Goal: Task Accomplishment & Management: Complete application form

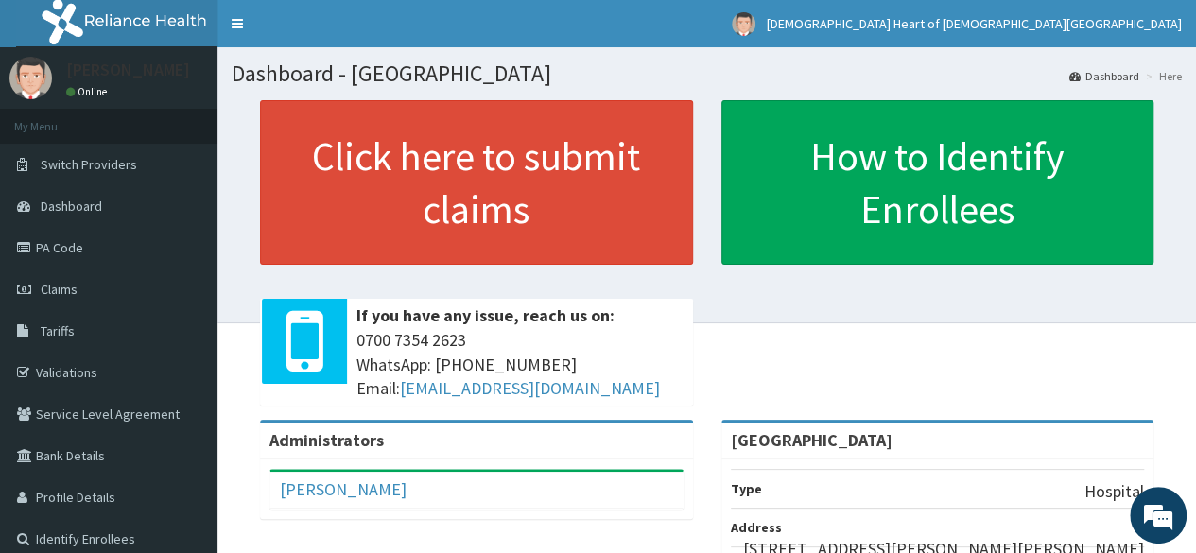
drag, startPoint x: 976, startPoint y: 1, endPoint x: 793, endPoint y: 67, distance: 194.1
click at [793, 67] on h1 "Dashboard - PEAK HEALTH HOSPITAL" at bounding box center [707, 73] width 950 height 25
click at [964, 207] on div "How to Identify Enrollees" at bounding box center [937, 182] width 461 height 164
click at [851, 378] on div "Click here to submit claims If you have any issue, reach us on: 0700 7354 2623 …" at bounding box center [707, 260] width 950 height 320
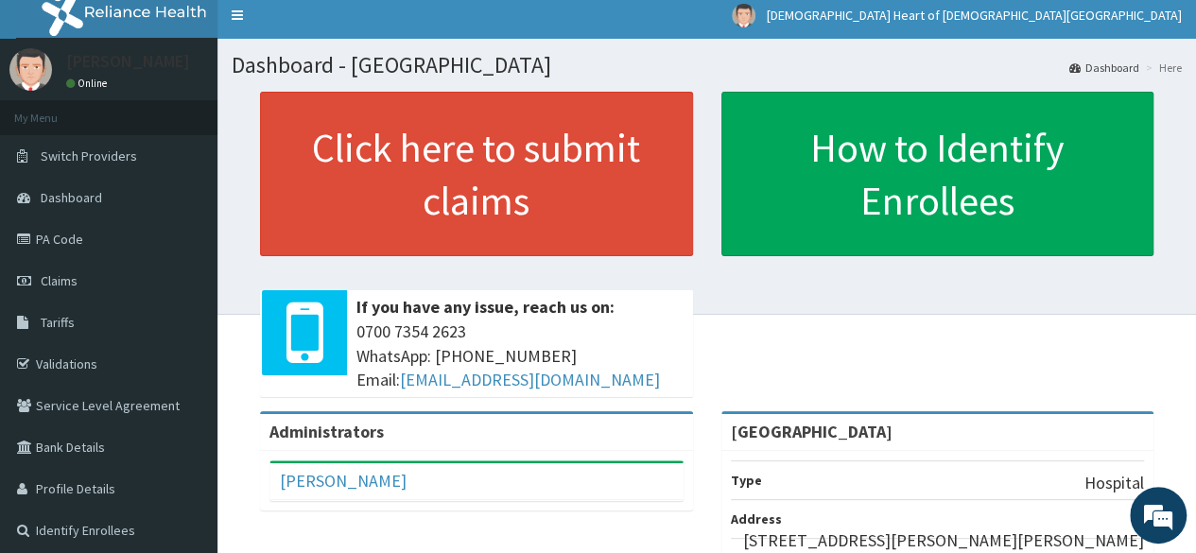
scroll to position [8, 0]
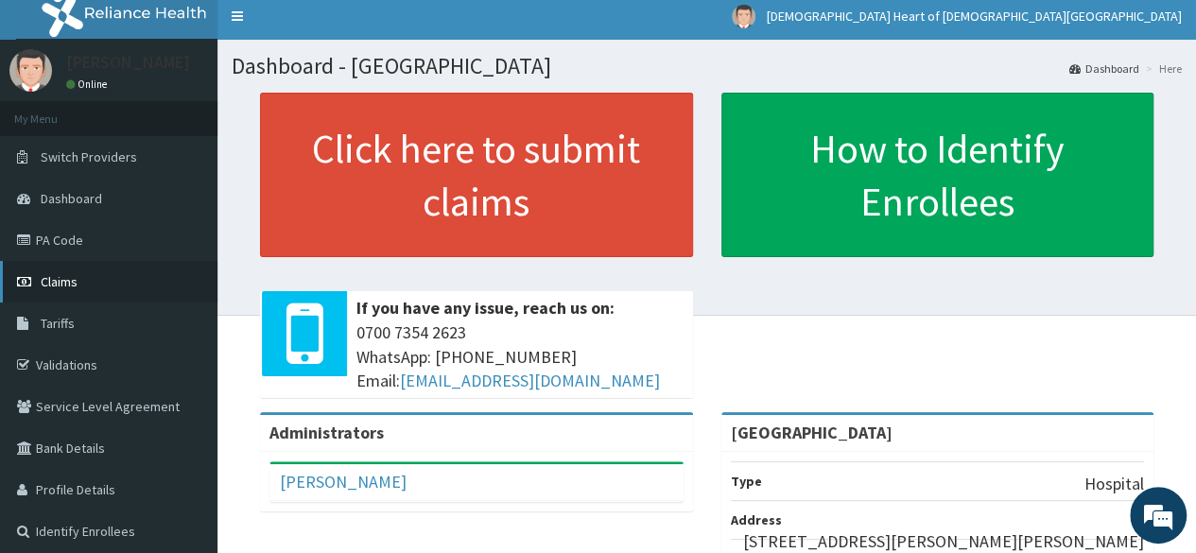
click at [76, 289] on link "Claims" at bounding box center [108, 282] width 217 height 42
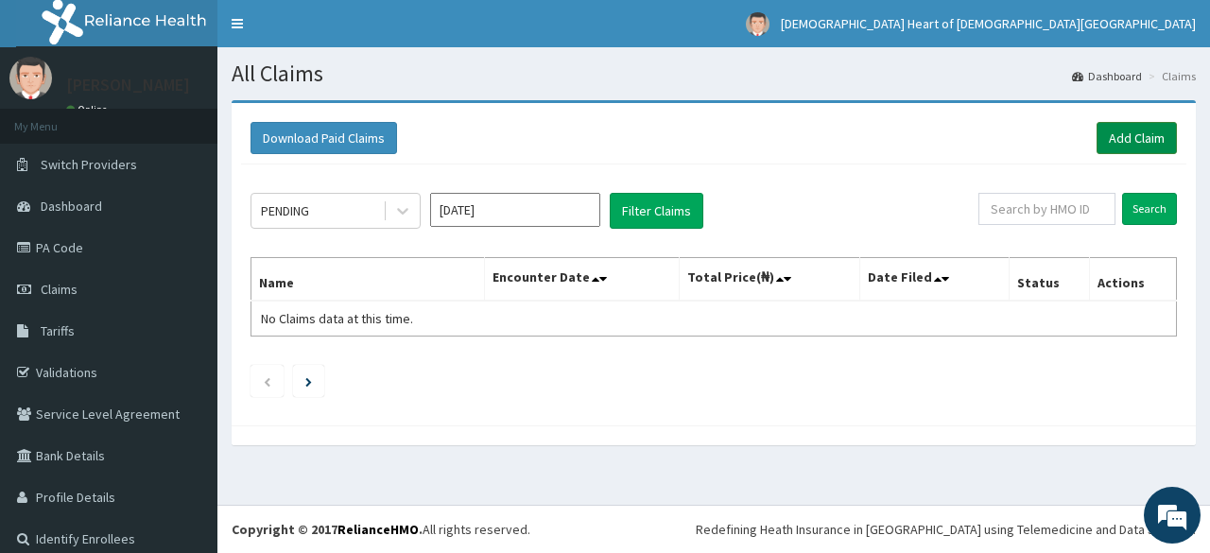
click at [1115, 145] on link "Add Claim" at bounding box center [1137, 138] width 80 height 32
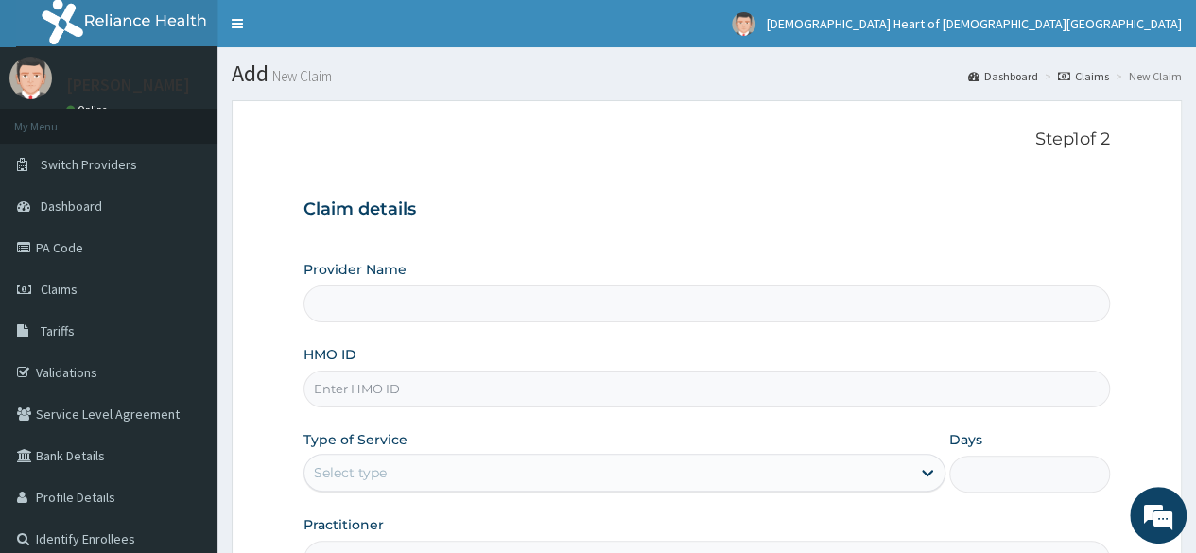
type input "[GEOGRAPHIC_DATA]"
click at [663, 377] on input "HMO ID" at bounding box center [706, 389] width 806 height 37
type input "BTR/10009/A"
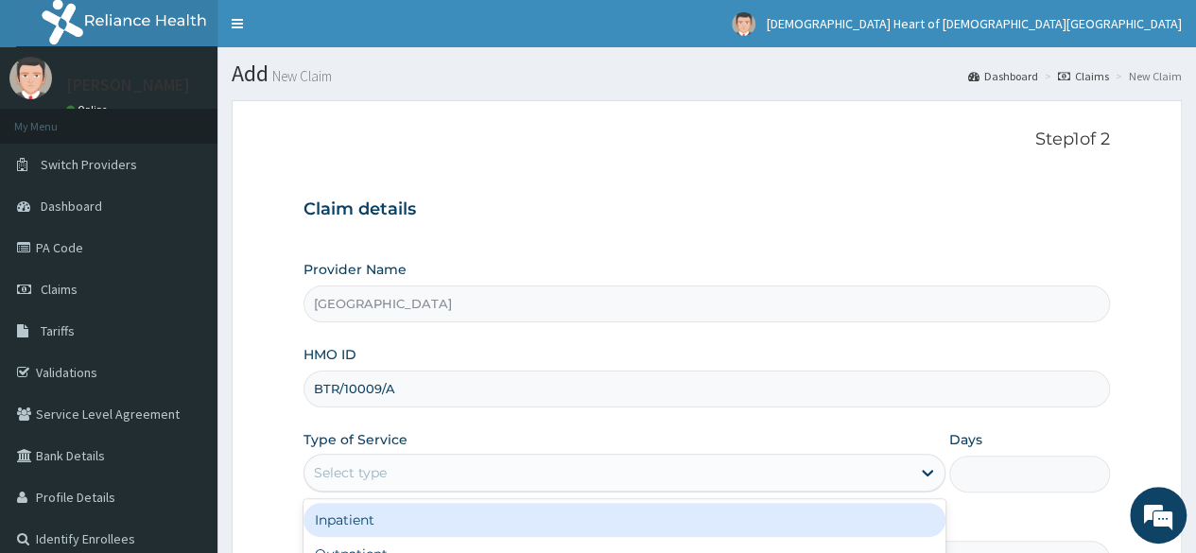
click at [601, 471] on div "Select type" at bounding box center [607, 473] width 606 height 30
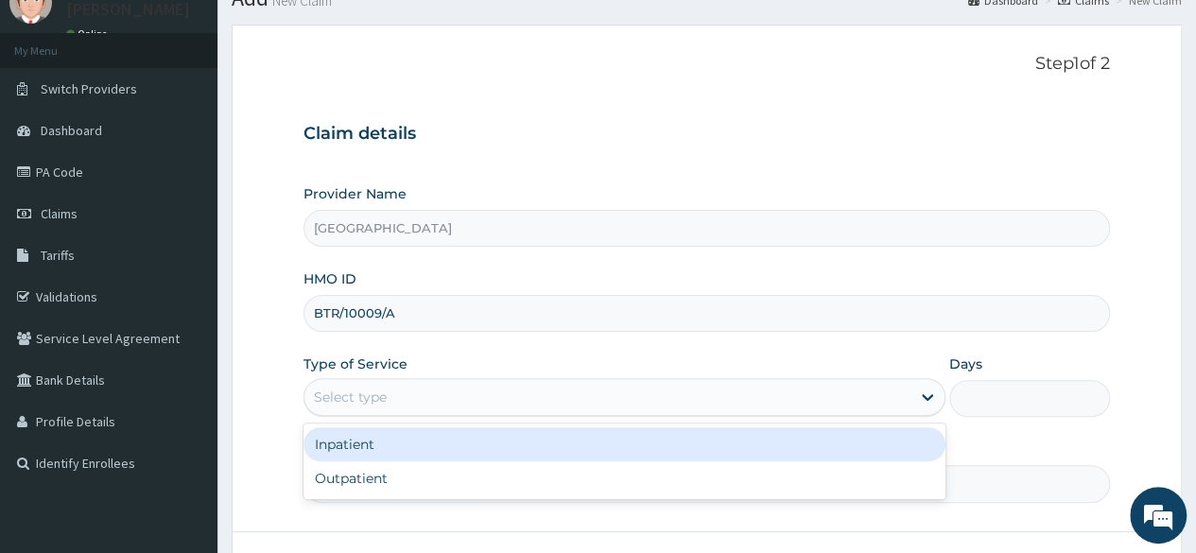
scroll to position [113, 0]
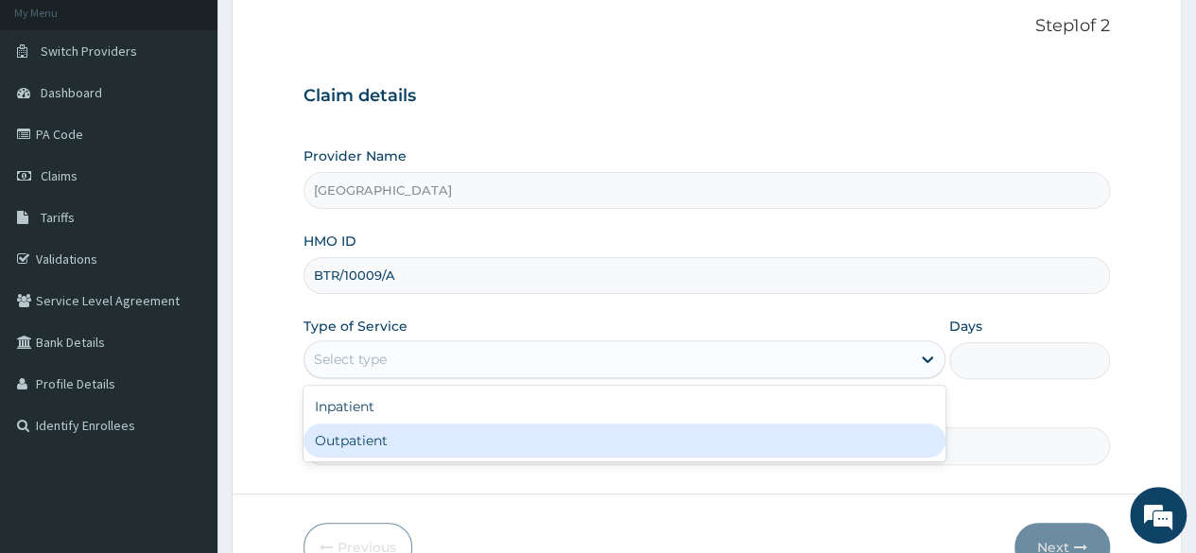
click at [739, 441] on div "Outpatient" at bounding box center [624, 440] width 642 height 34
type input "1"
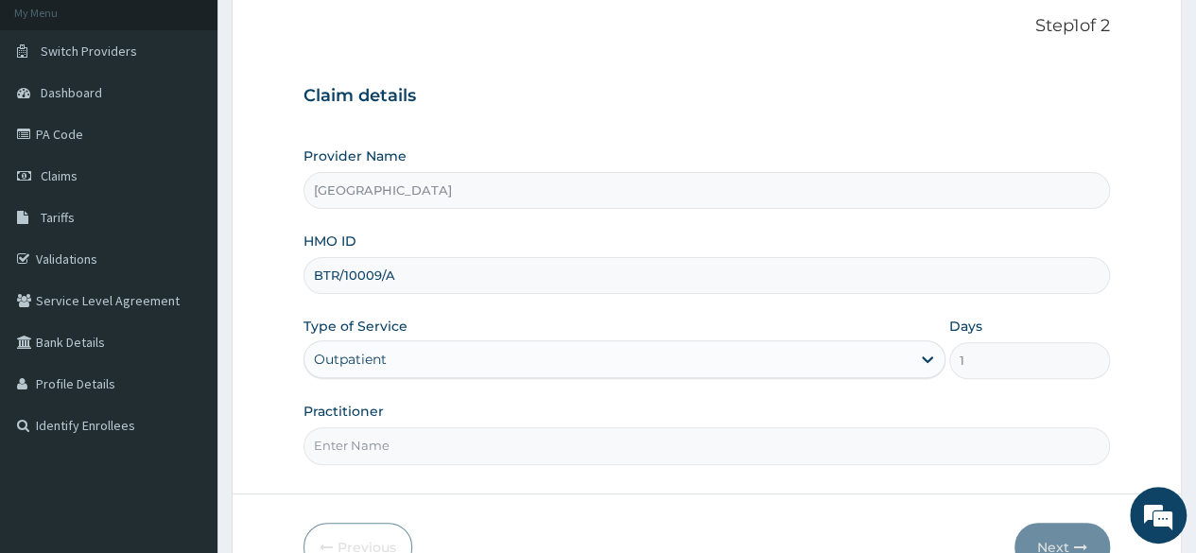
click at [663, 450] on input "Practitioner" at bounding box center [706, 445] width 806 height 37
type input "R"
type input "[PERSON_NAME]"
click at [1063, 529] on button "Next" at bounding box center [1061, 547] width 95 height 49
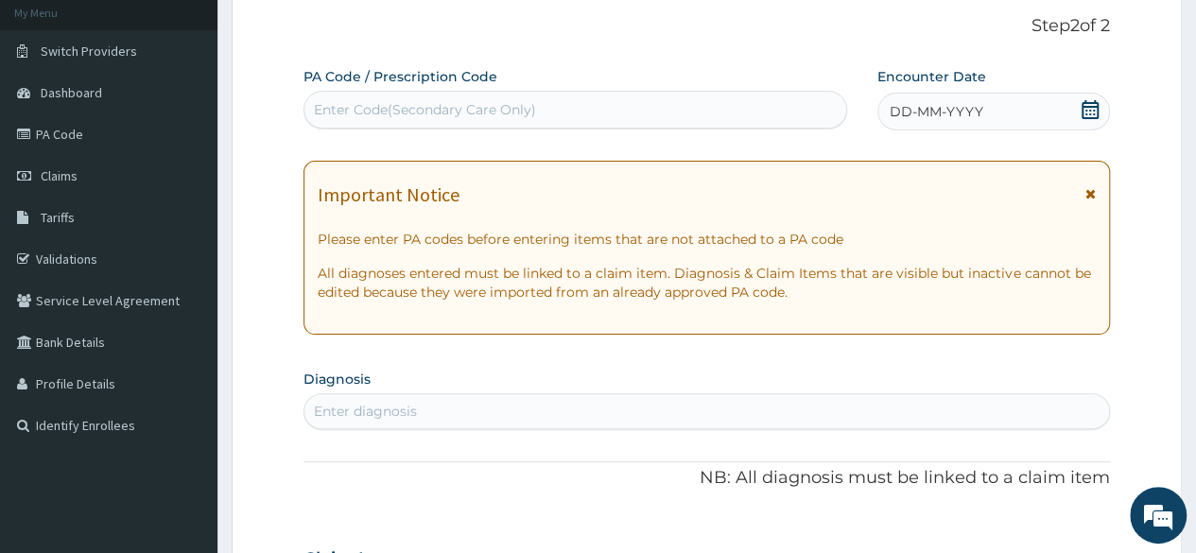
click at [620, 414] on div "Enter diagnosis" at bounding box center [706, 411] width 804 height 30
type input "[MEDICAL_DATA]"
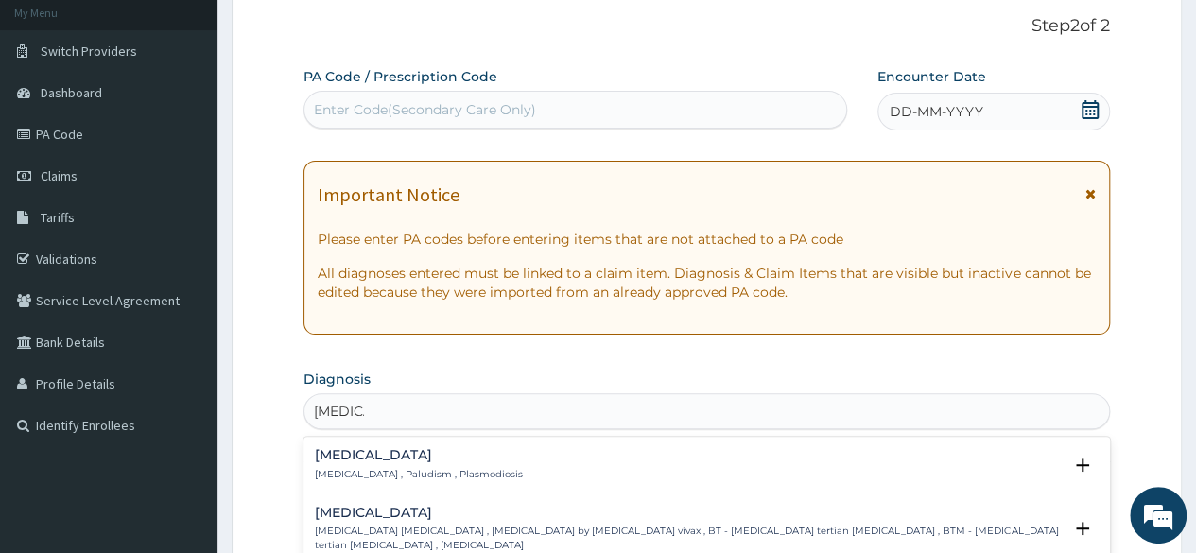
click at [579, 462] on div "[MEDICAL_DATA] [MEDICAL_DATA] , Paludism , Plasmodiosis" at bounding box center [707, 464] width 784 height 33
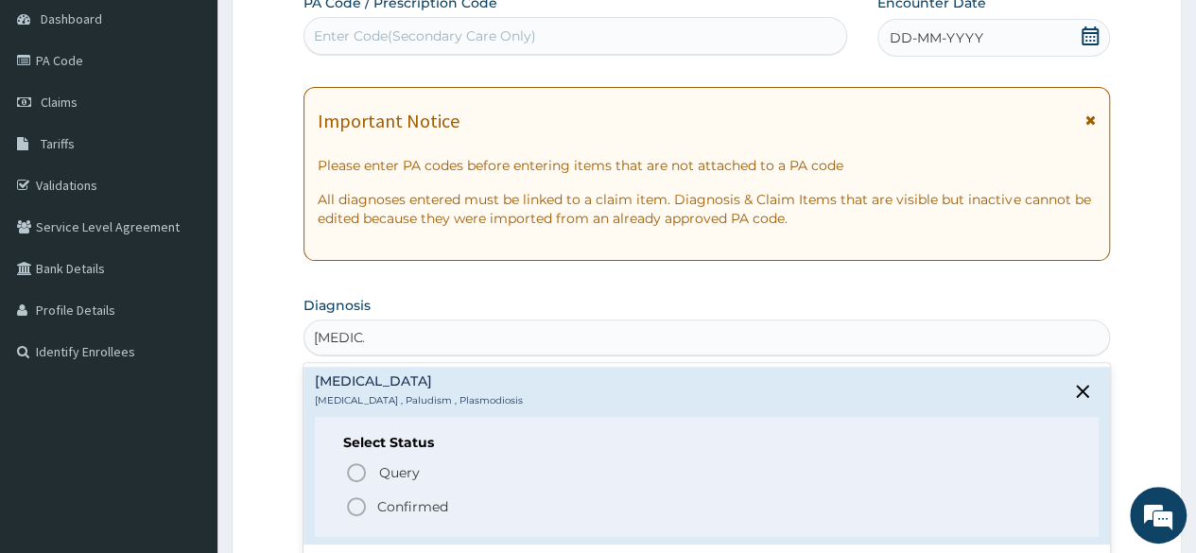
scroll to position [189, 0]
click at [354, 506] on icon "status option filled" at bounding box center [356, 504] width 23 height 23
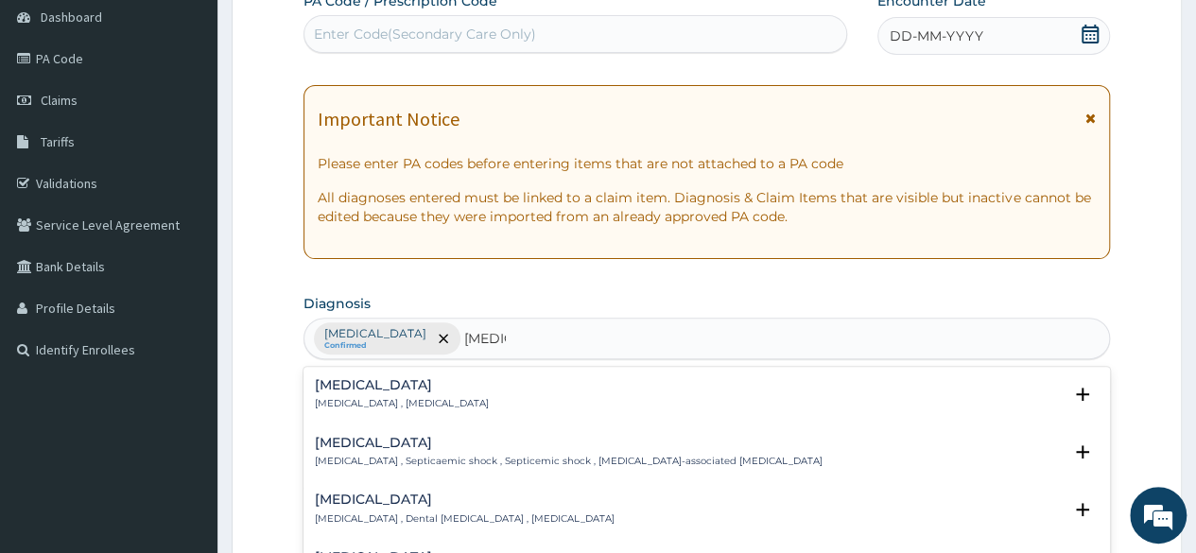
type input "[MEDICAL_DATA]"
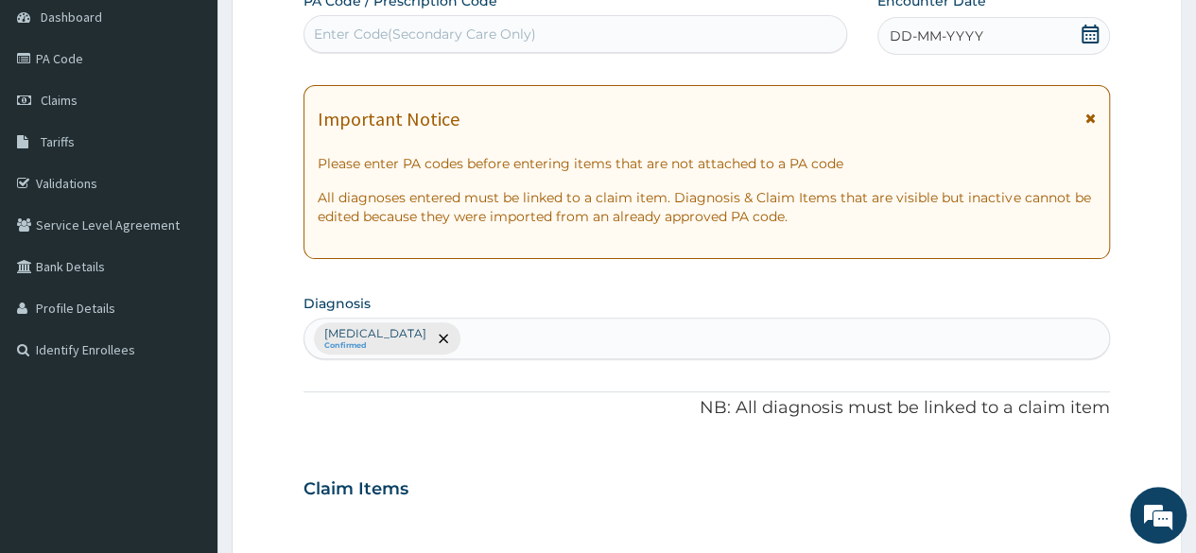
click at [445, 337] on div "[MEDICAL_DATA] Confirmed" at bounding box center [706, 339] width 804 height 40
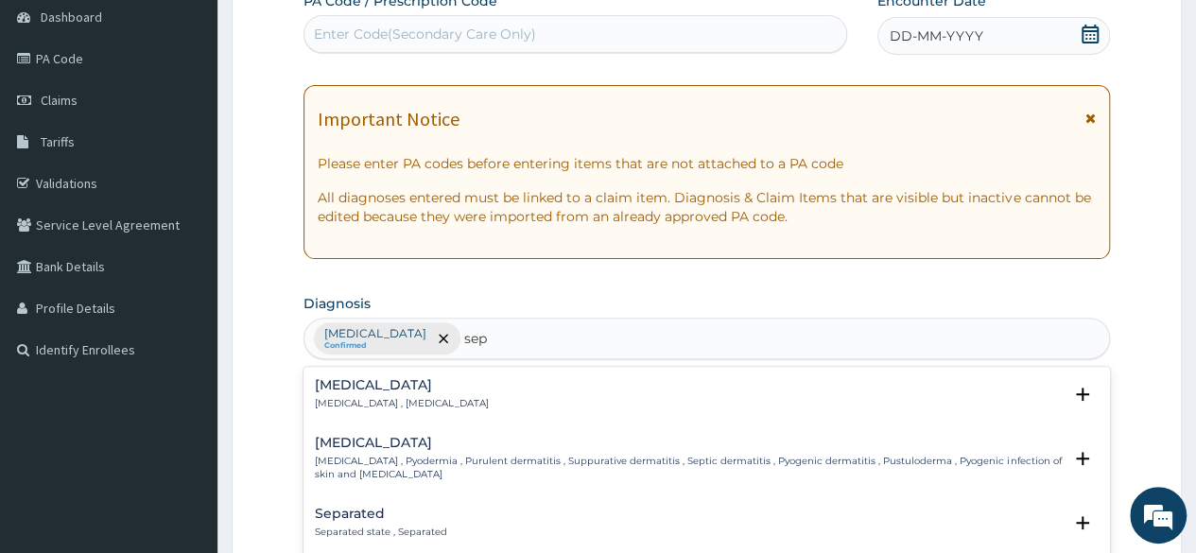
type input "seps"
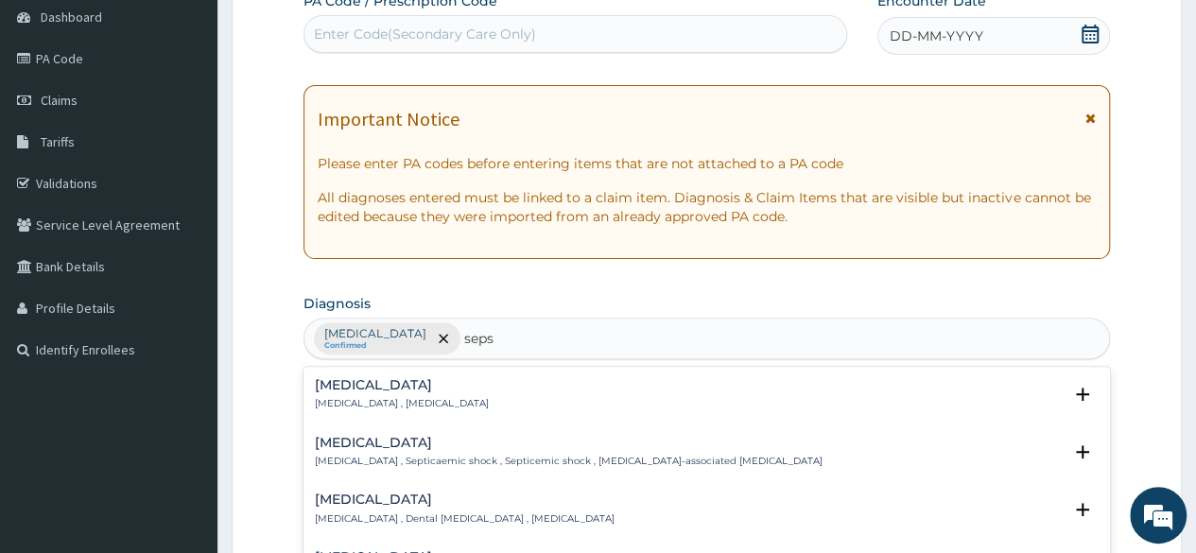
click at [420, 399] on p "[MEDICAL_DATA] , [MEDICAL_DATA]" at bounding box center [402, 403] width 174 height 13
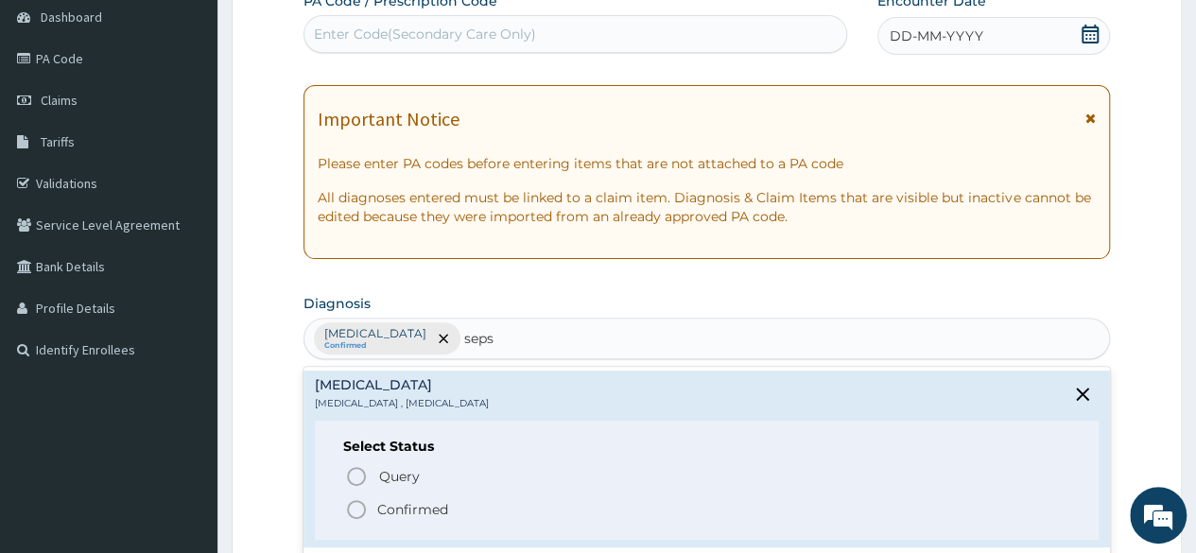
click at [355, 508] on icon "status option filled" at bounding box center [356, 509] width 23 height 23
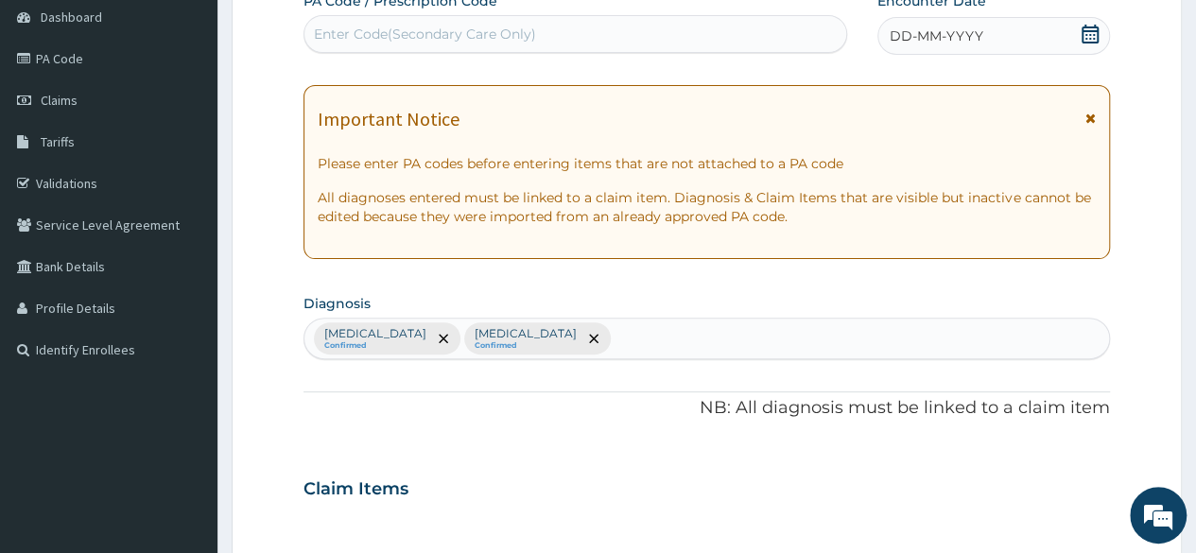
click at [1093, 37] on icon at bounding box center [1089, 34] width 19 height 19
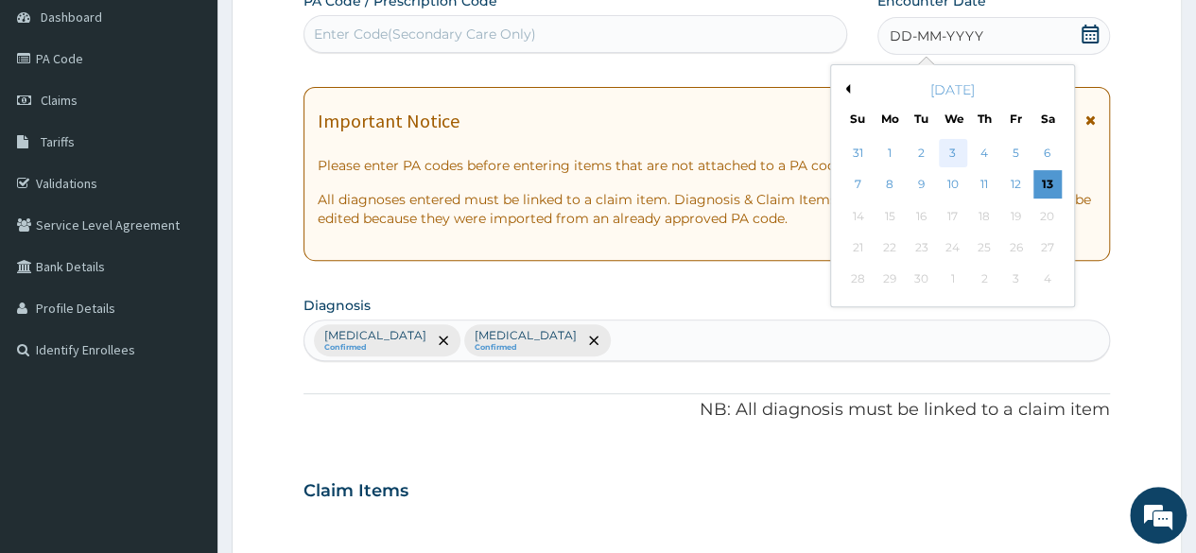
click at [951, 159] on div "3" at bounding box center [952, 153] width 28 height 28
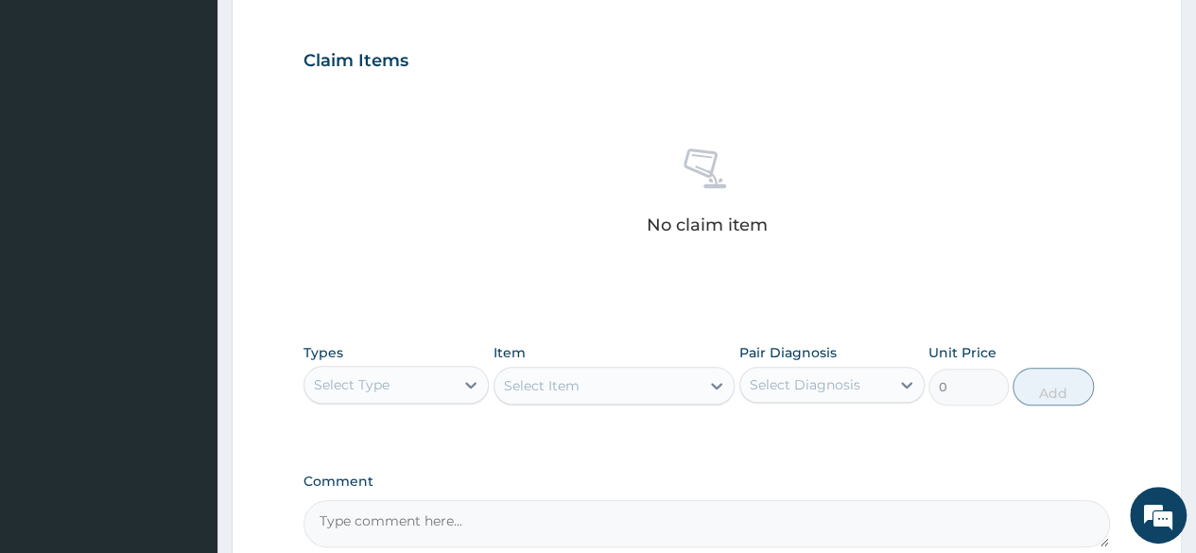
scroll to position [667, 0]
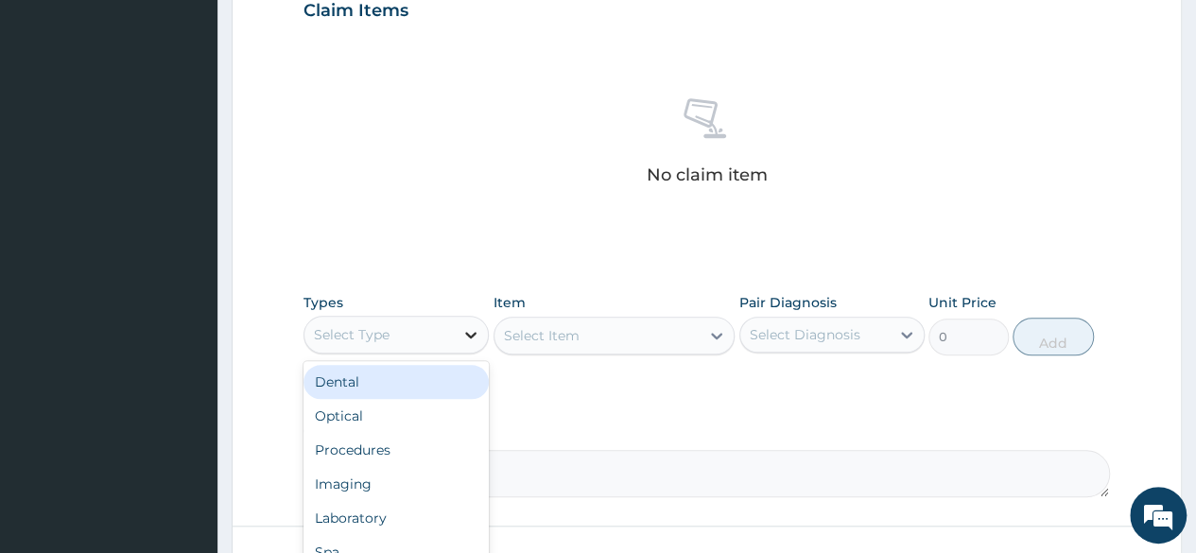
click at [461, 340] on icon at bounding box center [470, 334] width 19 height 19
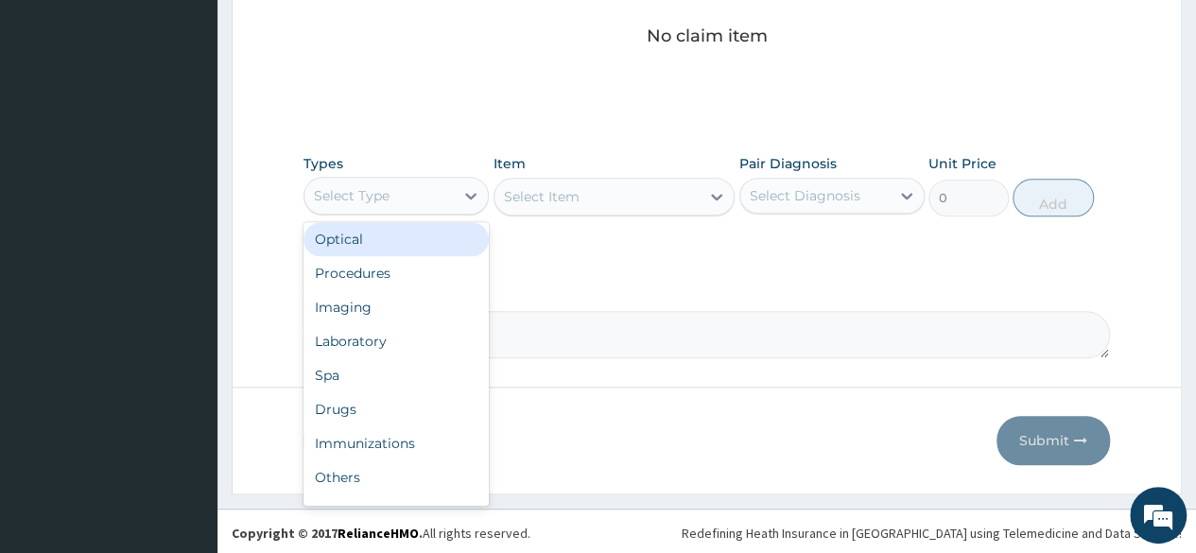
scroll to position [64, 0]
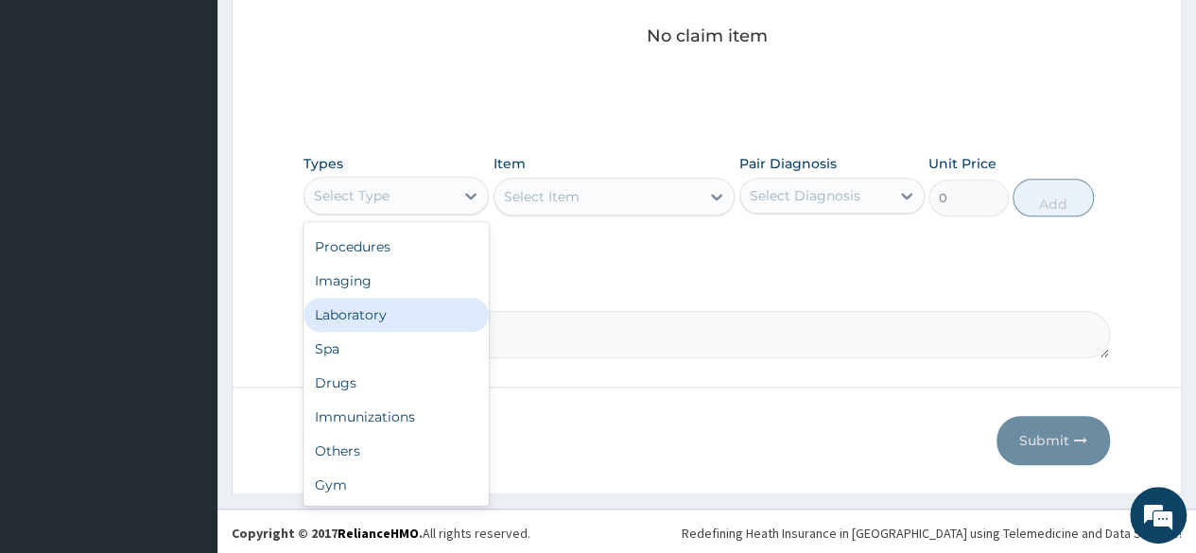
click at [394, 313] on div "Laboratory" at bounding box center [395, 315] width 185 height 34
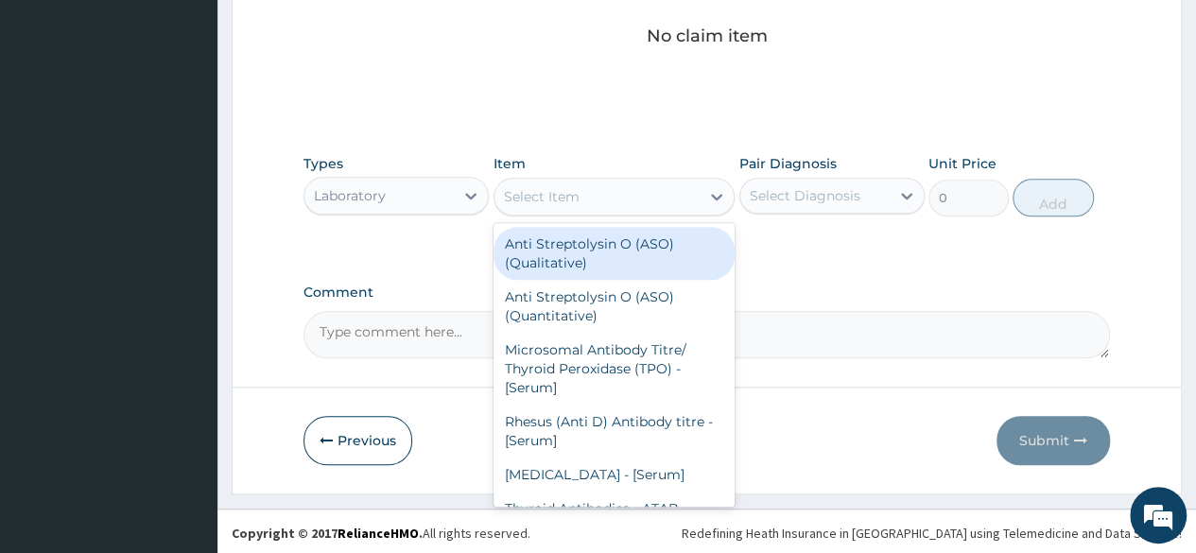
click at [676, 184] on div "Select Item" at bounding box center [597, 196] width 206 height 30
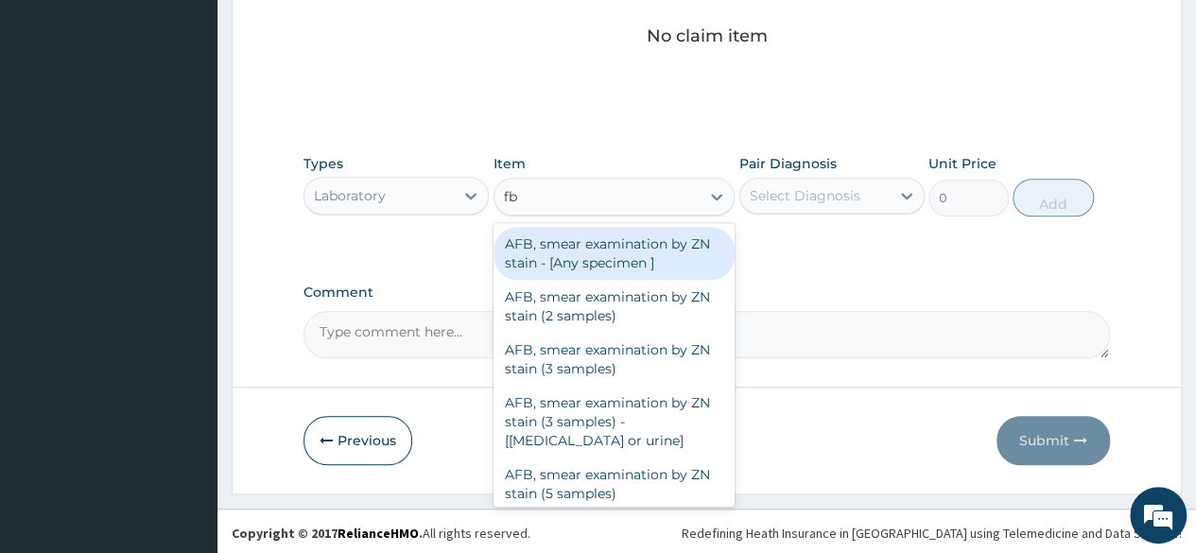
type input "fbc"
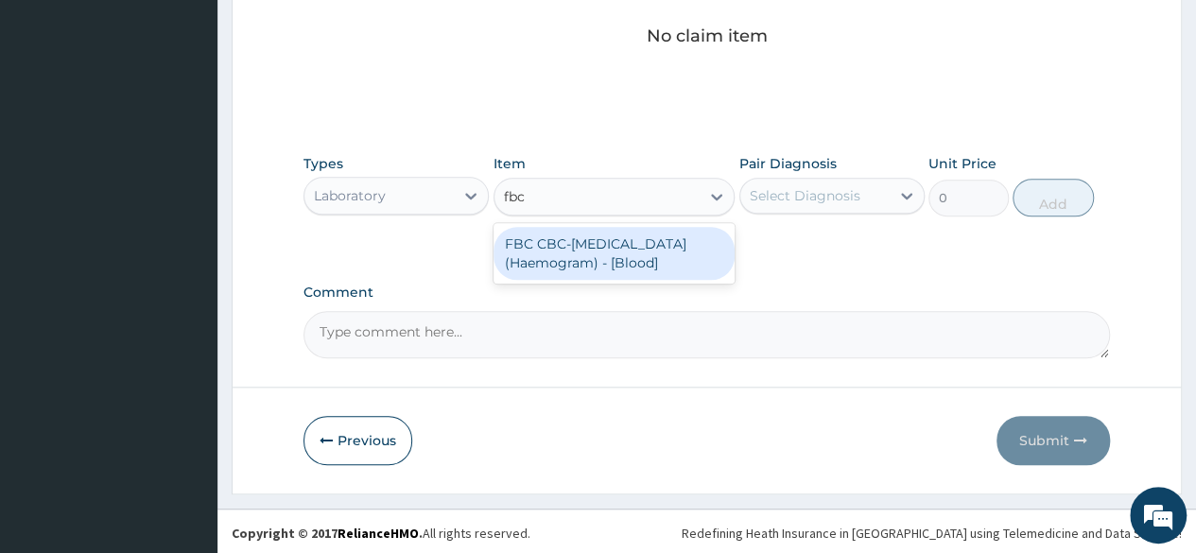
click at [626, 259] on div "FBC CBC-[MEDICAL_DATA] (Haemogram) - [Blood]" at bounding box center [614, 253] width 242 height 53
type input "3000"
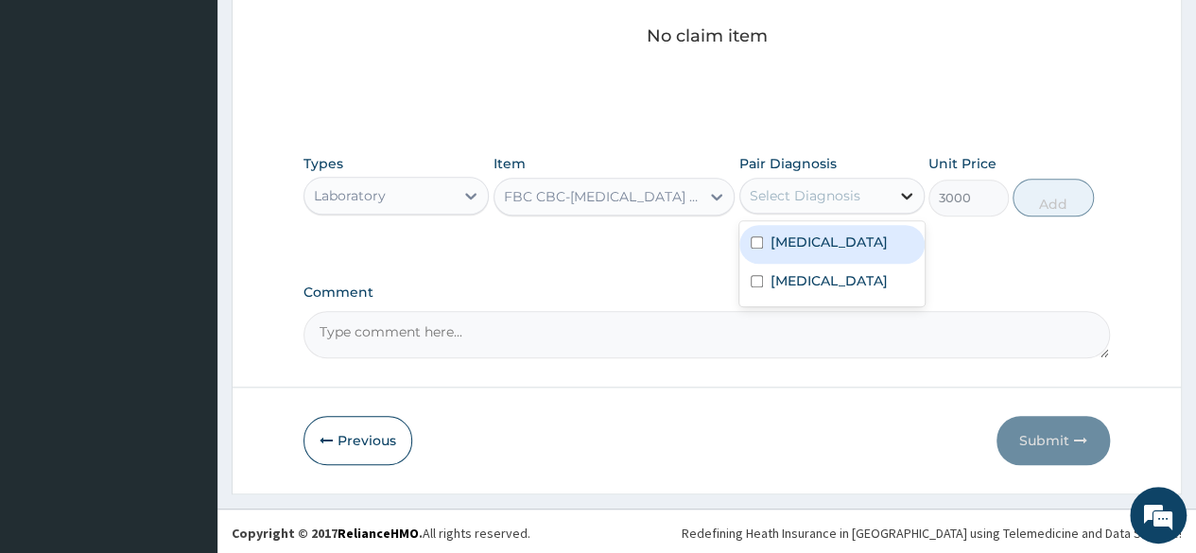
click at [895, 186] on div at bounding box center [907, 196] width 34 height 34
click at [758, 240] on input "checkbox" at bounding box center [757, 242] width 12 height 12
checkbox input "true"
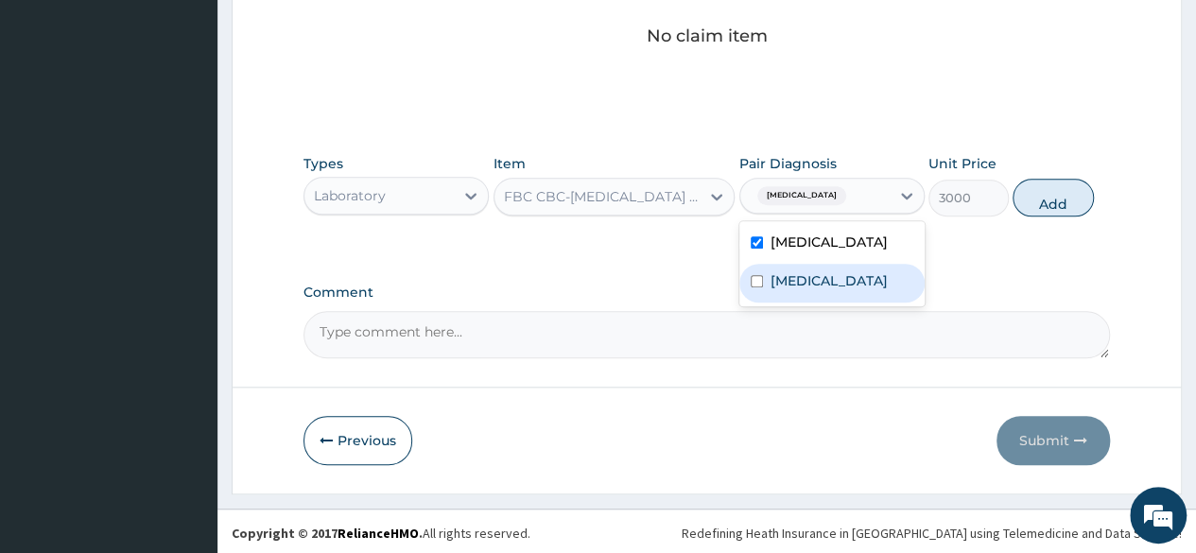
click at [751, 279] on input "checkbox" at bounding box center [757, 281] width 12 height 12
checkbox input "true"
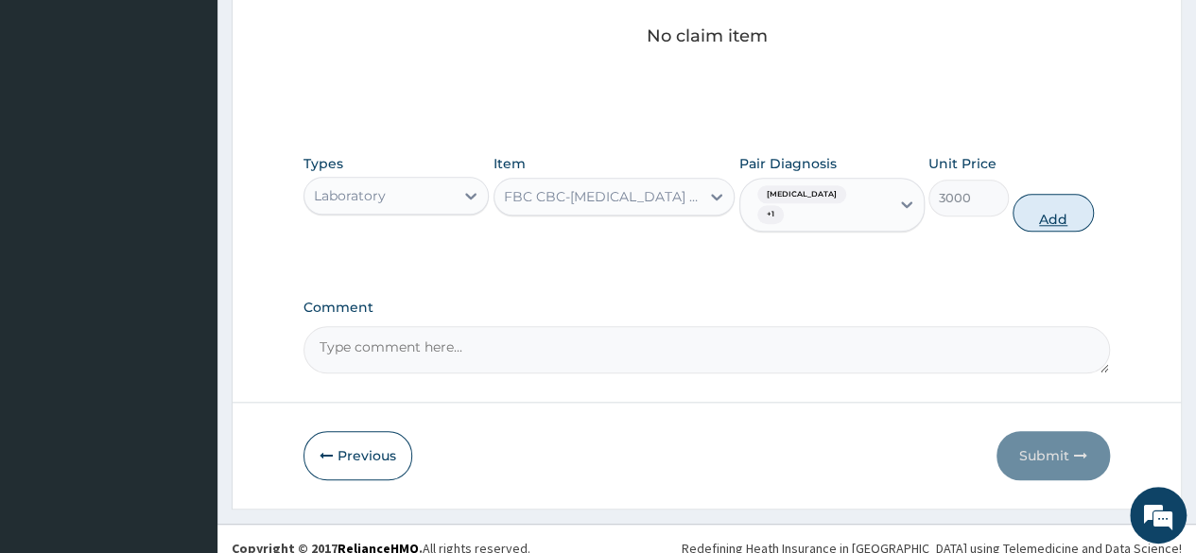
click at [1045, 203] on button "Add" at bounding box center [1052, 213] width 80 height 38
type input "0"
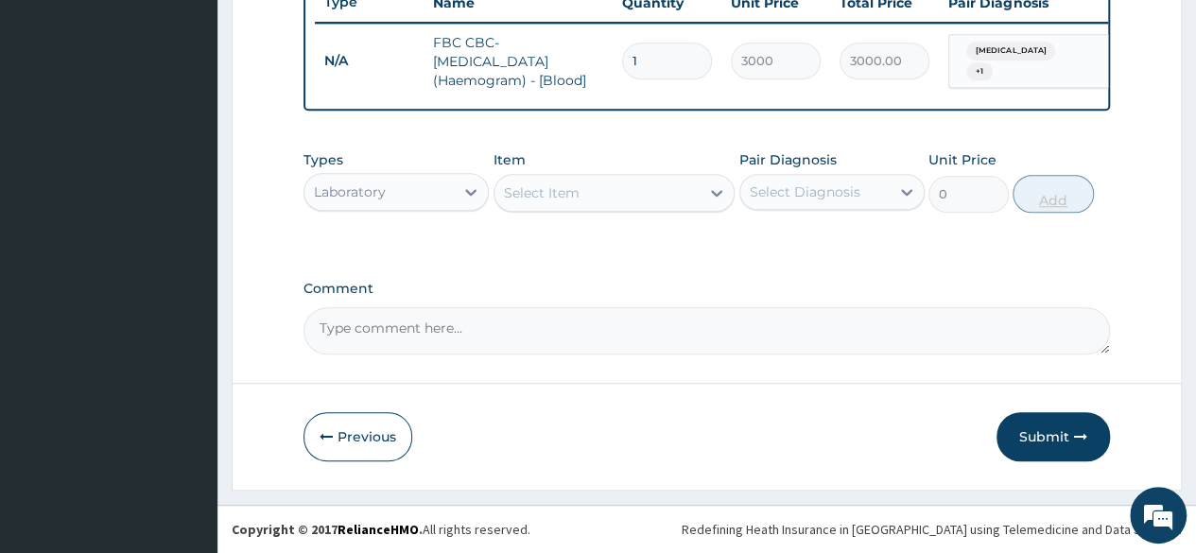
scroll to position [741, 0]
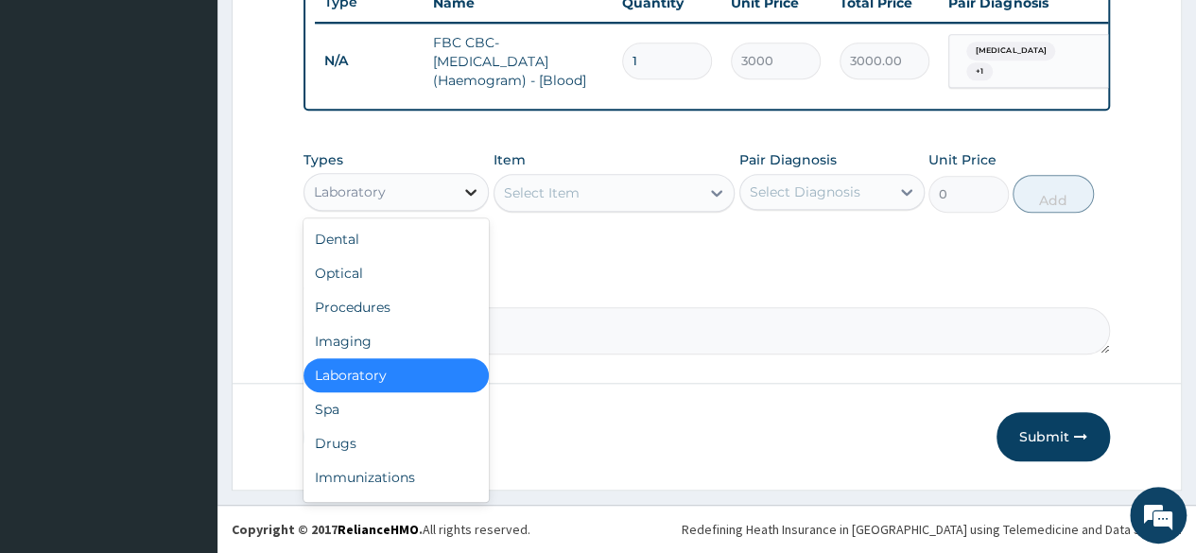
click at [469, 193] on icon at bounding box center [470, 192] width 11 height 7
click at [406, 317] on div "Procedures" at bounding box center [395, 307] width 185 height 34
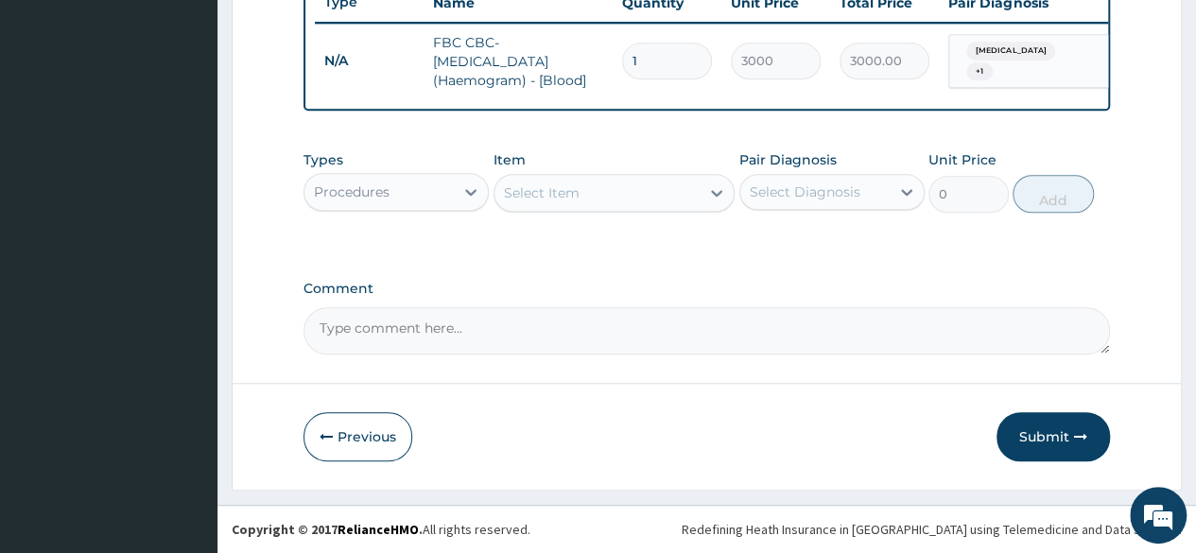
click at [692, 196] on div "Select Item" at bounding box center [597, 193] width 206 height 30
type input "m"
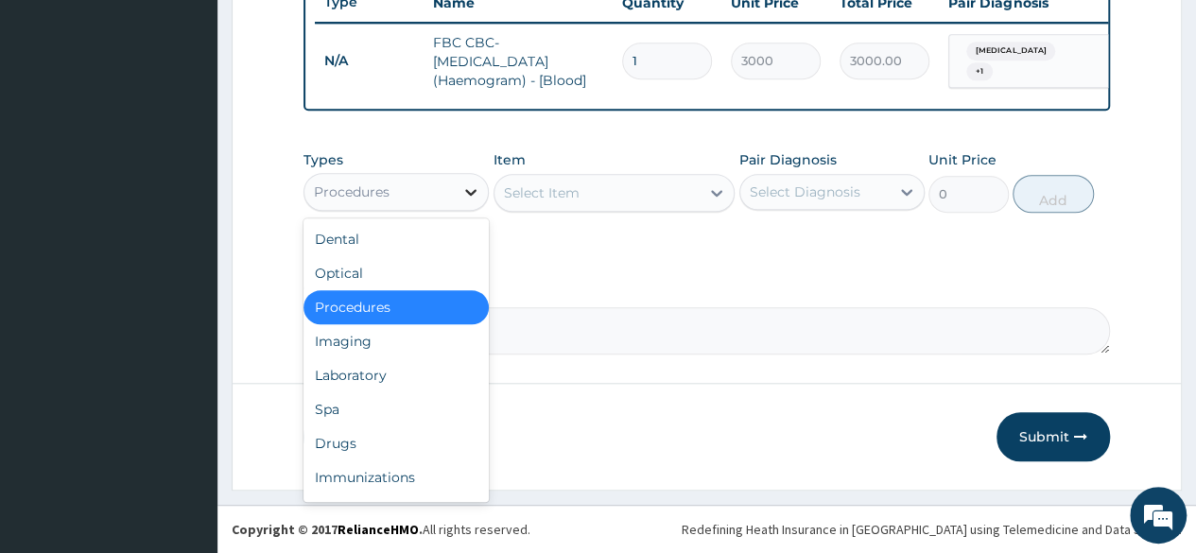
click at [481, 184] on div at bounding box center [471, 192] width 34 height 34
click at [420, 379] on div "Laboratory" at bounding box center [395, 375] width 185 height 34
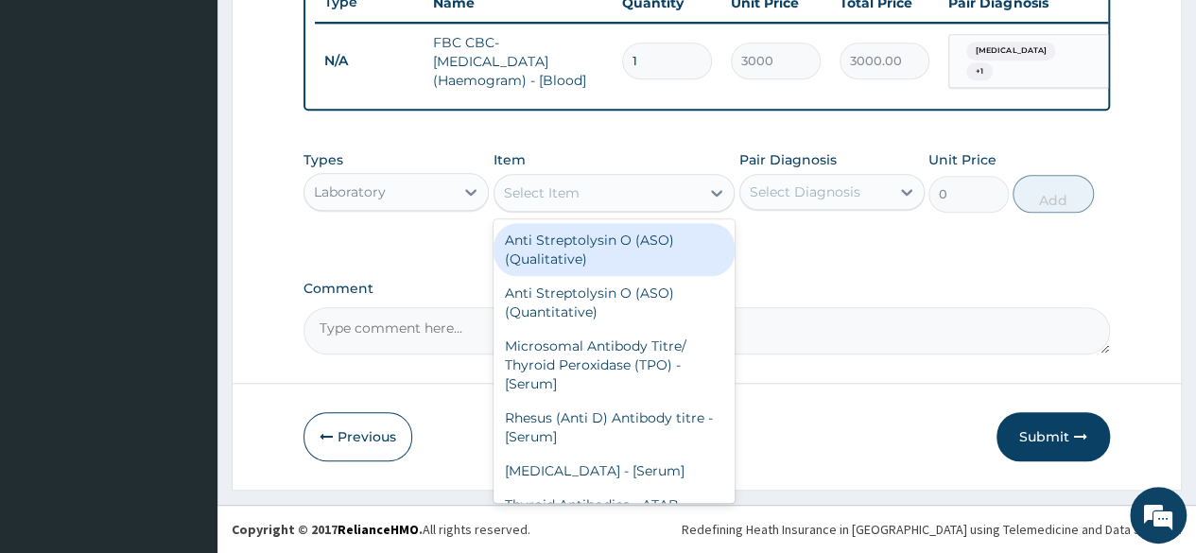
click at [624, 197] on div "Select Item" at bounding box center [597, 193] width 206 height 30
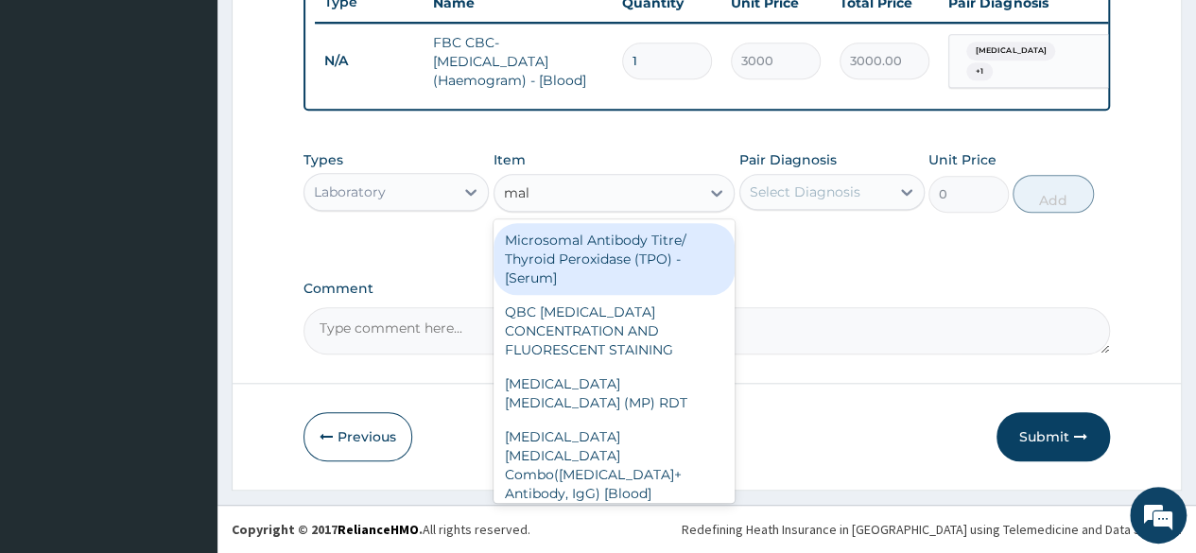
type input "mala"
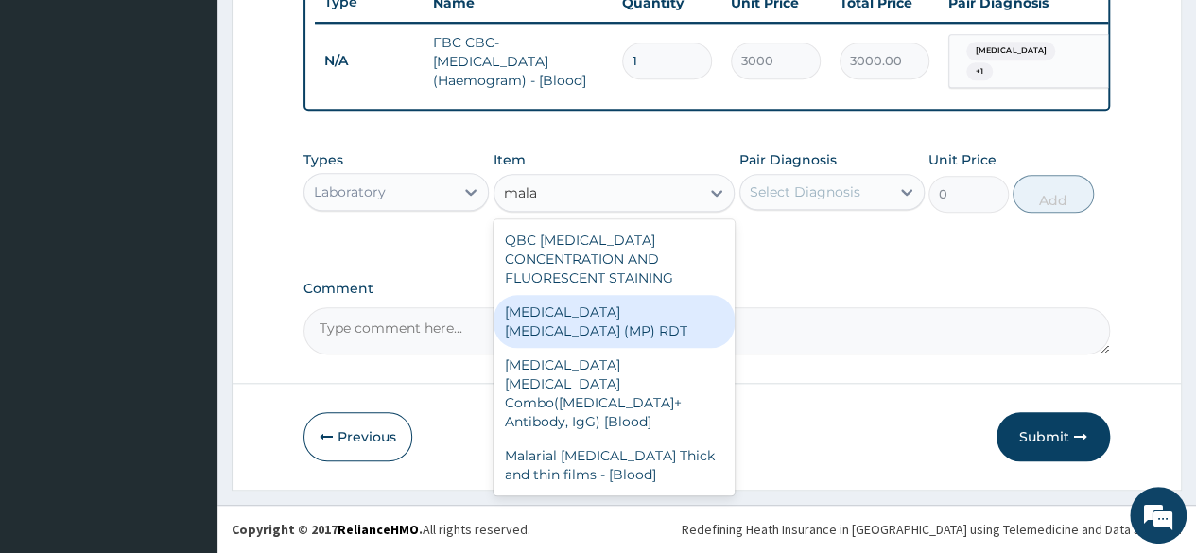
click at [616, 301] on div "[MEDICAL_DATA] [MEDICAL_DATA] (MP) RDT" at bounding box center [614, 321] width 242 height 53
type input "1500"
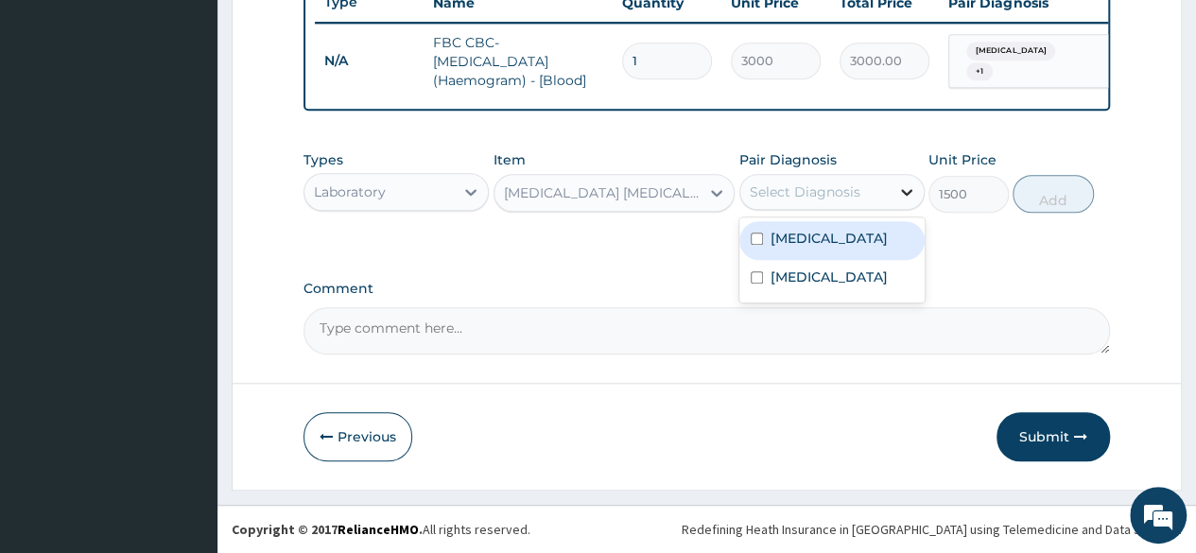
click at [914, 192] on icon at bounding box center [906, 191] width 19 height 19
click at [753, 249] on div "[MEDICAL_DATA]" at bounding box center [831, 240] width 185 height 39
checkbox input "true"
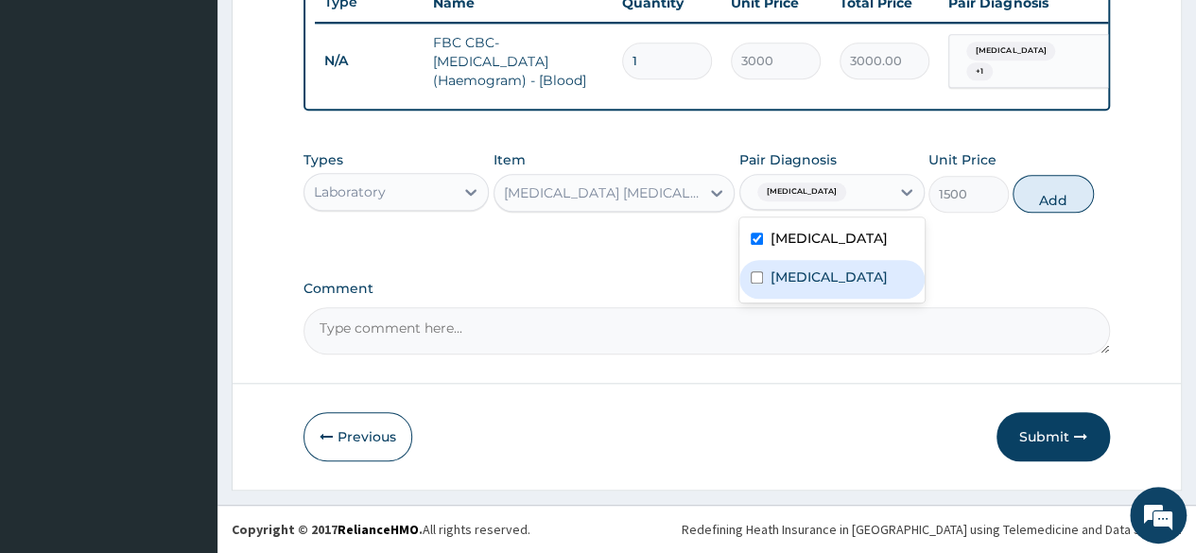
click at [751, 275] on input "checkbox" at bounding box center [757, 277] width 12 height 12
checkbox input "true"
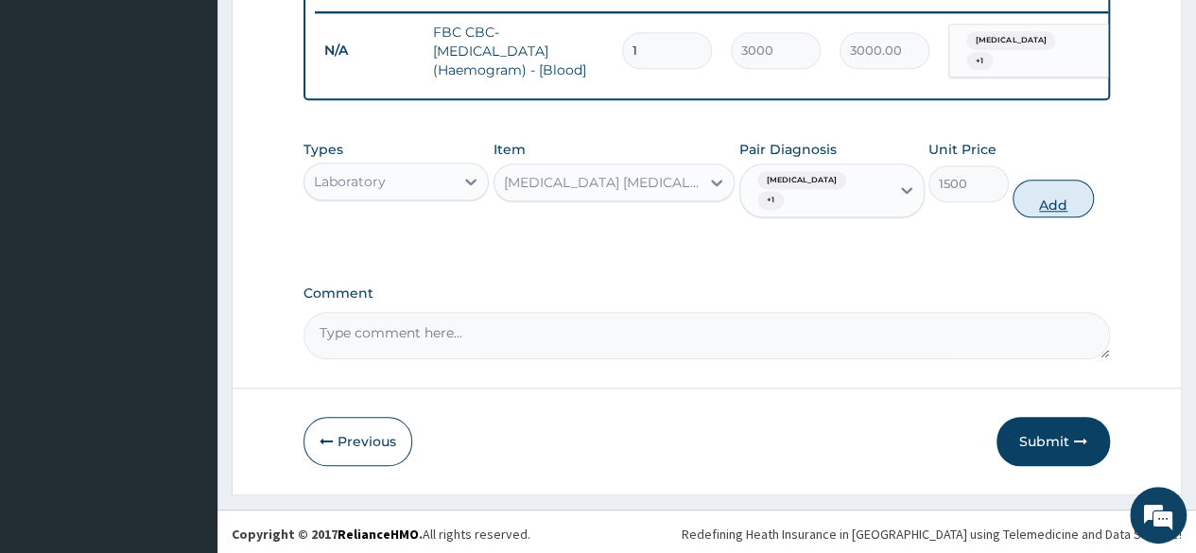
click at [1057, 198] on button "Add" at bounding box center [1052, 199] width 80 height 38
type input "0"
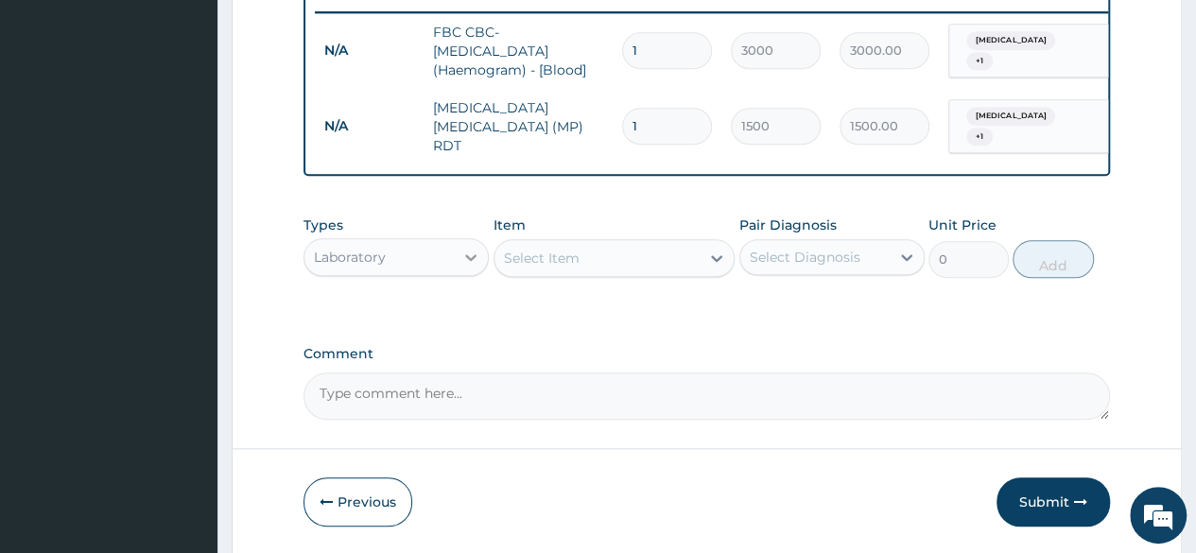
click at [470, 266] on icon at bounding box center [470, 257] width 19 height 19
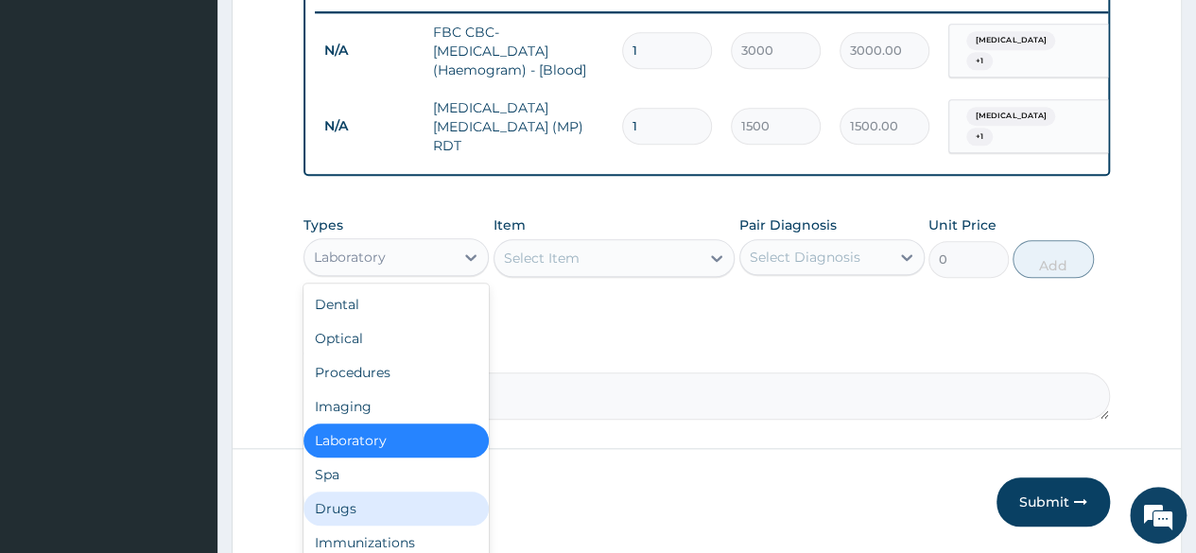
click at [421, 515] on div "Drugs" at bounding box center [395, 509] width 185 height 34
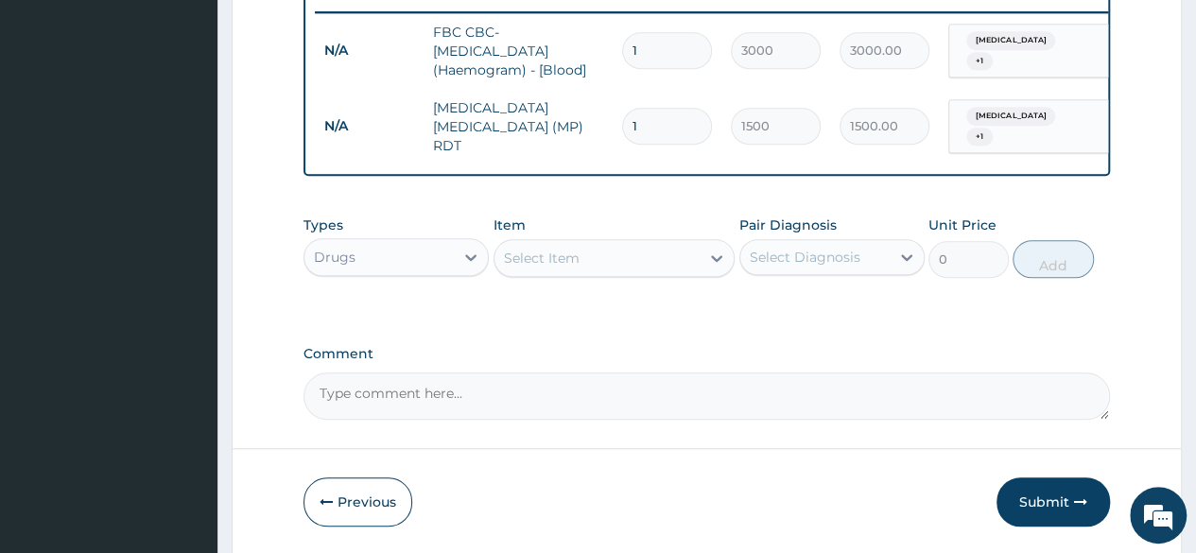
click at [655, 267] on div "Select Item" at bounding box center [597, 258] width 206 height 30
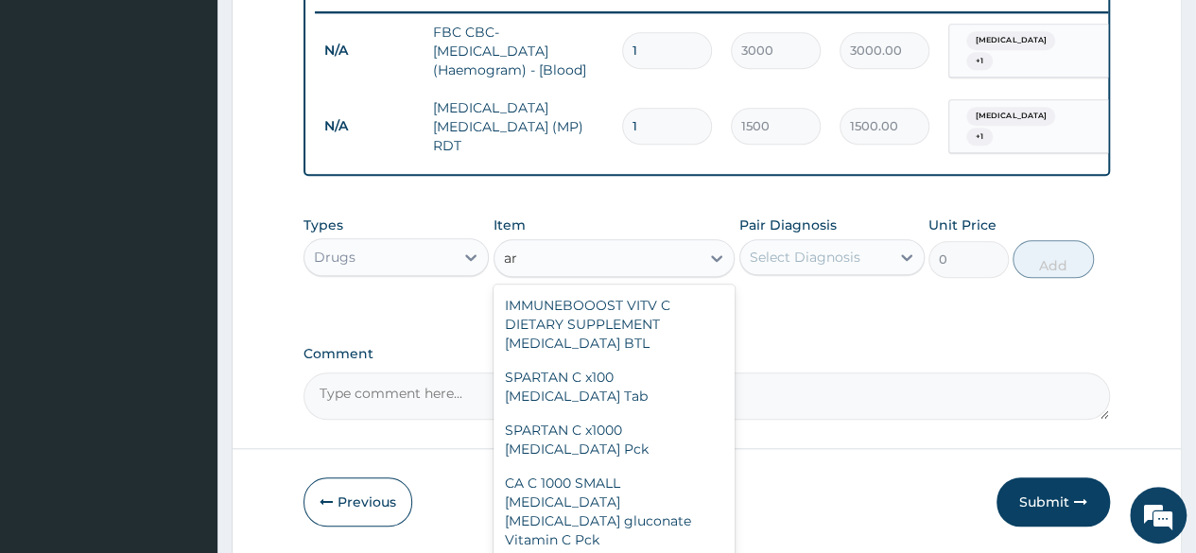
type input "a"
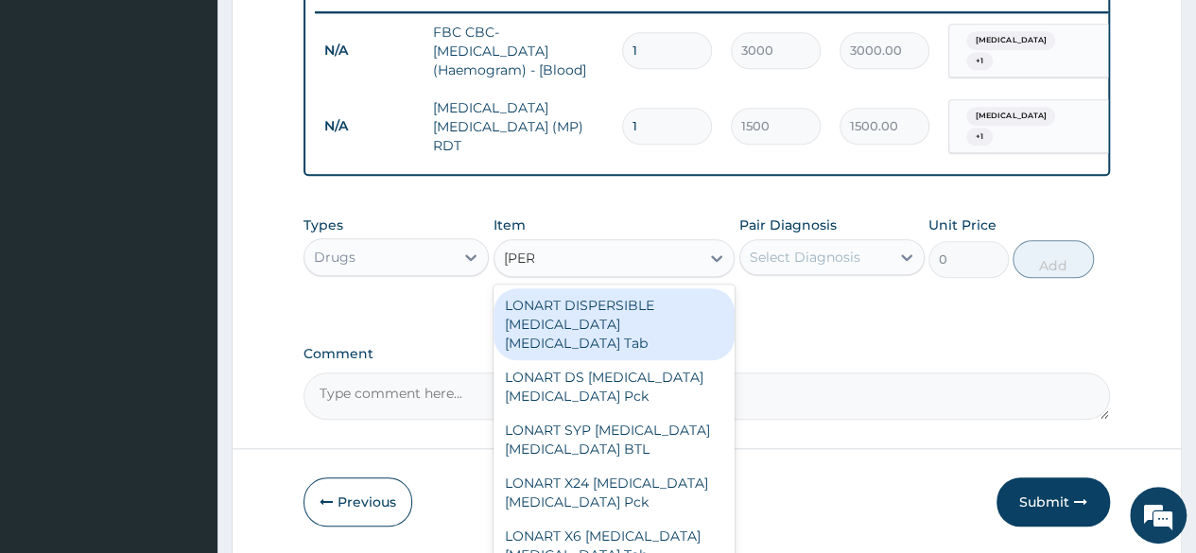
type input "lonar"
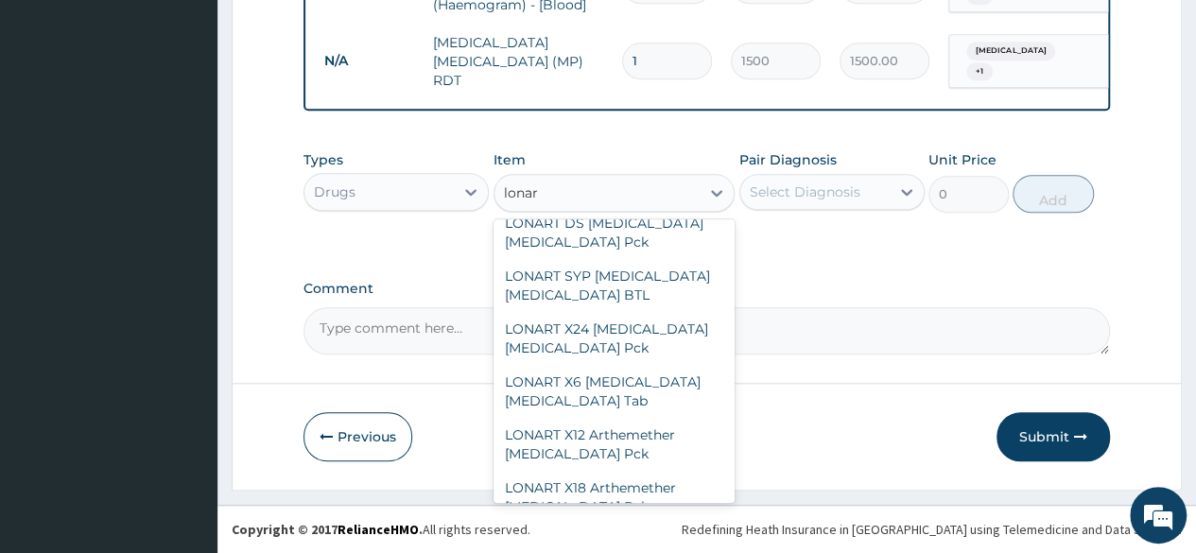
scroll to position [95, 0]
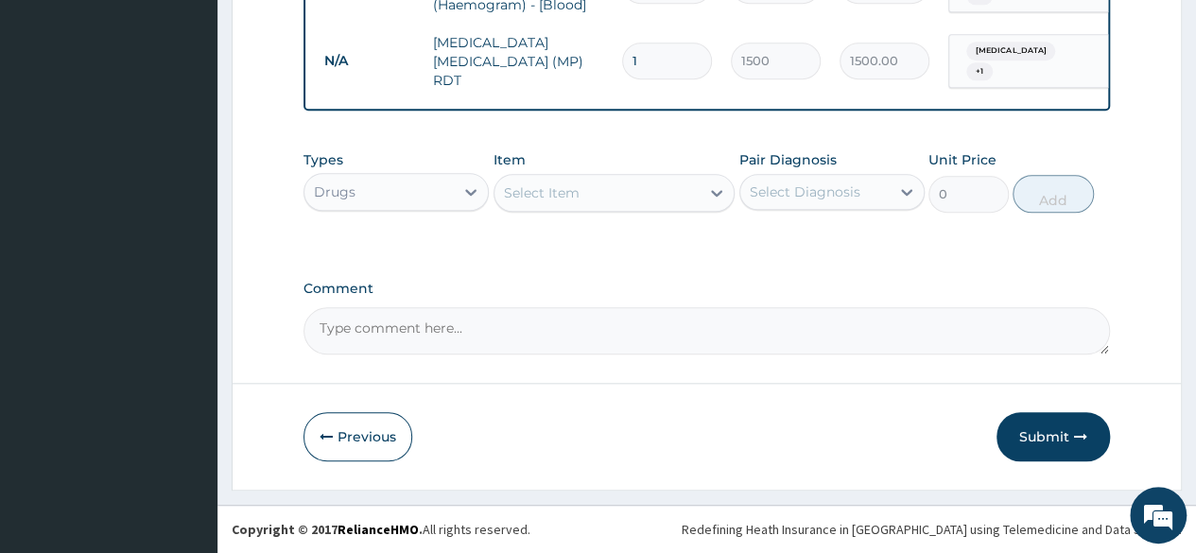
click at [679, 199] on div "Select Item" at bounding box center [597, 193] width 206 height 30
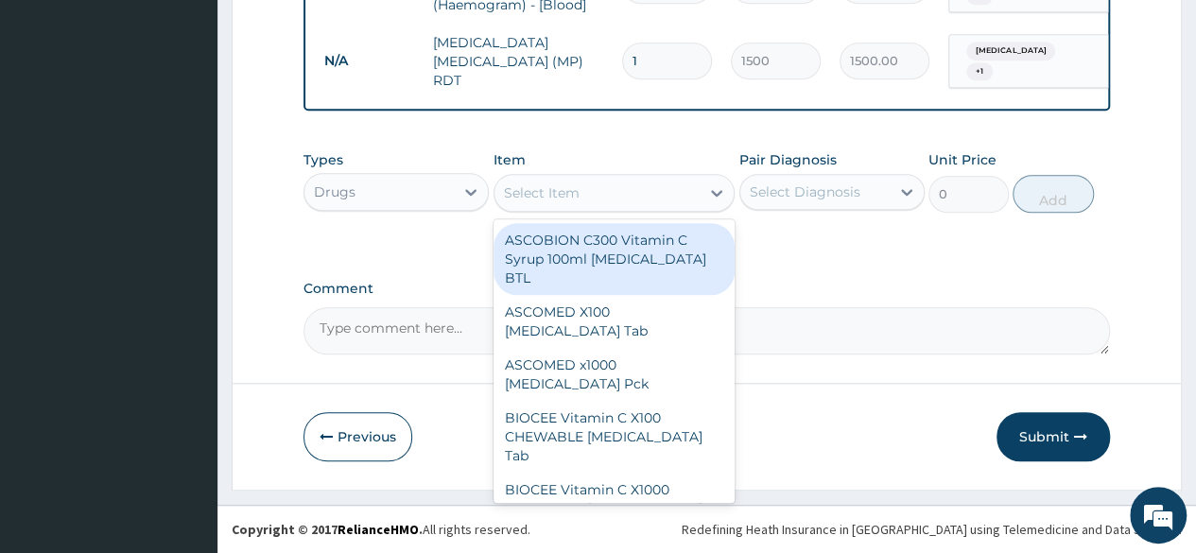
click at [679, 199] on div "Select Item" at bounding box center [597, 193] width 206 height 30
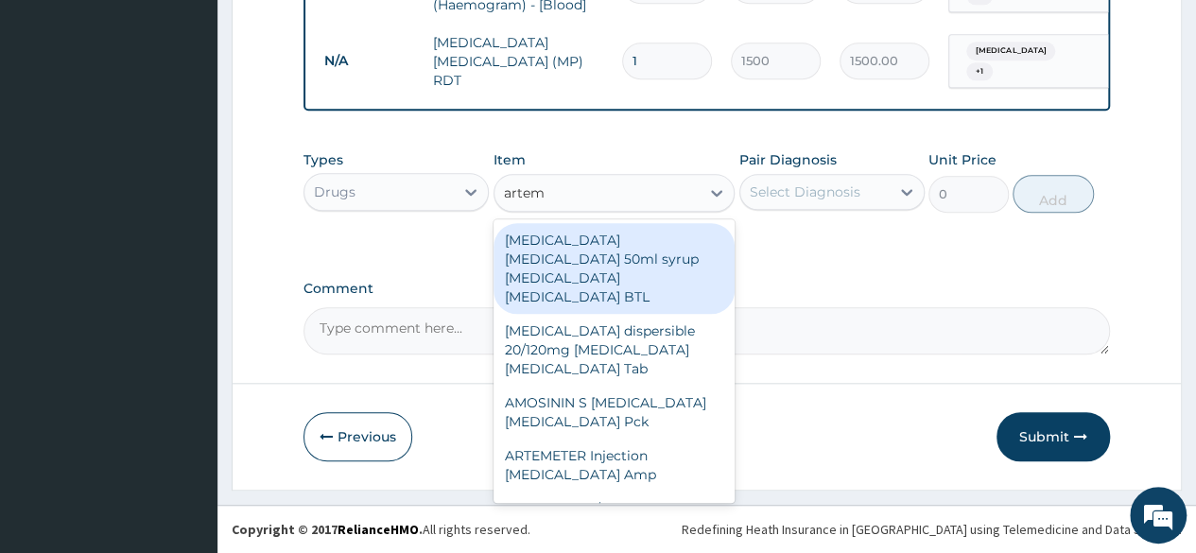
type input "arteme"
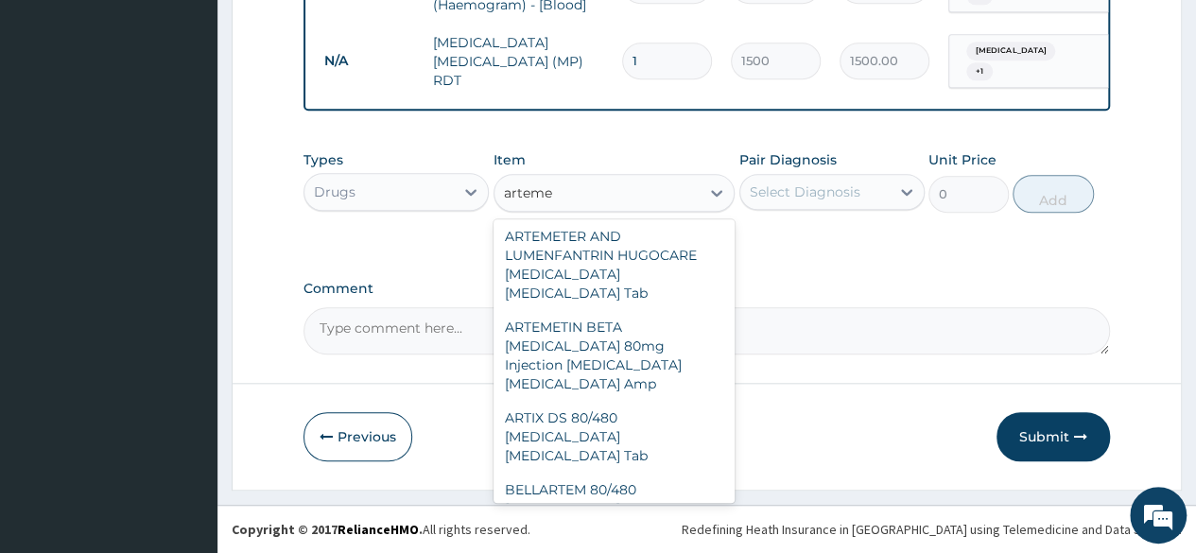
scroll to position [1172, 0]
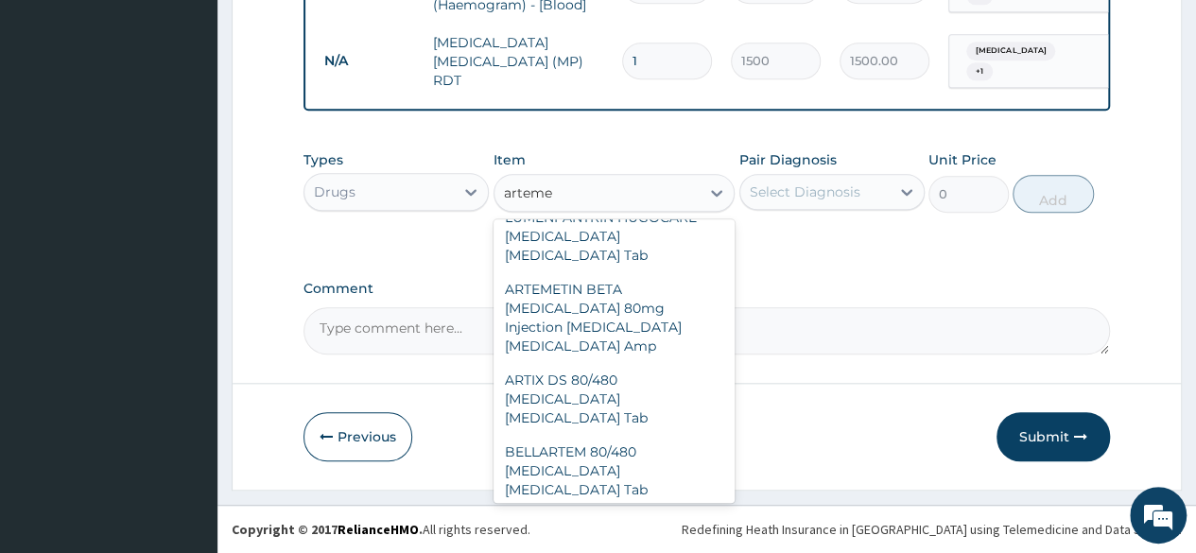
type input "2800"
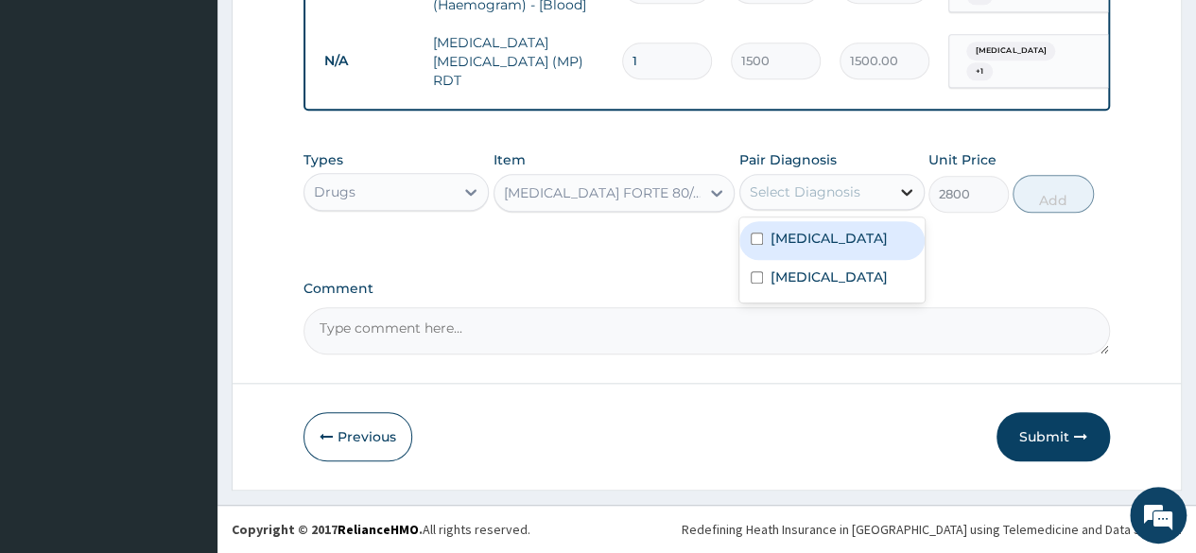
click at [898, 188] on icon at bounding box center [906, 191] width 19 height 19
click at [758, 237] on input "checkbox" at bounding box center [757, 239] width 12 height 12
checkbox input "true"
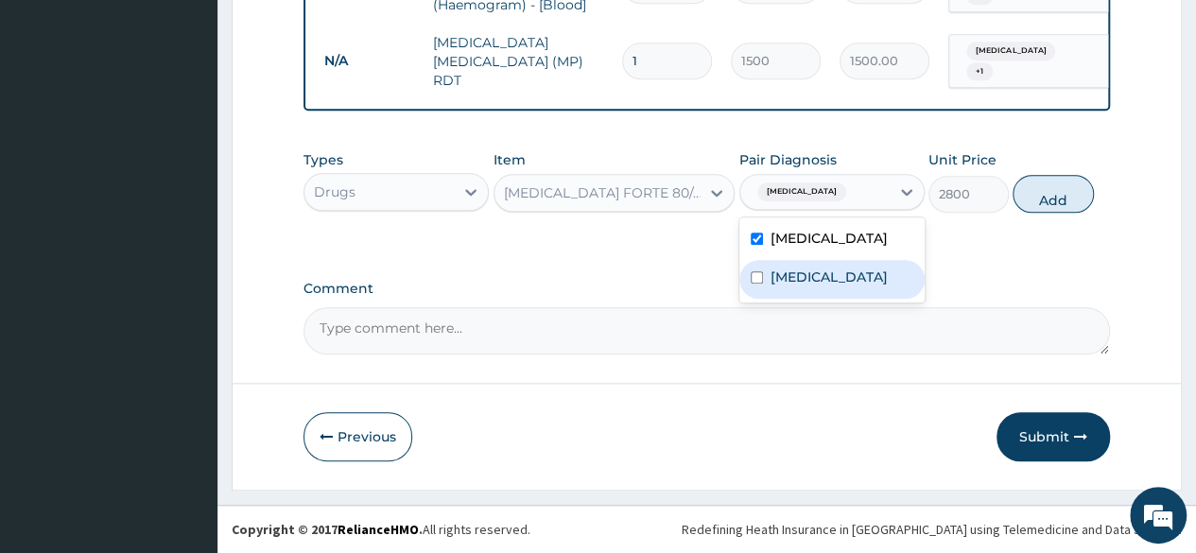
click at [755, 278] on input "checkbox" at bounding box center [757, 277] width 12 height 12
checkbox input "true"
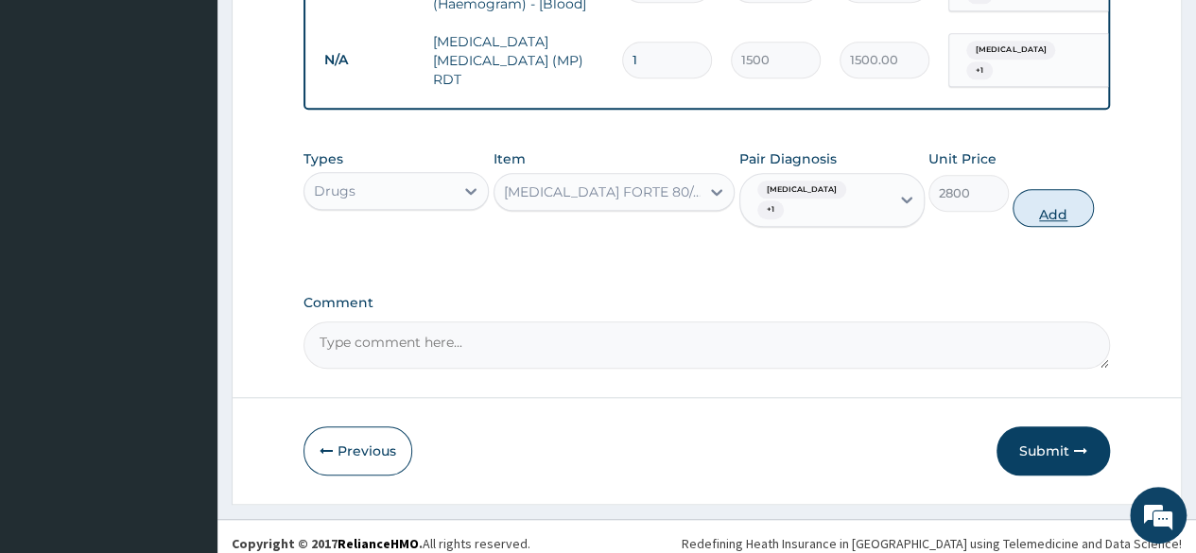
click at [1054, 189] on button "Add" at bounding box center [1052, 208] width 80 height 38
type input "0"
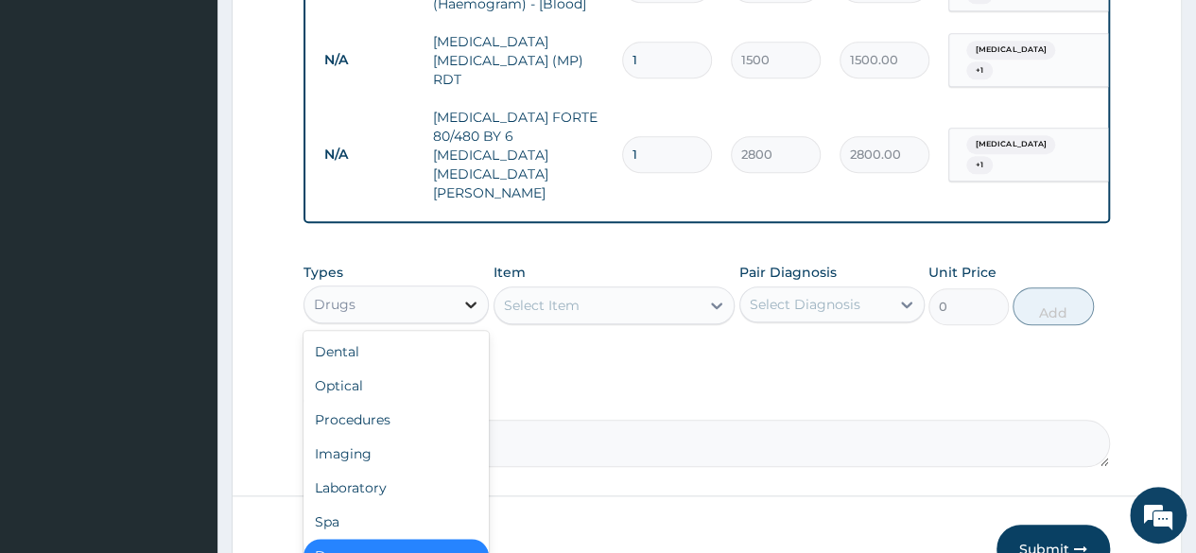
click at [467, 295] on icon at bounding box center [470, 304] width 19 height 19
click at [618, 290] on div "Select Item" at bounding box center [597, 305] width 206 height 30
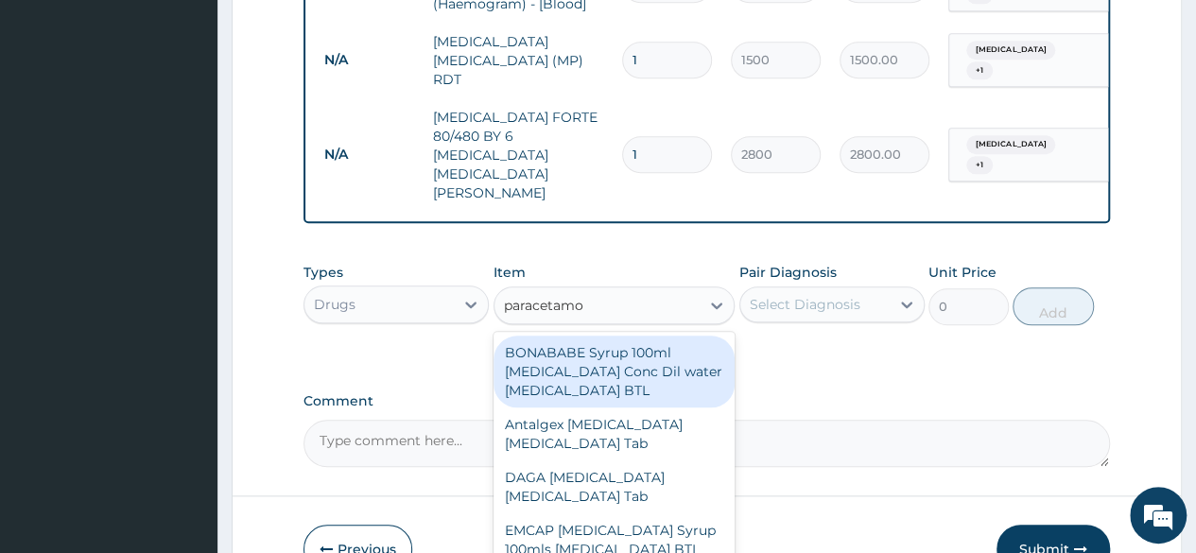
type input "[MEDICAL_DATA]"
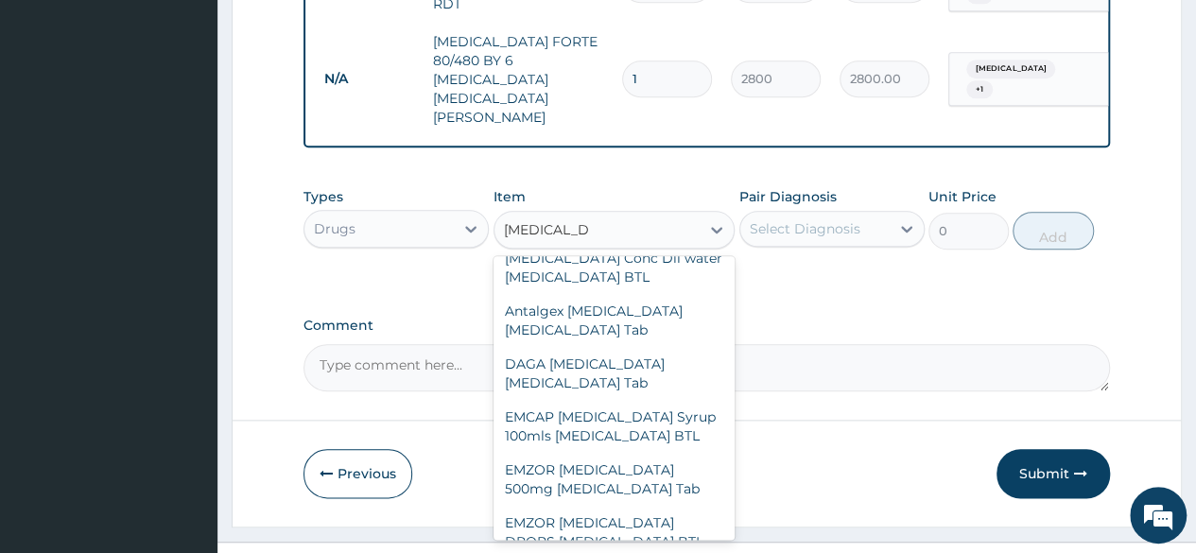
scroll to position [0, 0]
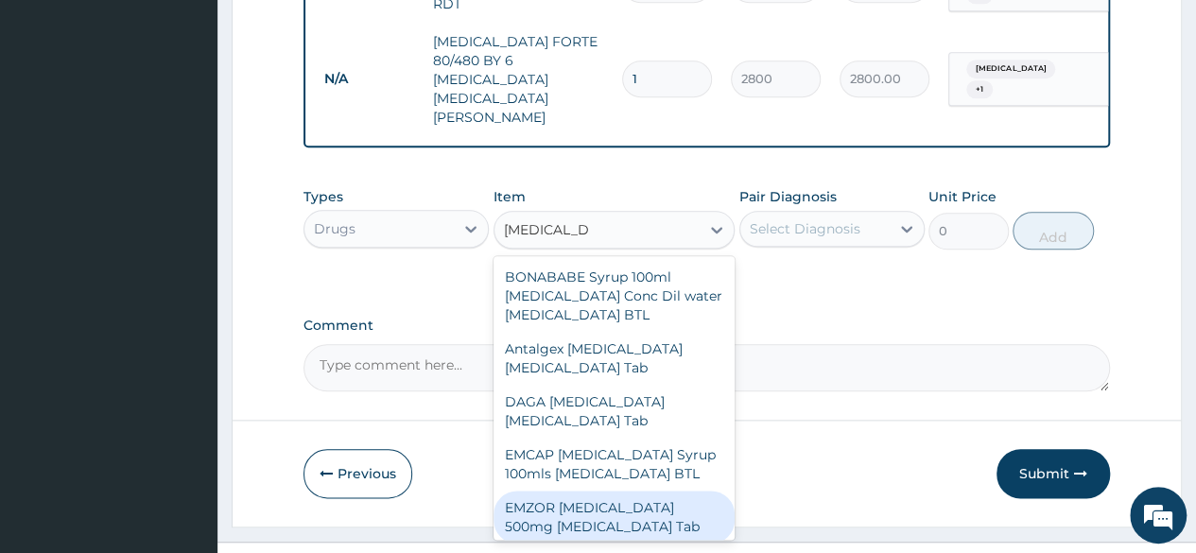
click at [679, 494] on div "EMZOR [MEDICAL_DATA] 500mg [MEDICAL_DATA] Tab" at bounding box center [614, 517] width 242 height 53
type input "10"
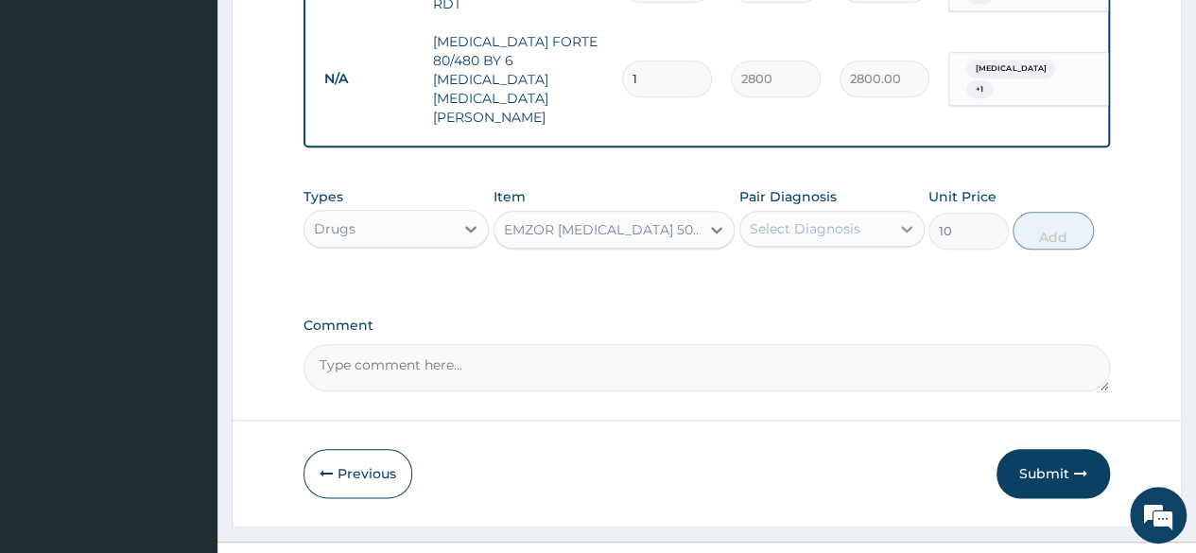
click at [904, 226] on icon at bounding box center [906, 229] width 11 height 7
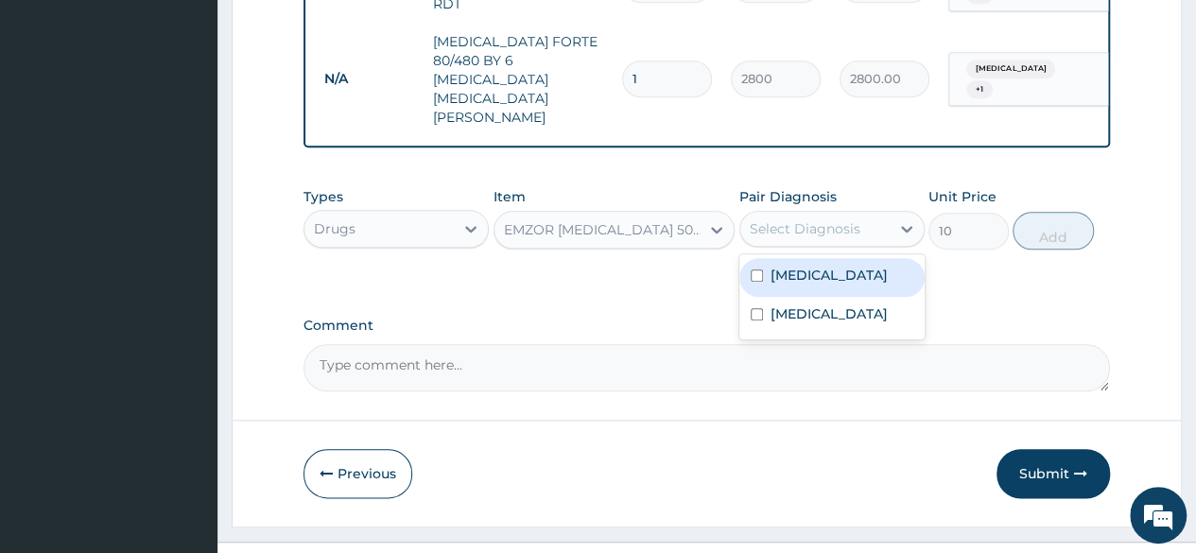
click at [751, 269] on input "checkbox" at bounding box center [757, 275] width 12 height 12
checkbox input "true"
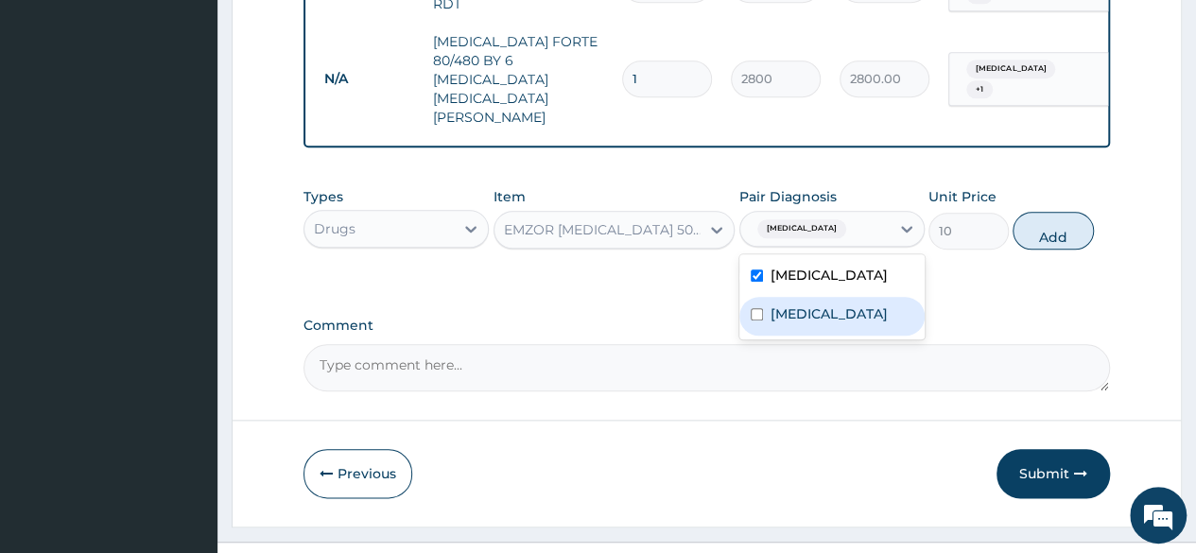
click at [754, 308] on input "checkbox" at bounding box center [757, 314] width 12 height 12
checkbox input "true"
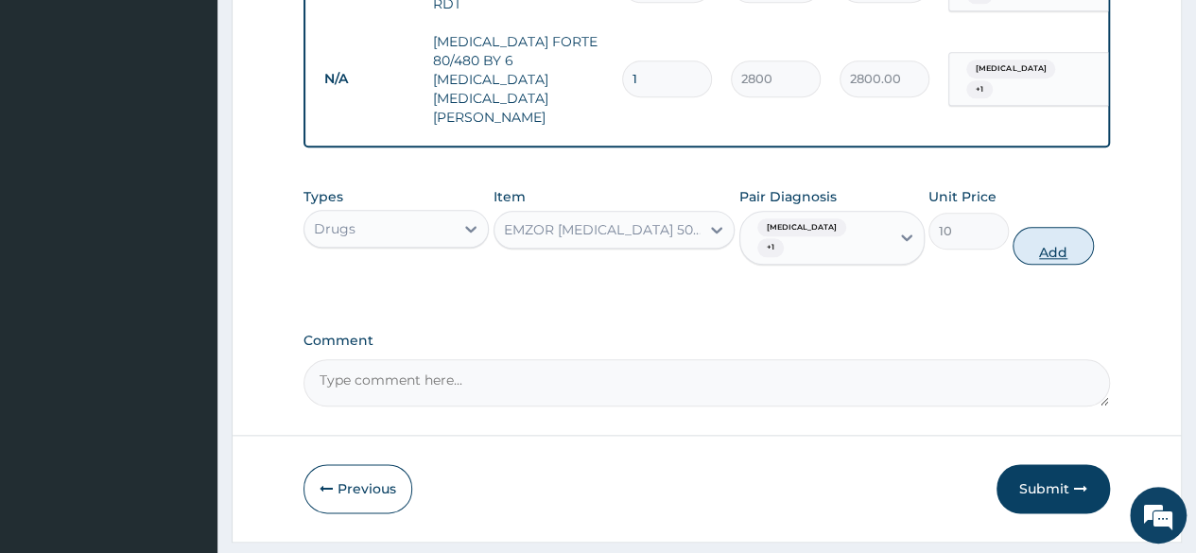
click at [1057, 227] on button "Add" at bounding box center [1052, 246] width 80 height 38
type input "0"
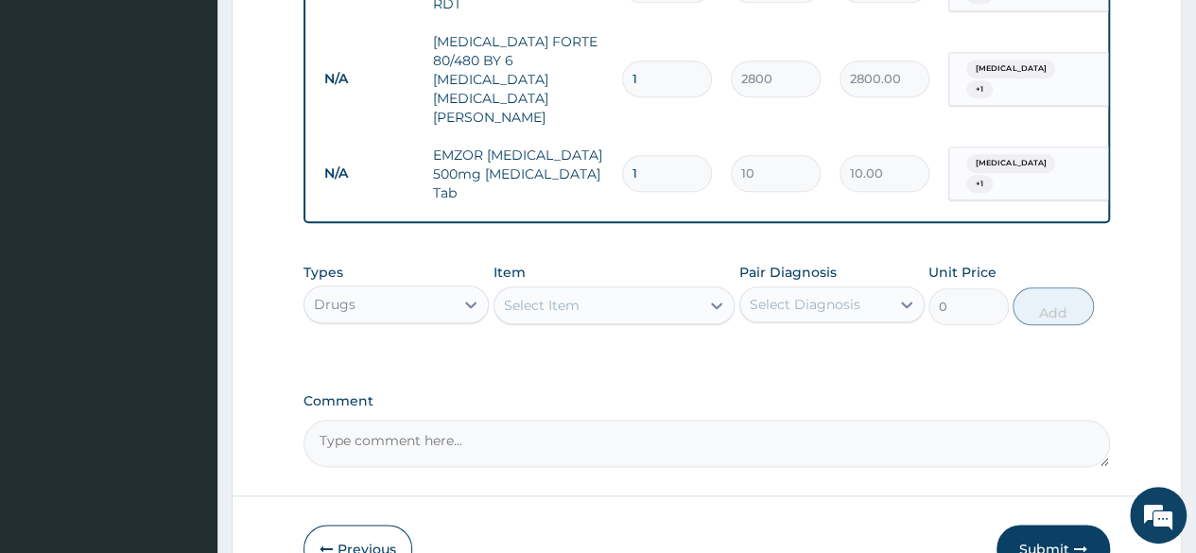
click at [616, 290] on div "Select Item" at bounding box center [597, 305] width 206 height 30
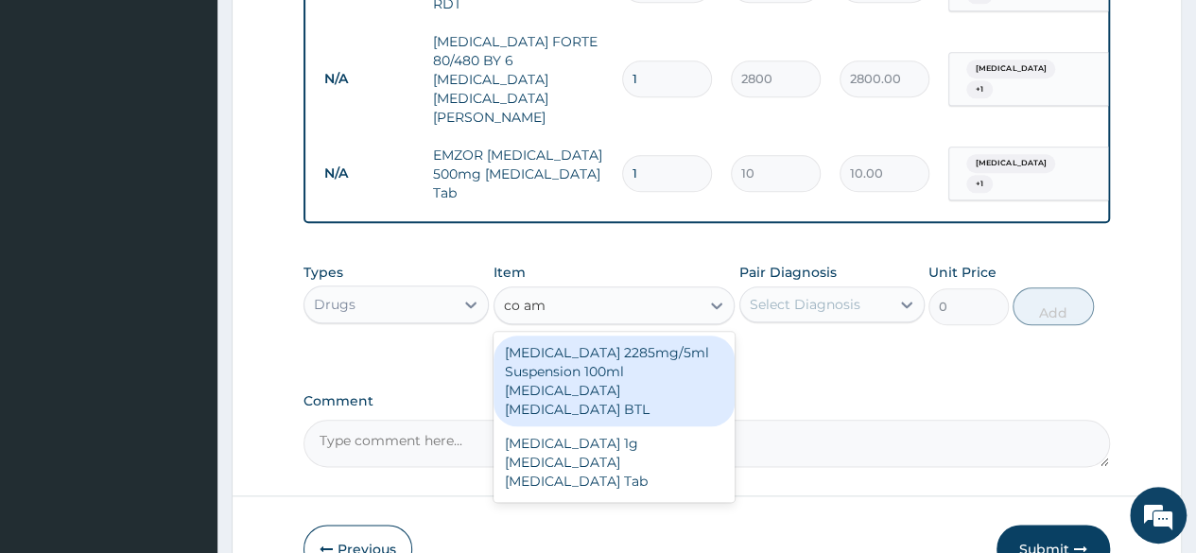
type input "co amo"
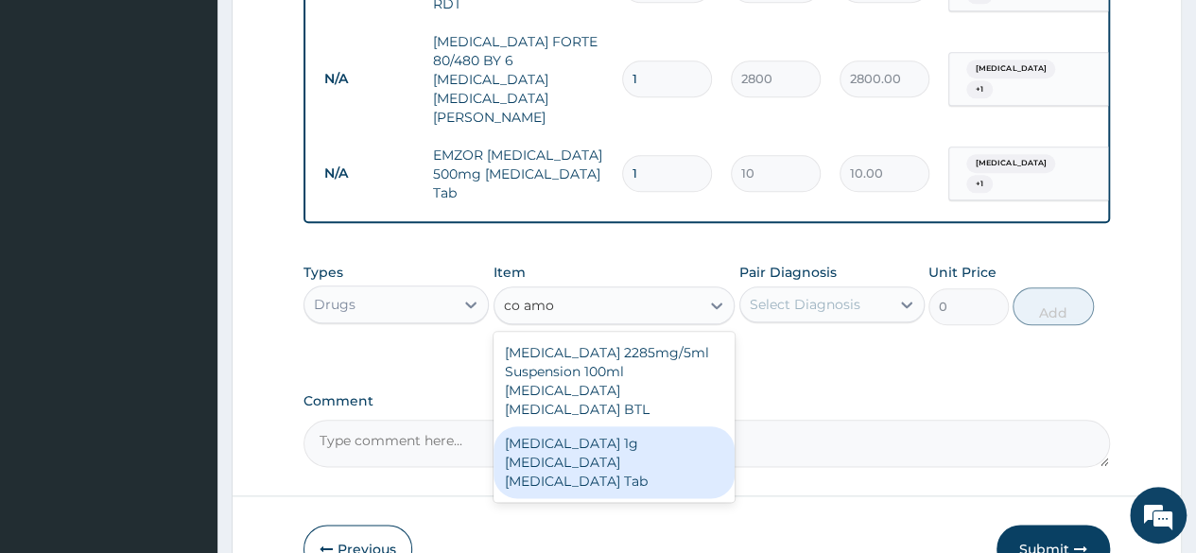
click at [586, 426] on div "[MEDICAL_DATA] 1g [MEDICAL_DATA] [MEDICAL_DATA] Tab" at bounding box center [614, 462] width 242 height 72
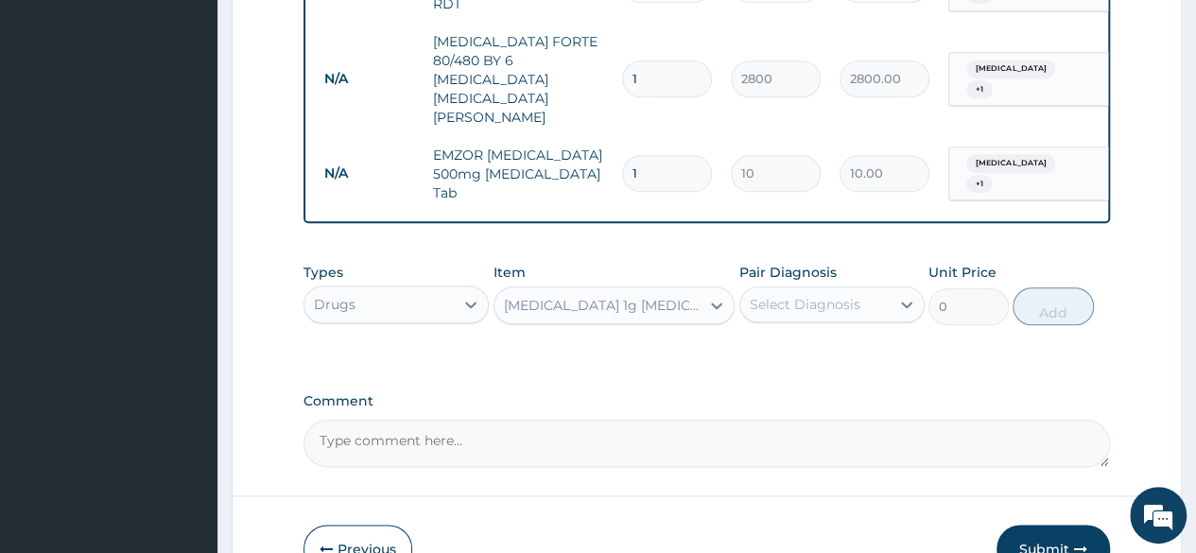
type input "130"
click at [611, 296] on div "[MEDICAL_DATA] 1g [MEDICAL_DATA] [MEDICAL_DATA] Tab" at bounding box center [603, 305] width 199 height 19
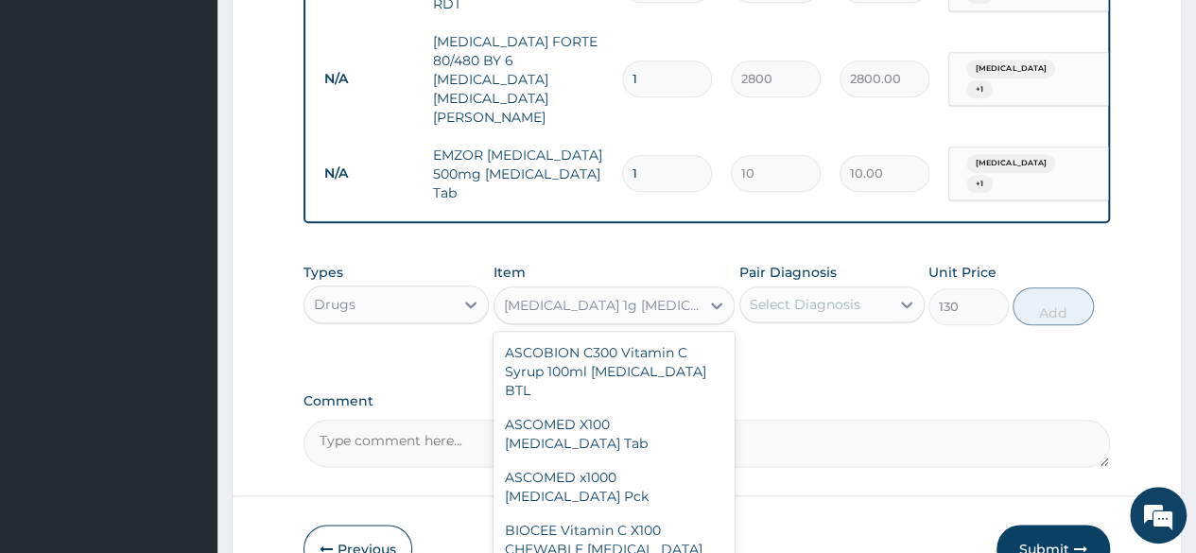
scroll to position [58089, 0]
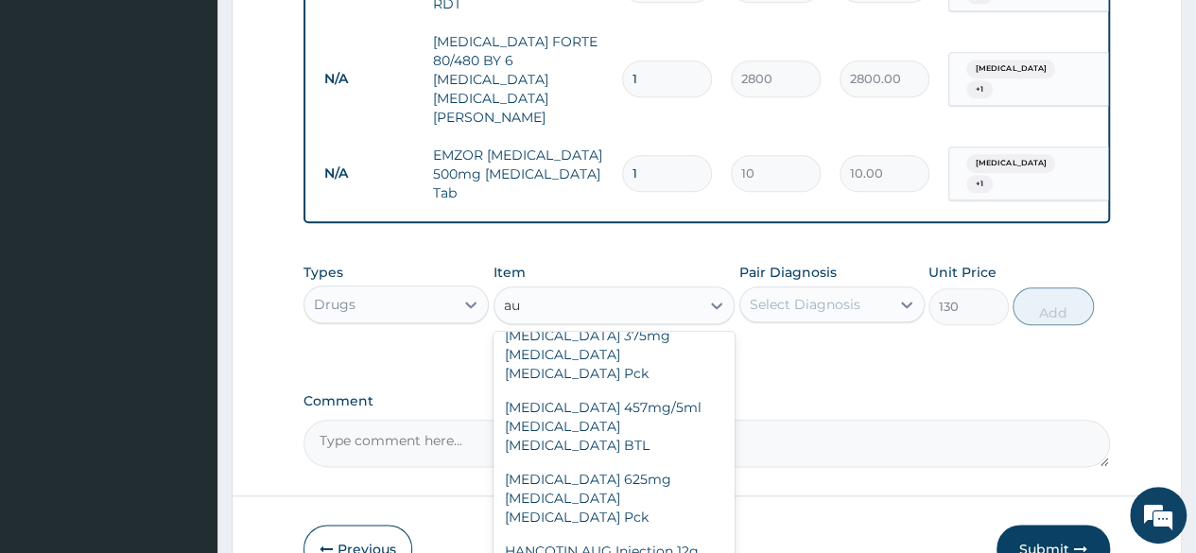
type input "aug"
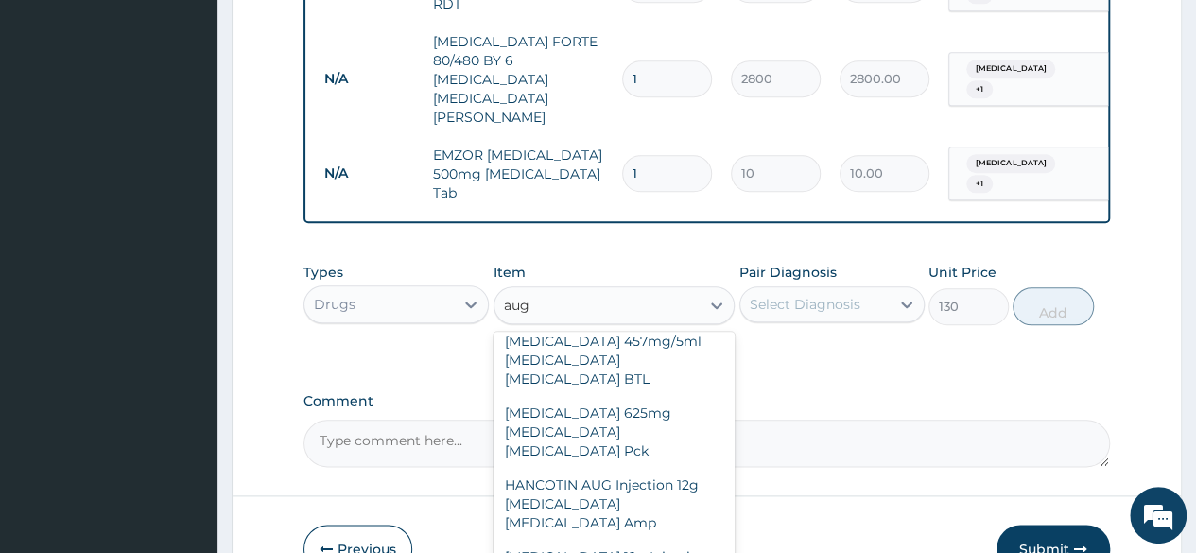
scroll to position [132, 0]
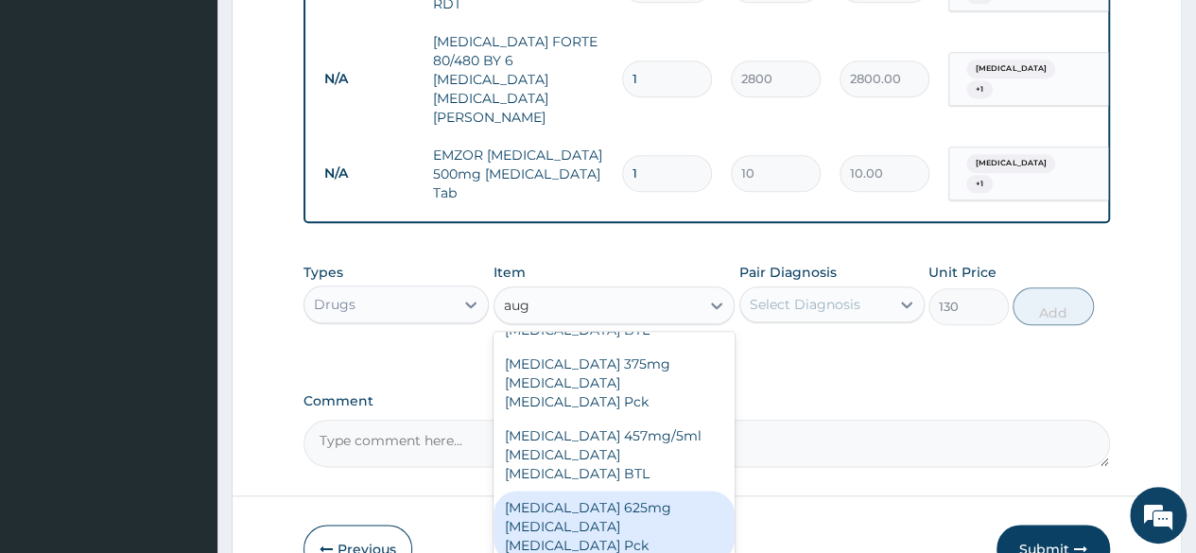
click at [549, 491] on div "[MEDICAL_DATA] 625mg [MEDICAL_DATA] [MEDICAL_DATA] Pck" at bounding box center [614, 527] width 242 height 72
type input "6000"
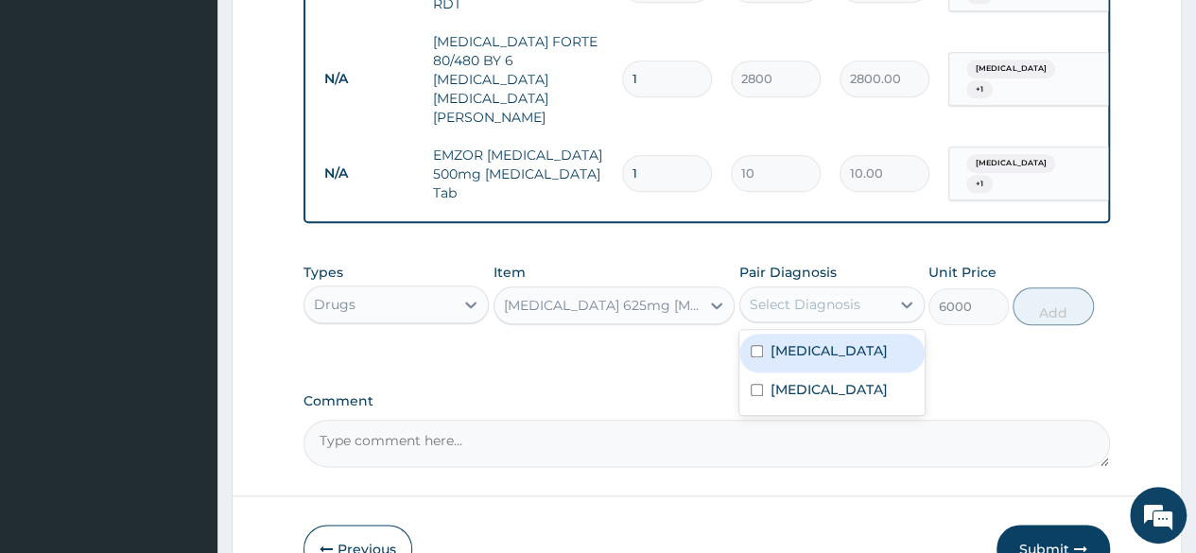
click at [792, 295] on div "Select Diagnosis" at bounding box center [805, 304] width 111 height 19
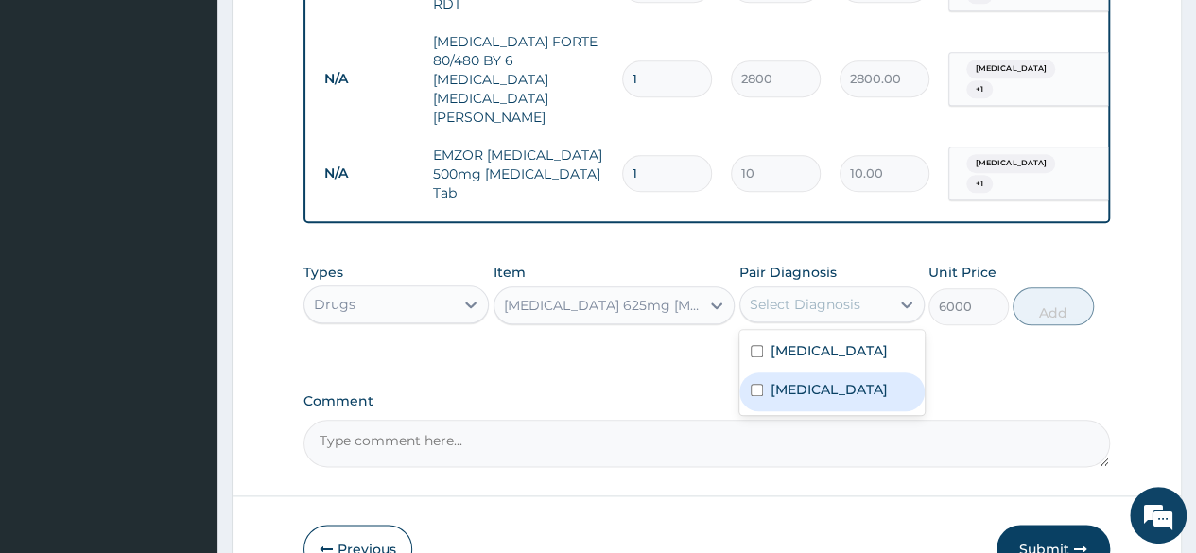
click at [794, 372] on div "[MEDICAL_DATA]" at bounding box center [831, 391] width 185 height 39
checkbox input "true"
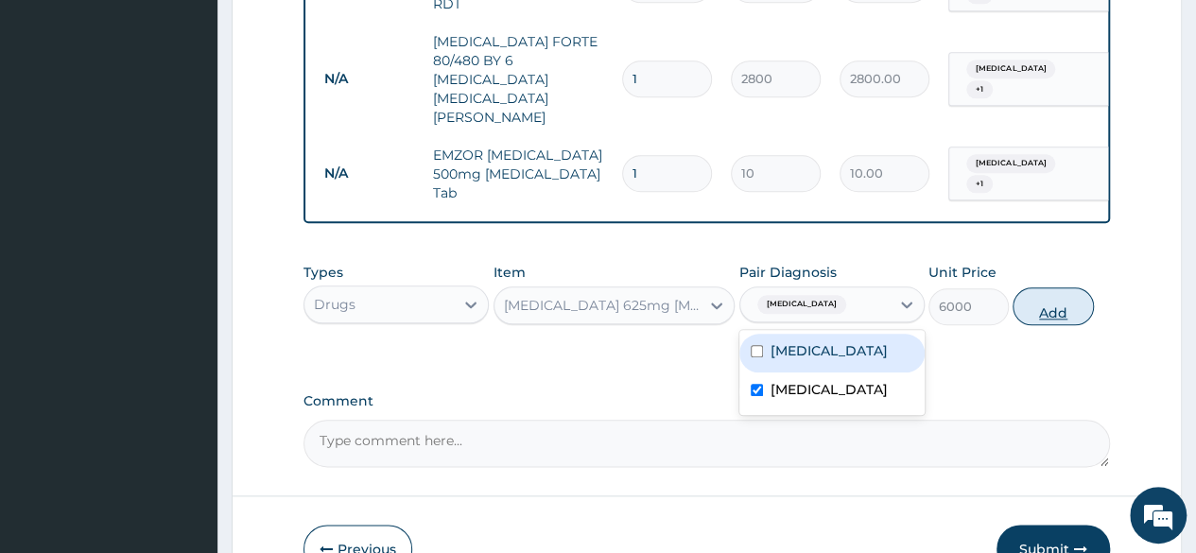
click at [1072, 287] on button "Add" at bounding box center [1052, 306] width 80 height 38
type input "0"
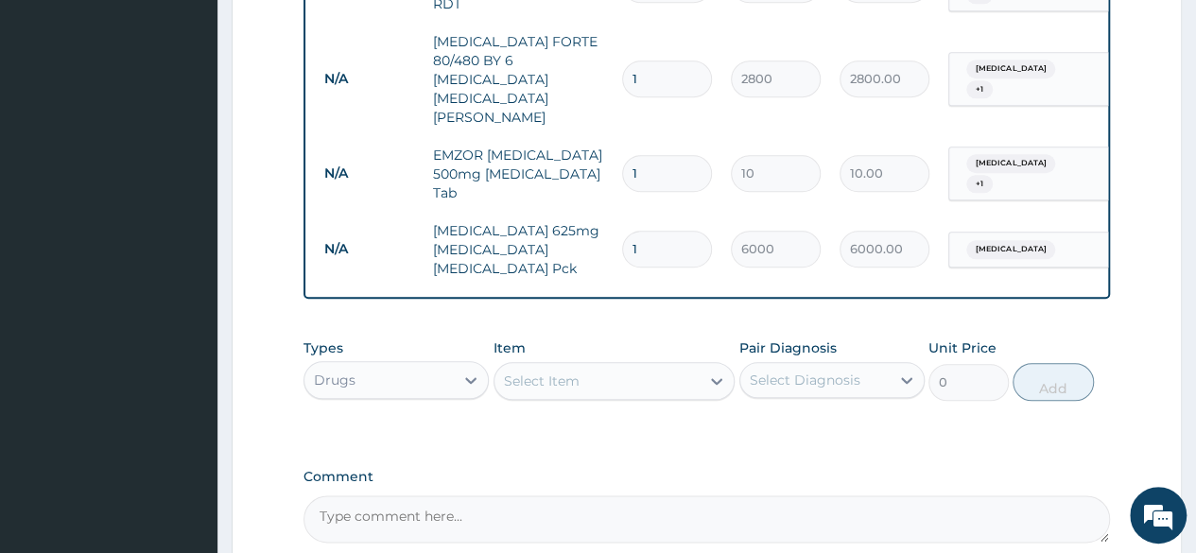
click at [578, 372] on div "Select Item" at bounding box center [542, 381] width 76 height 19
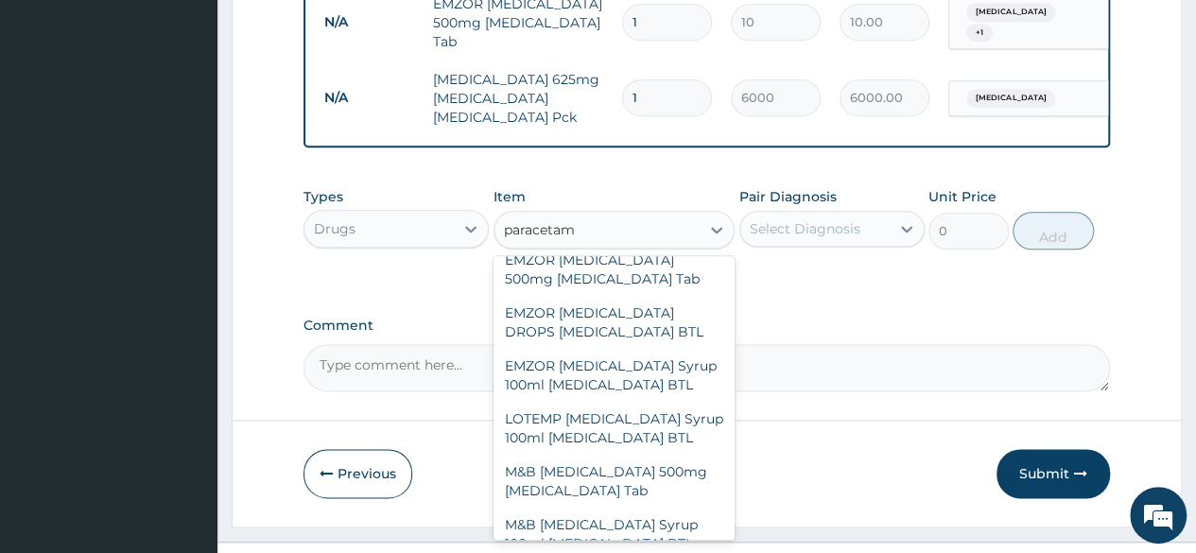
scroll to position [495, 0]
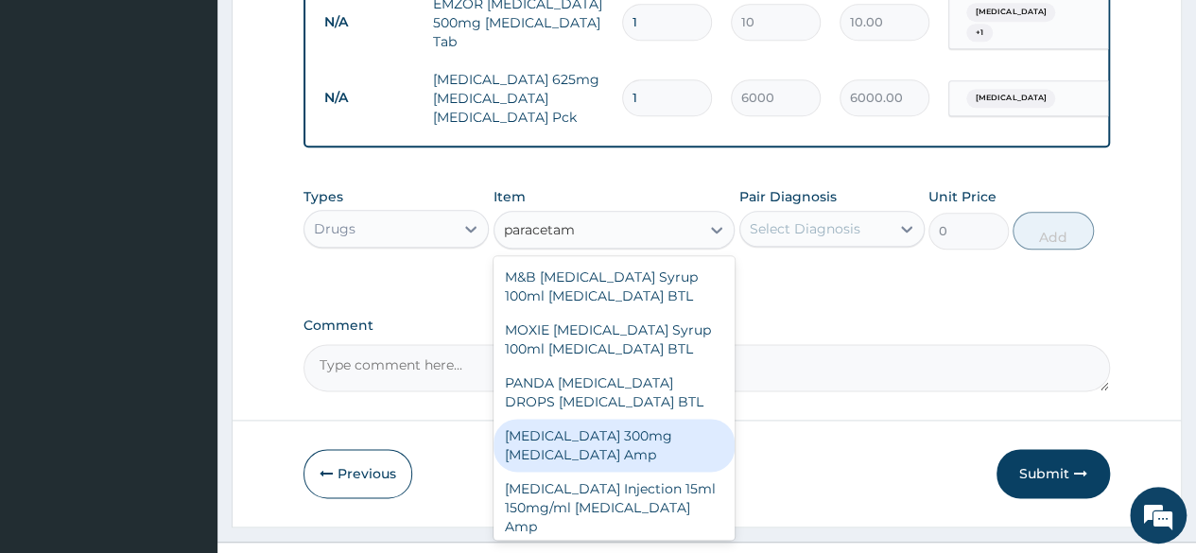
type input "paracetam"
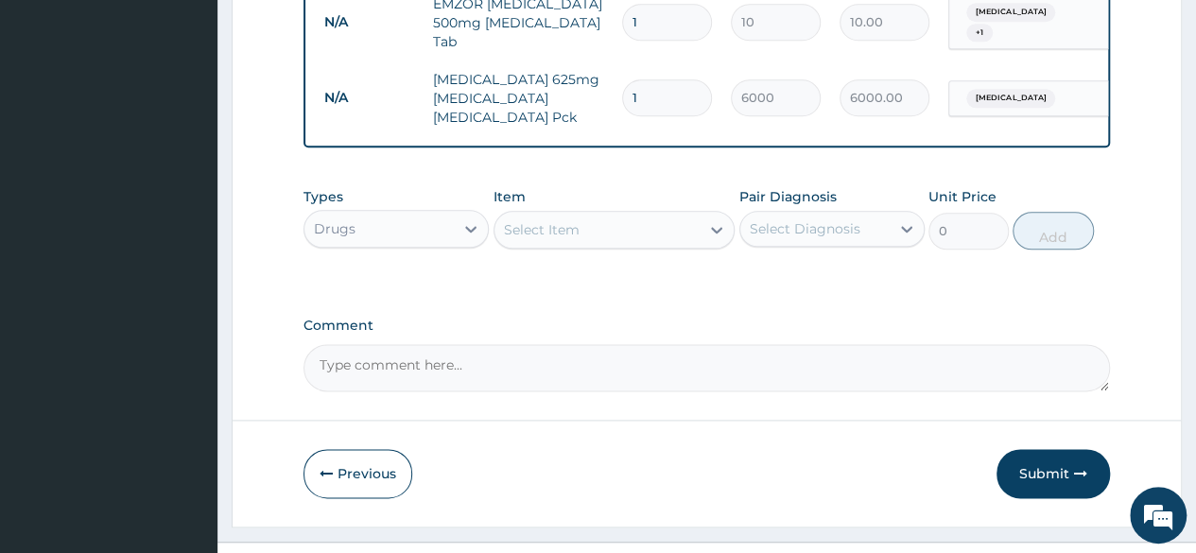
click at [613, 214] on div "Types Drugs Item Select Item Pair Diagnosis Select Diagnosis Unit Price 0 Add" at bounding box center [706, 218] width 806 height 81
click at [613, 215] on div "Select Item" at bounding box center [597, 230] width 206 height 30
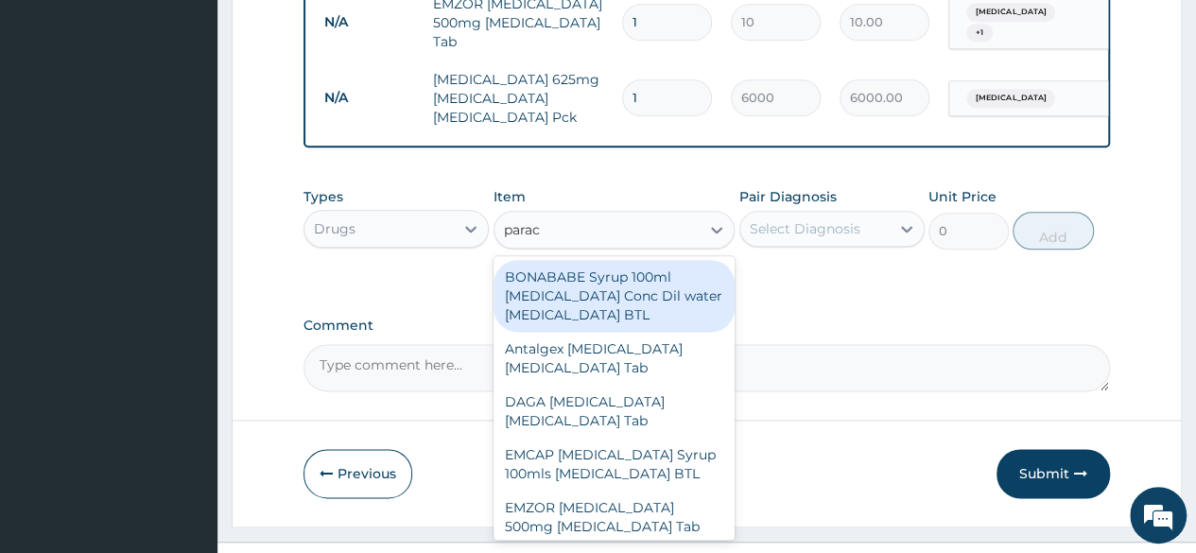
type input "parace"
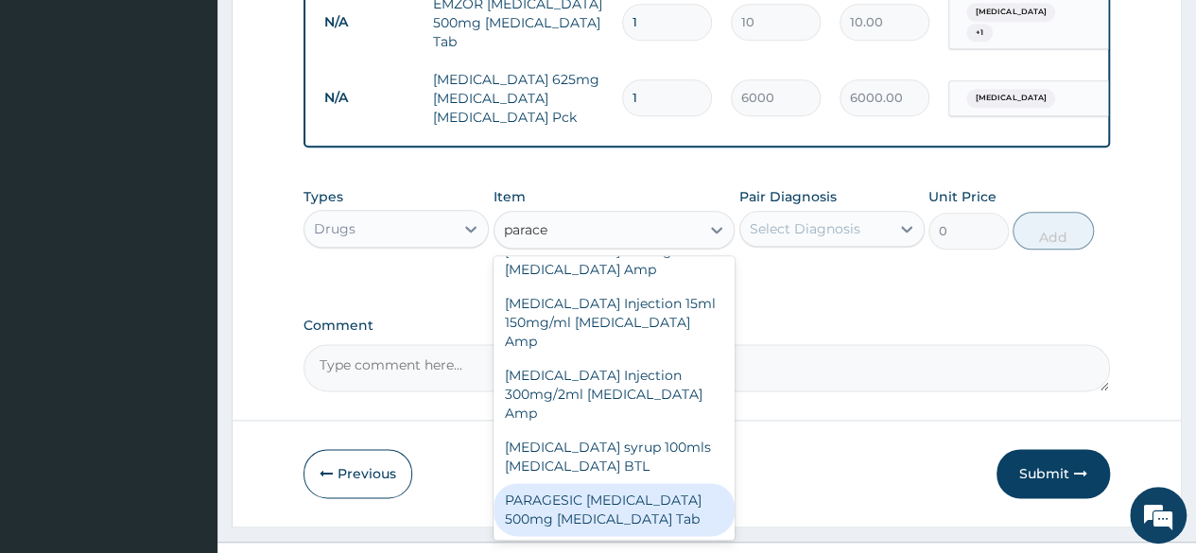
scroll to position [781, 0]
click at [683, 487] on div "PARAGESIC [MEDICAL_DATA] 500mg [MEDICAL_DATA] Tab" at bounding box center [614, 509] width 242 height 53
type input "15"
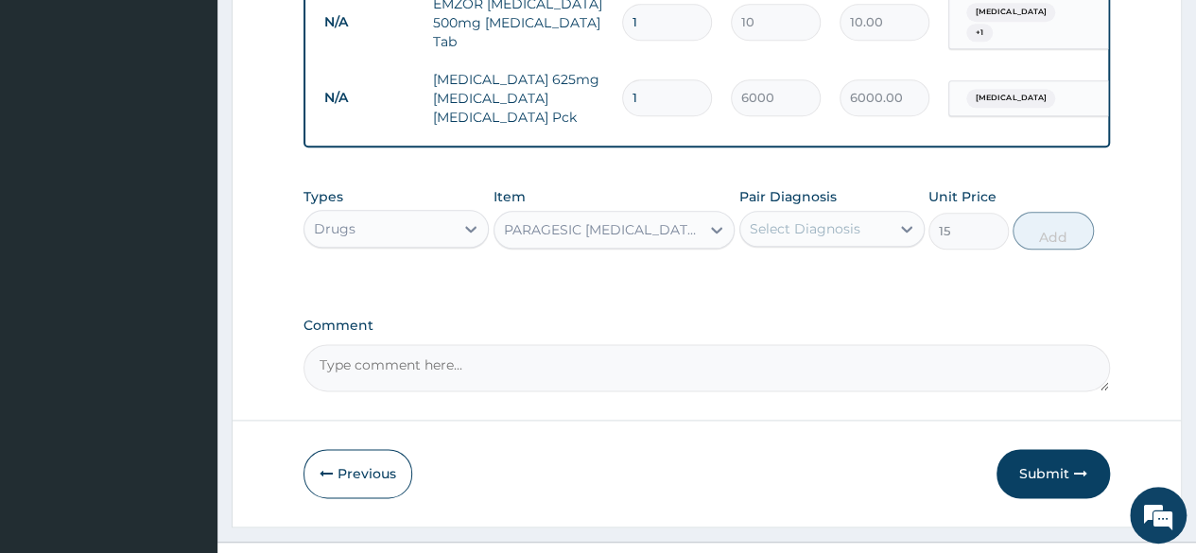
click at [794, 214] on div "Select Diagnosis" at bounding box center [814, 229] width 149 height 30
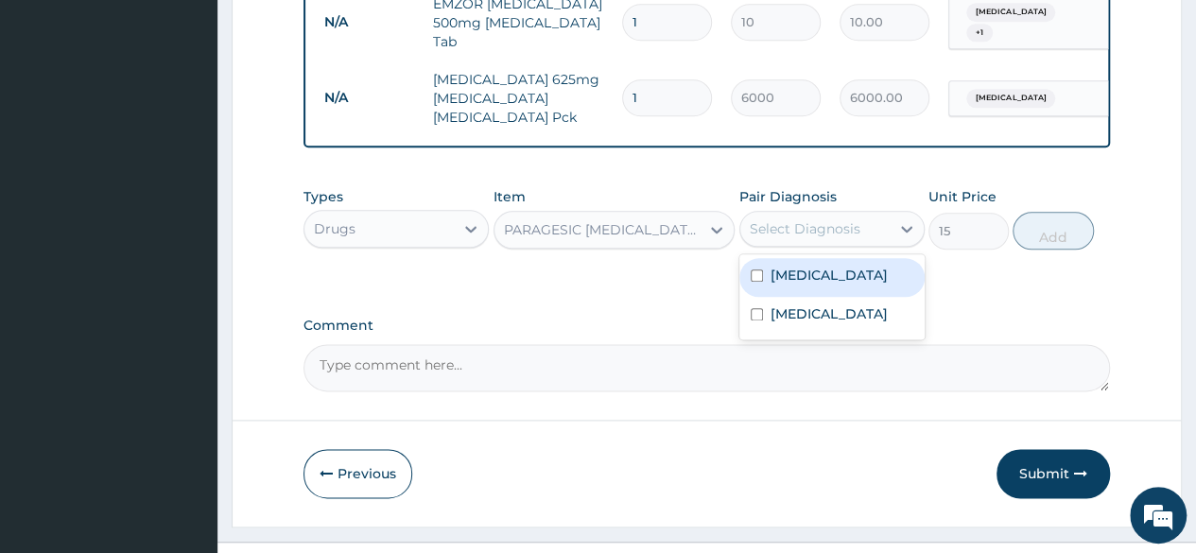
click at [785, 266] on label "[MEDICAL_DATA]" at bounding box center [828, 275] width 117 height 19
checkbox input "true"
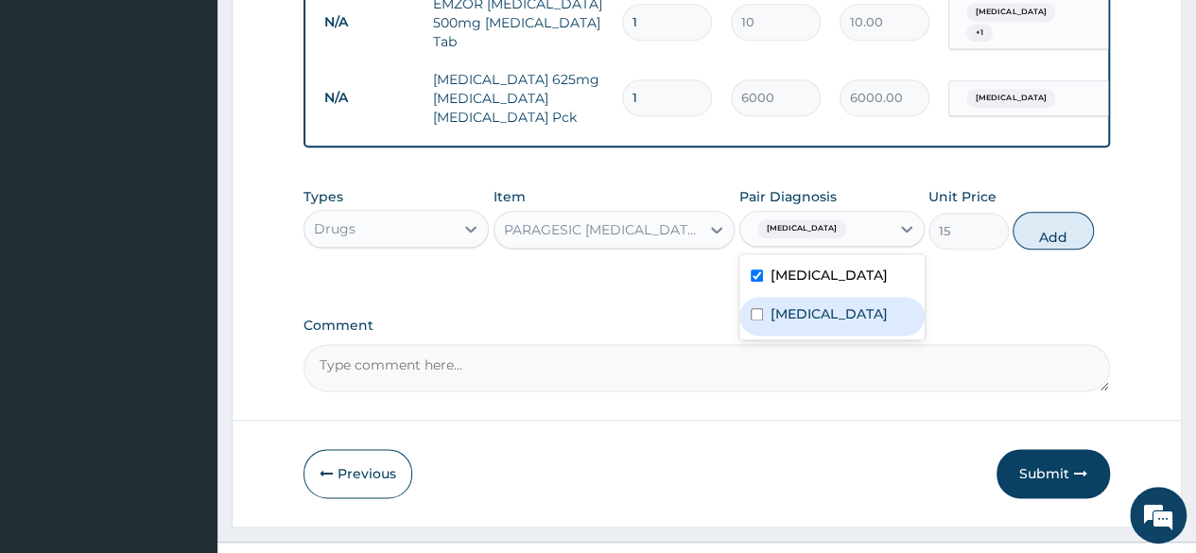
click at [800, 297] on div "[MEDICAL_DATA]" at bounding box center [831, 316] width 185 height 39
checkbox input "true"
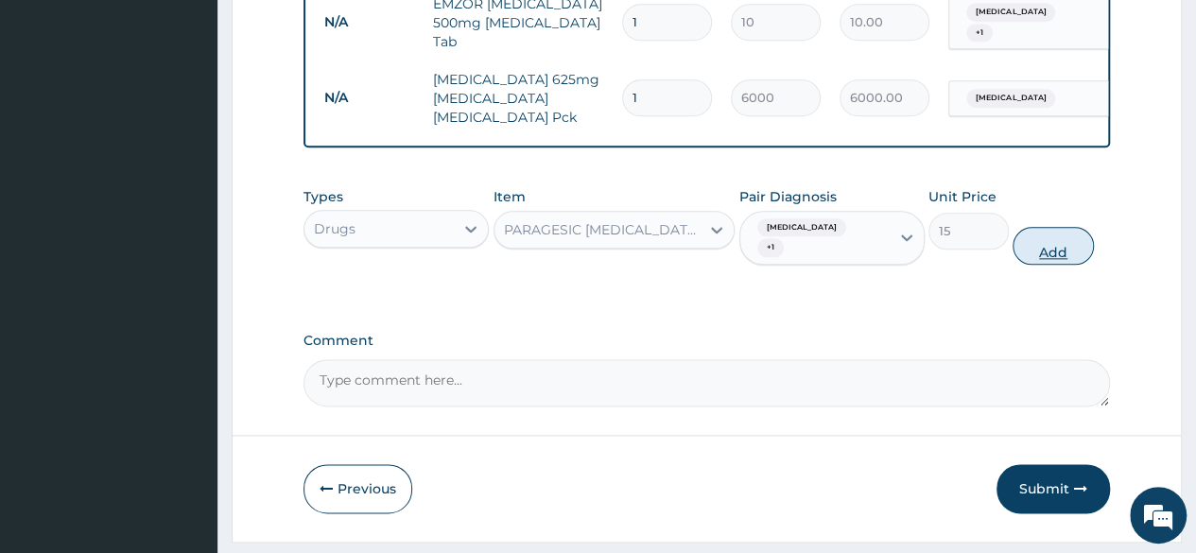
click at [1046, 227] on button "Add" at bounding box center [1052, 246] width 80 height 38
type input "0"
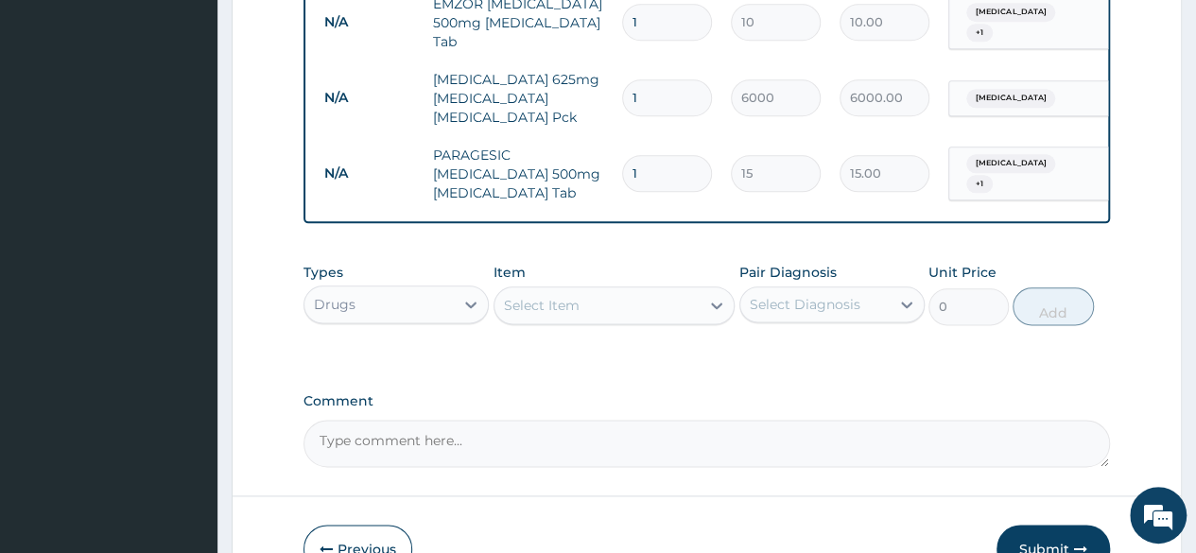
click at [660, 155] on input "1" at bounding box center [667, 173] width 90 height 37
type input "18"
type input "270.00"
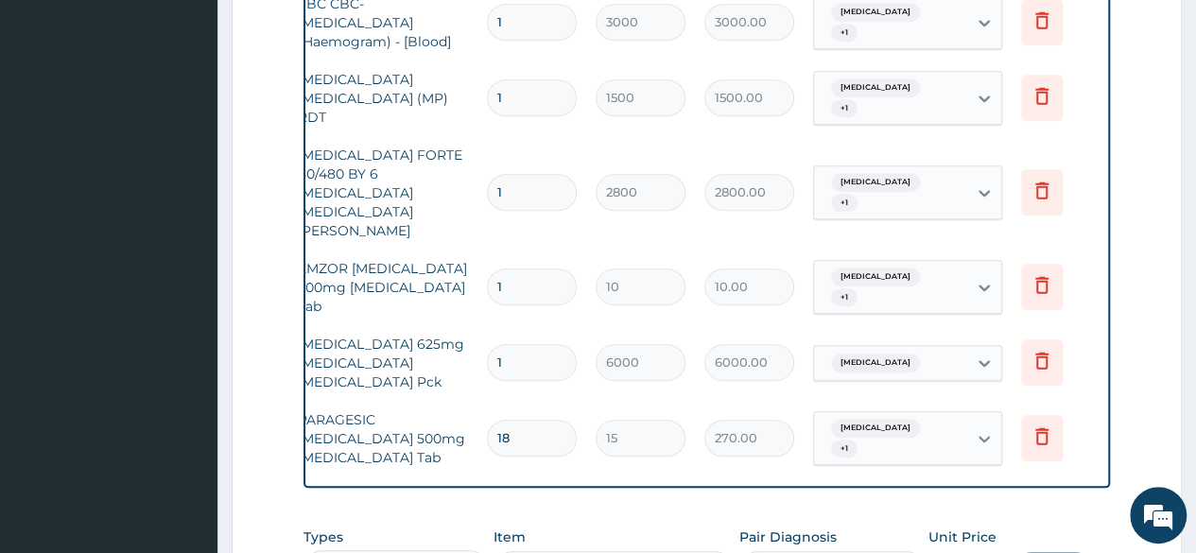
scroll to position [0, 142]
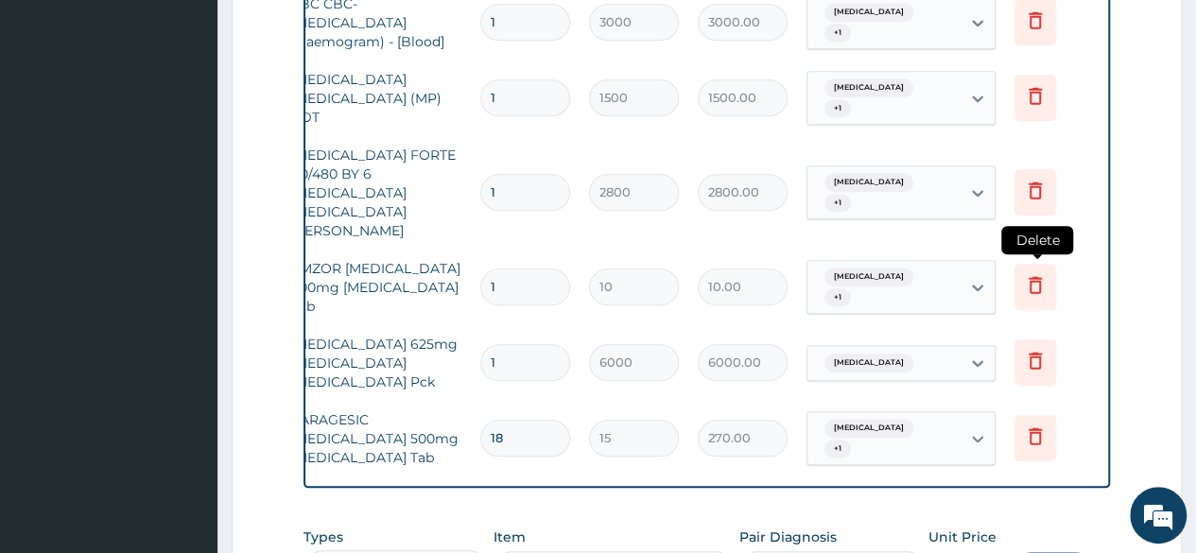
type input "18"
click at [1038, 273] on icon at bounding box center [1035, 284] width 23 height 23
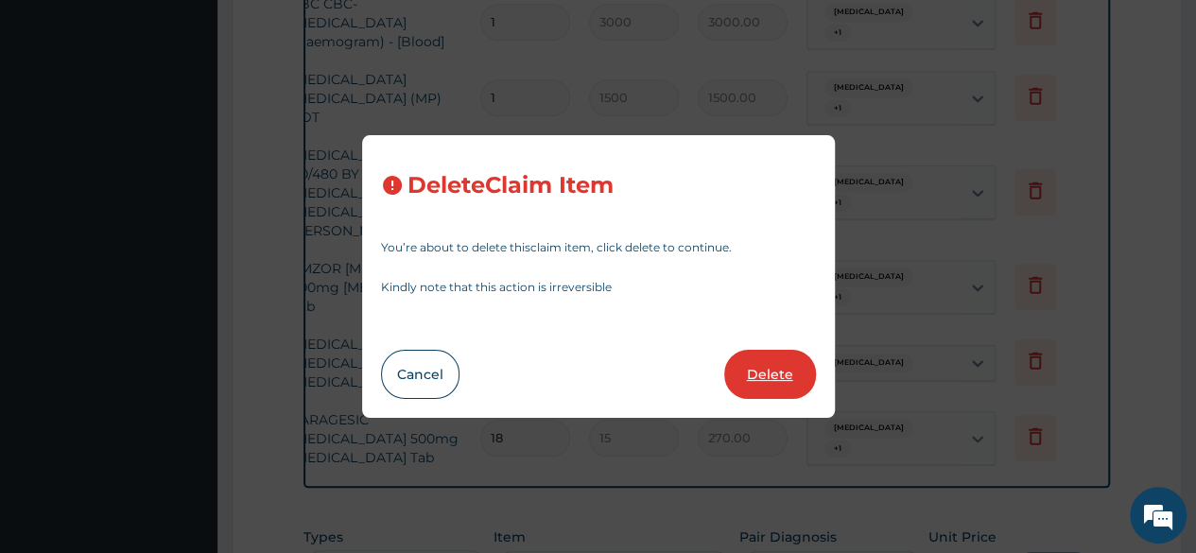
click at [786, 372] on button "Delete" at bounding box center [770, 374] width 92 height 49
type input "6000"
type input "6000.00"
type input "18"
type input "15"
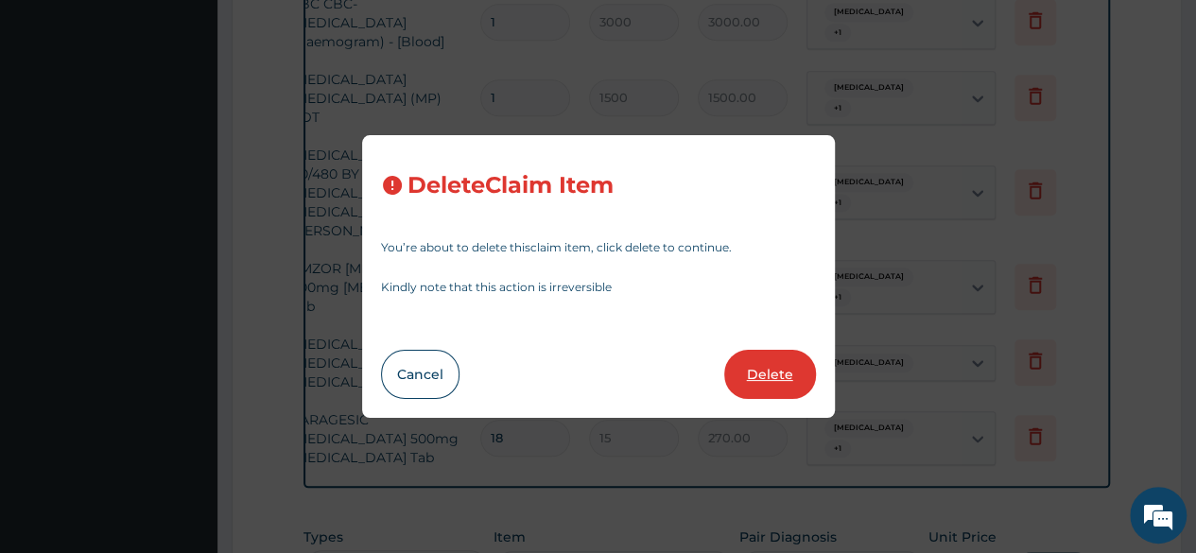
type input "270.00"
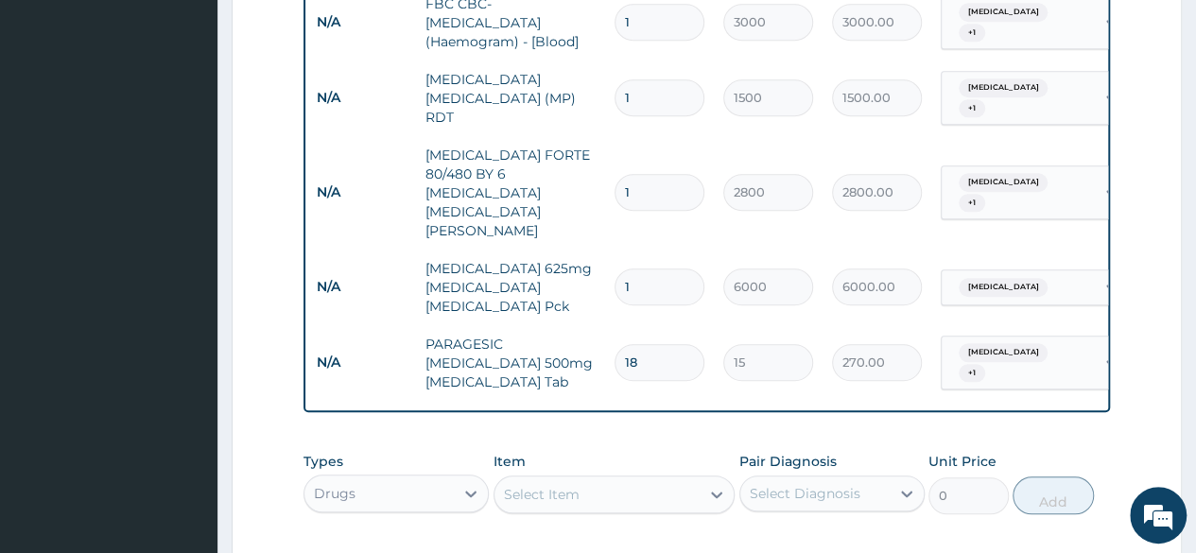
scroll to position [0, 0]
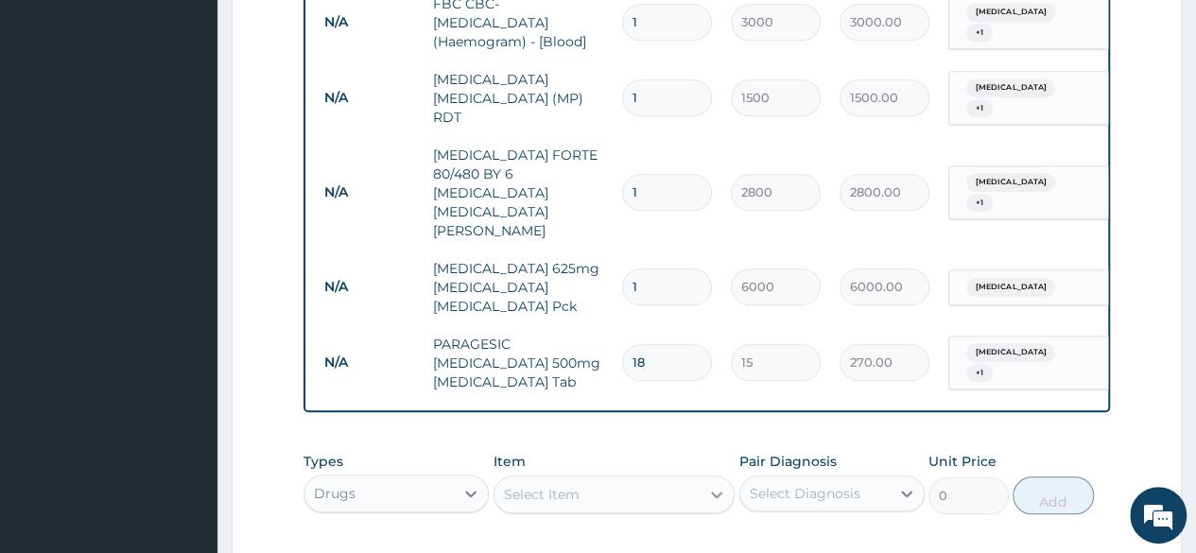
click at [725, 485] on icon at bounding box center [716, 494] width 19 height 19
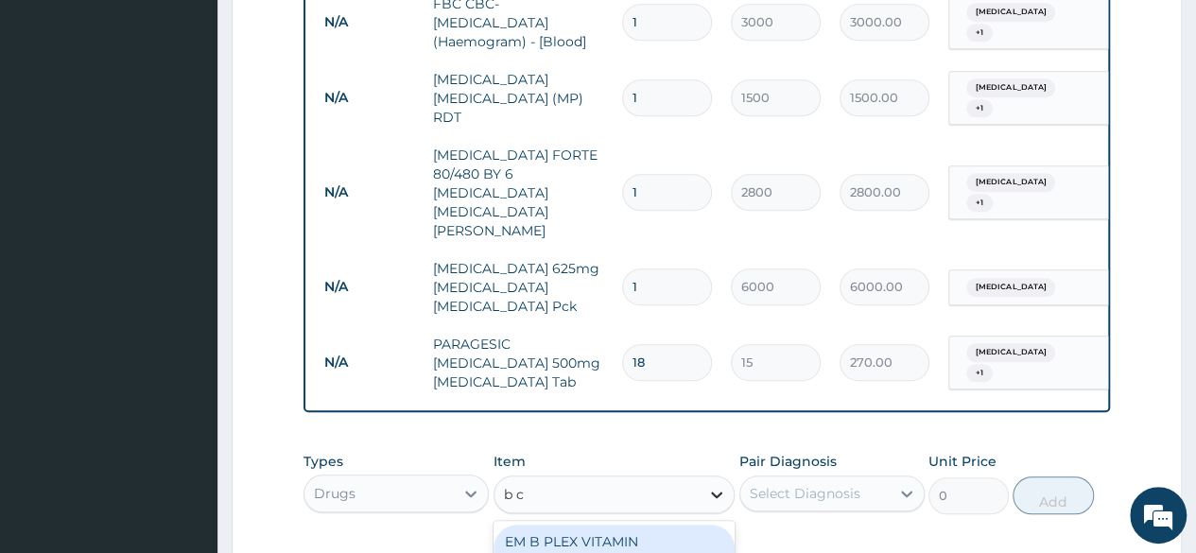
type input "b co"
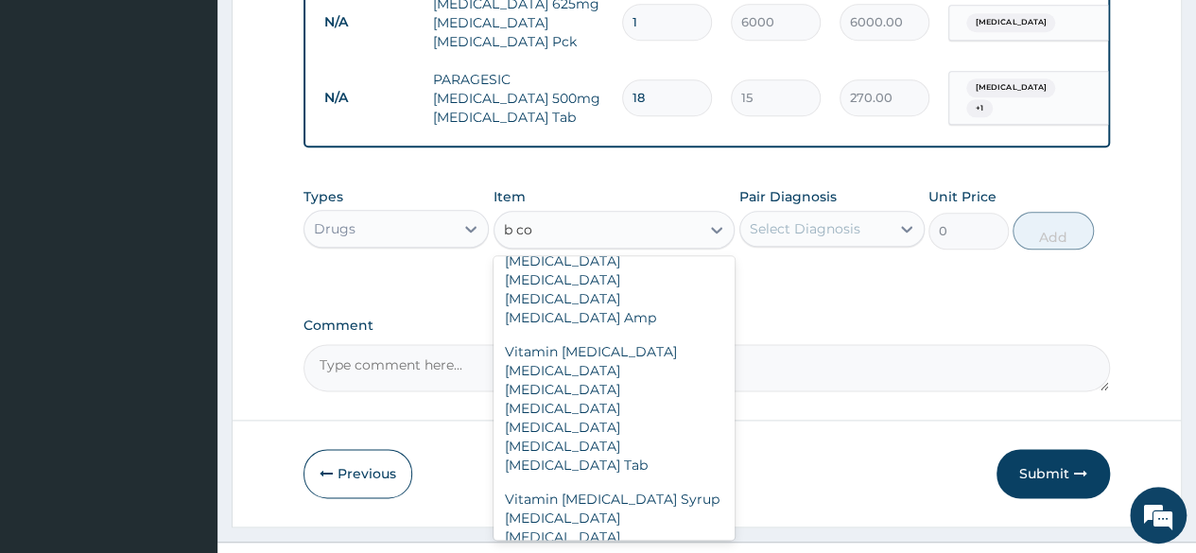
scroll to position [340, 0]
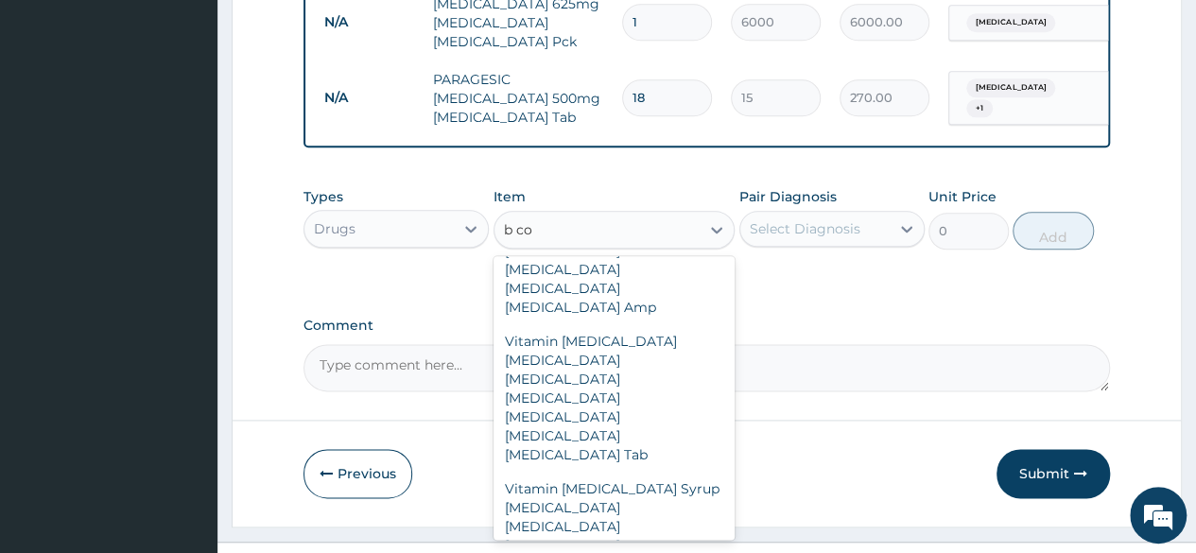
type input "250"
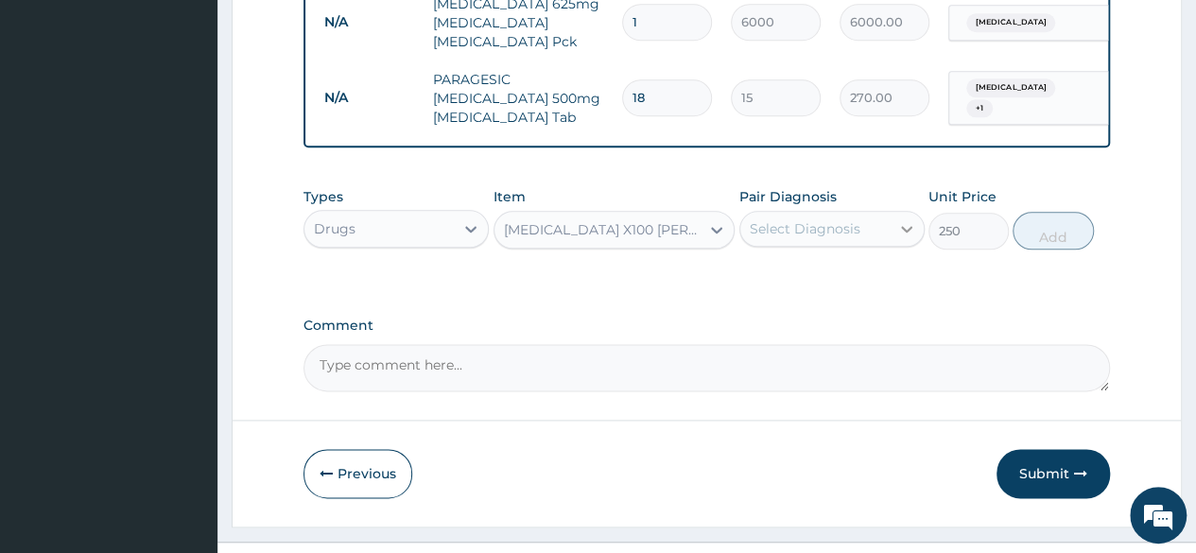
click at [900, 219] on icon at bounding box center [906, 228] width 19 height 19
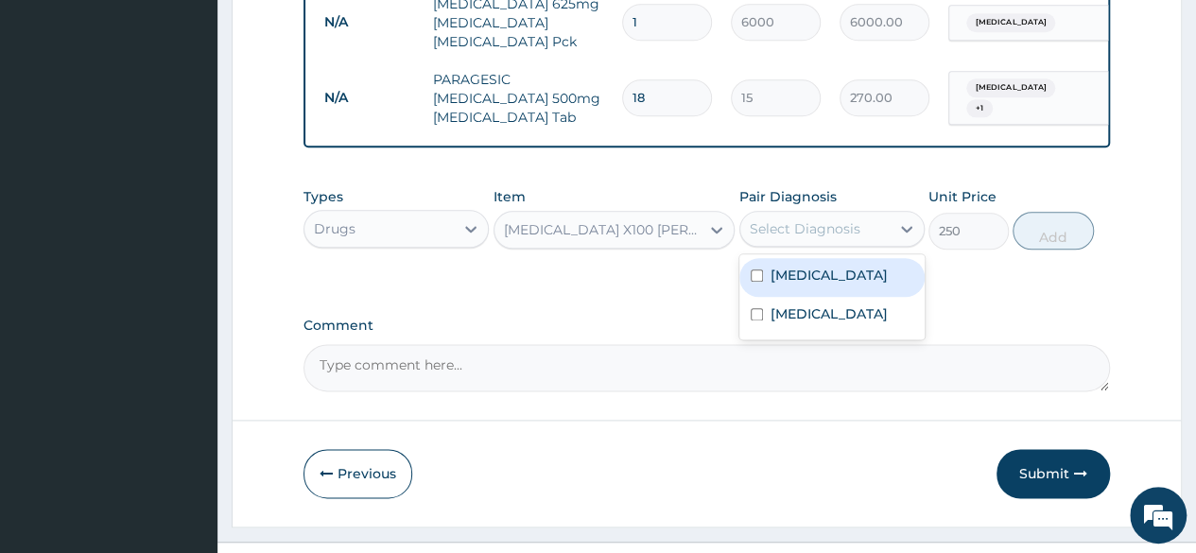
click at [768, 258] on div "[MEDICAL_DATA]" at bounding box center [831, 277] width 185 height 39
checkbox input "true"
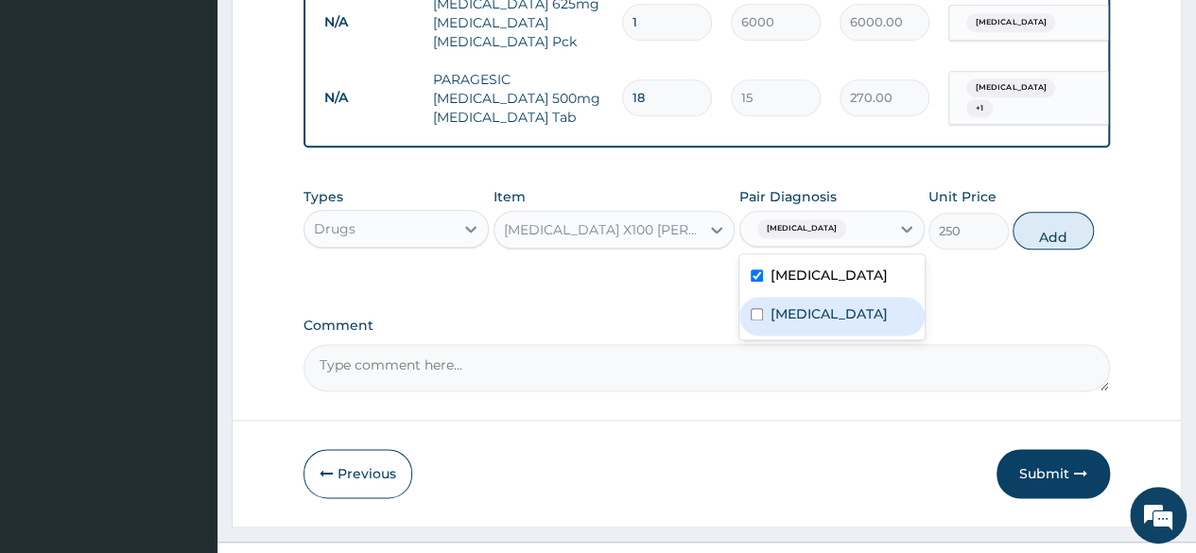
click at [764, 297] on div "[MEDICAL_DATA]" at bounding box center [831, 316] width 185 height 39
checkbox input "true"
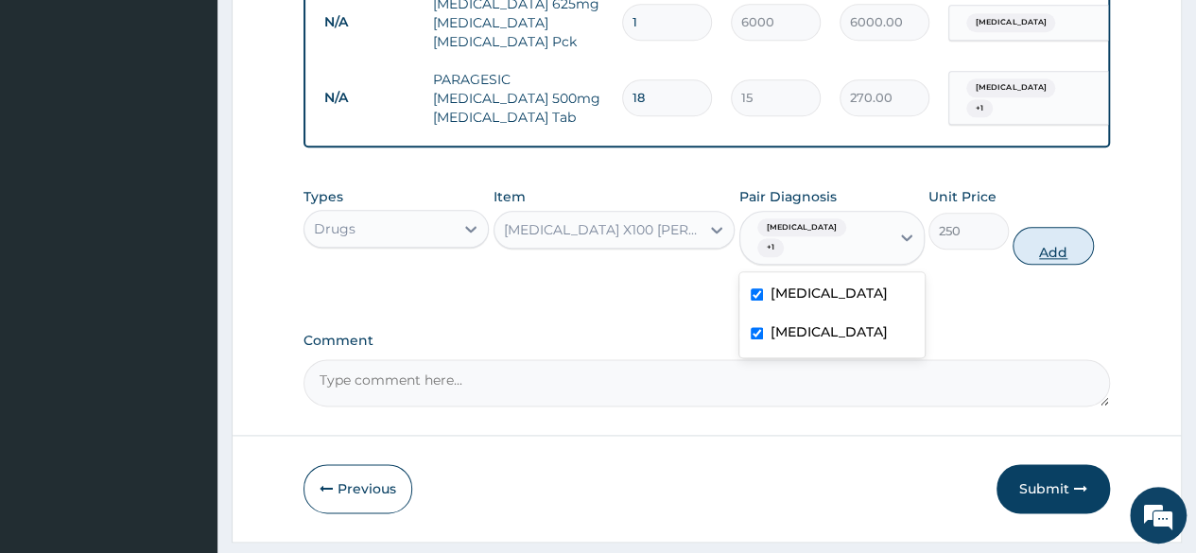
click at [1059, 227] on button "Add" at bounding box center [1052, 246] width 80 height 38
type input "0"
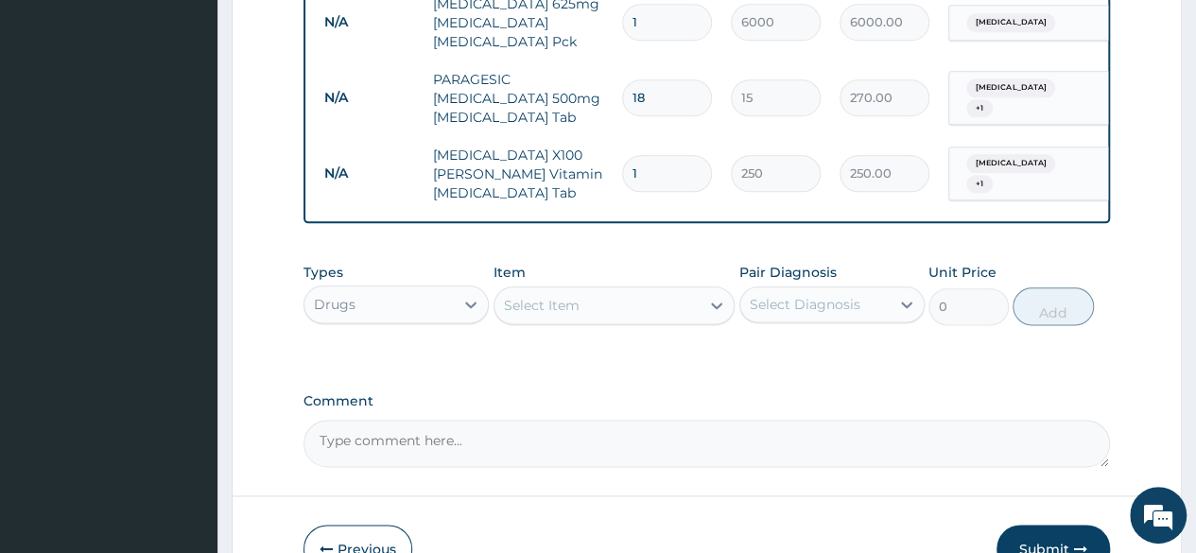
type input "0.00"
type input "1"
type input "250.00"
type input "10"
type input "2500.00"
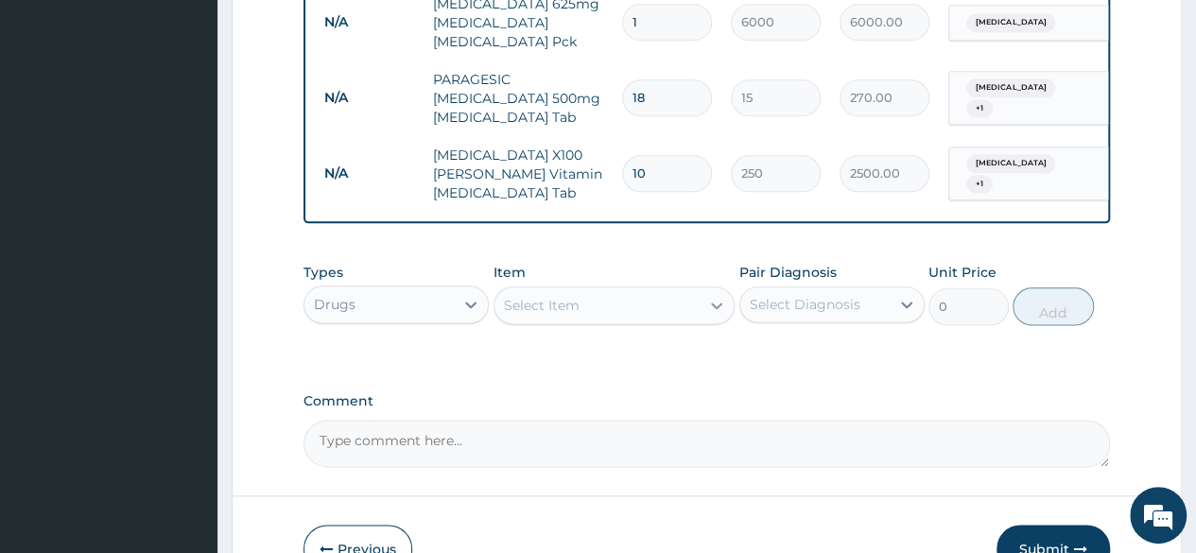
type input "10"
click at [726, 296] on icon at bounding box center [716, 305] width 19 height 19
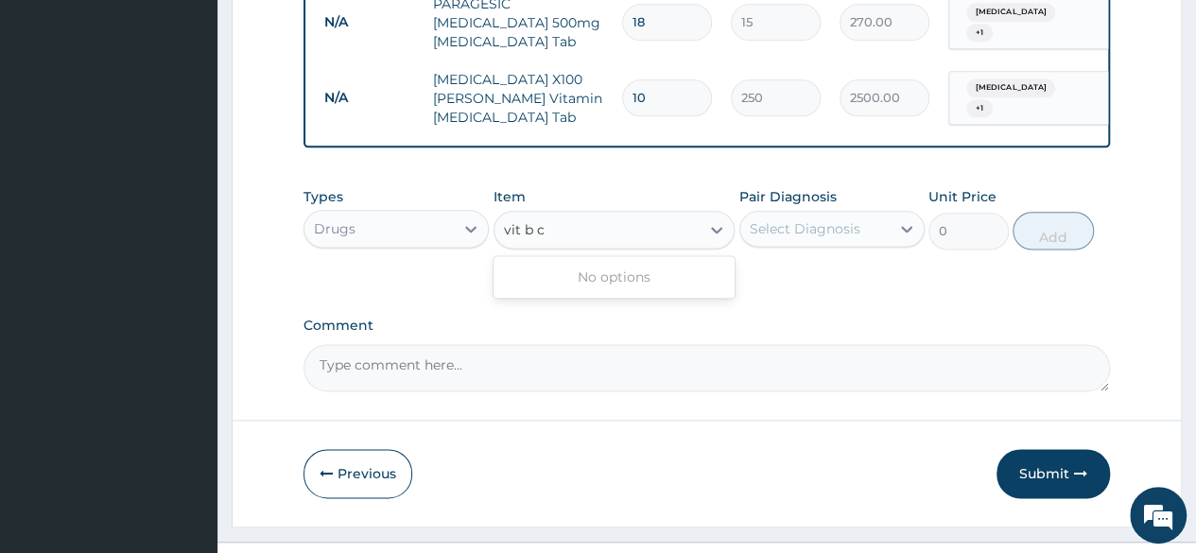
scroll to position [0, 0]
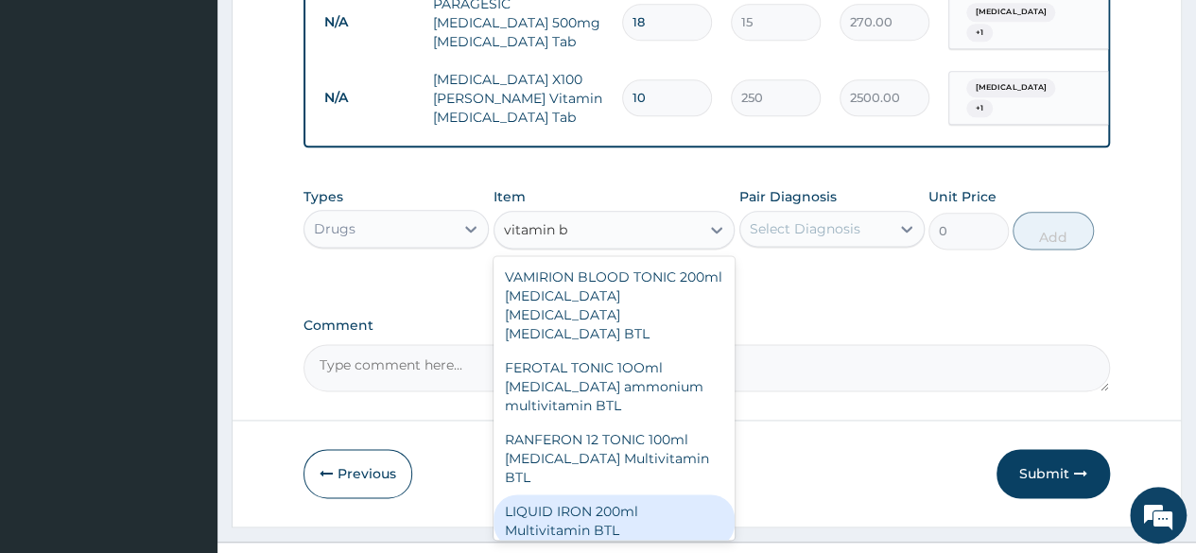
type input "vitamin b"
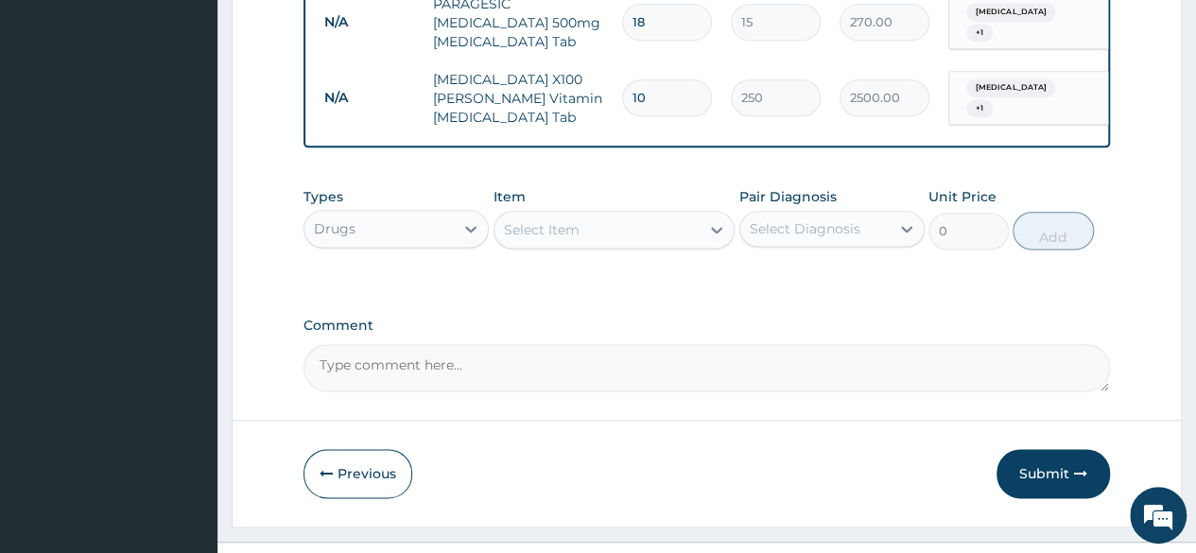
click at [630, 215] on div "Select Item" at bounding box center [597, 230] width 206 height 30
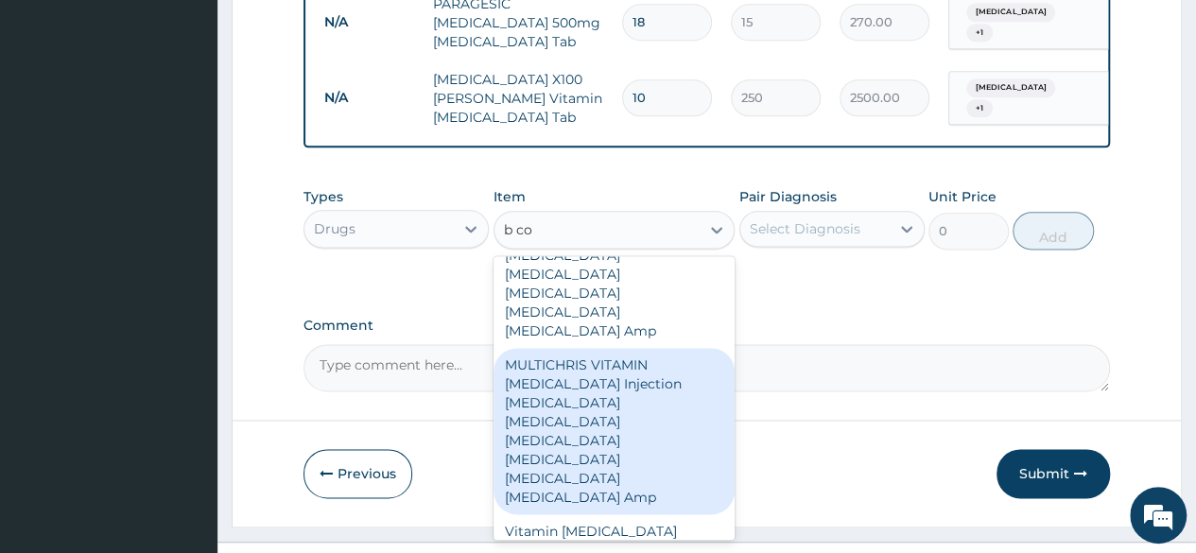
scroll to position [151, 0]
type input "b co"
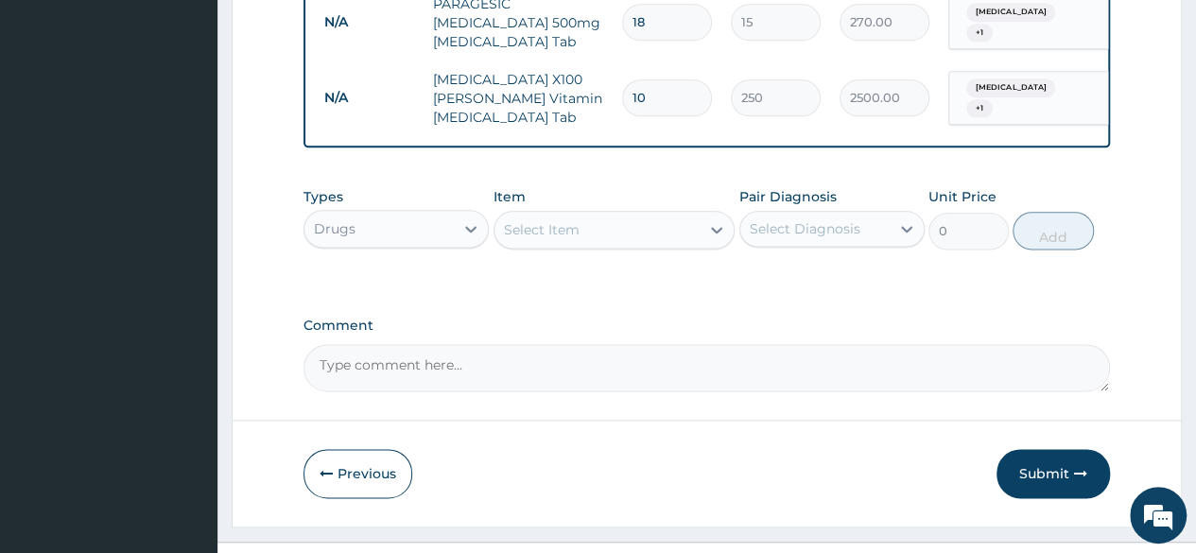
click at [675, 215] on div "Select Item" at bounding box center [597, 230] width 206 height 30
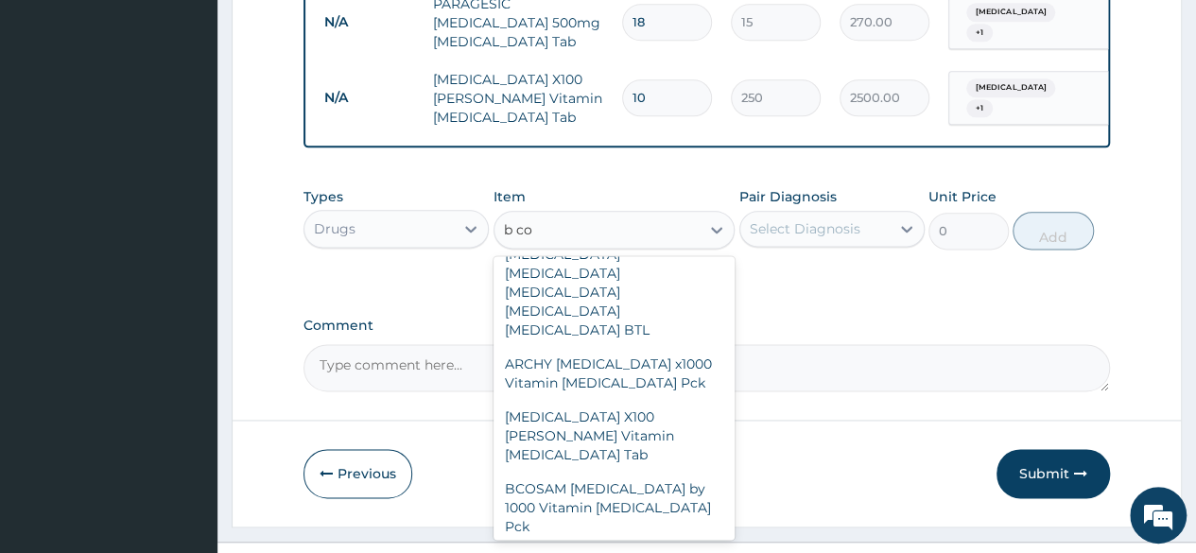
scroll to position [620, 0]
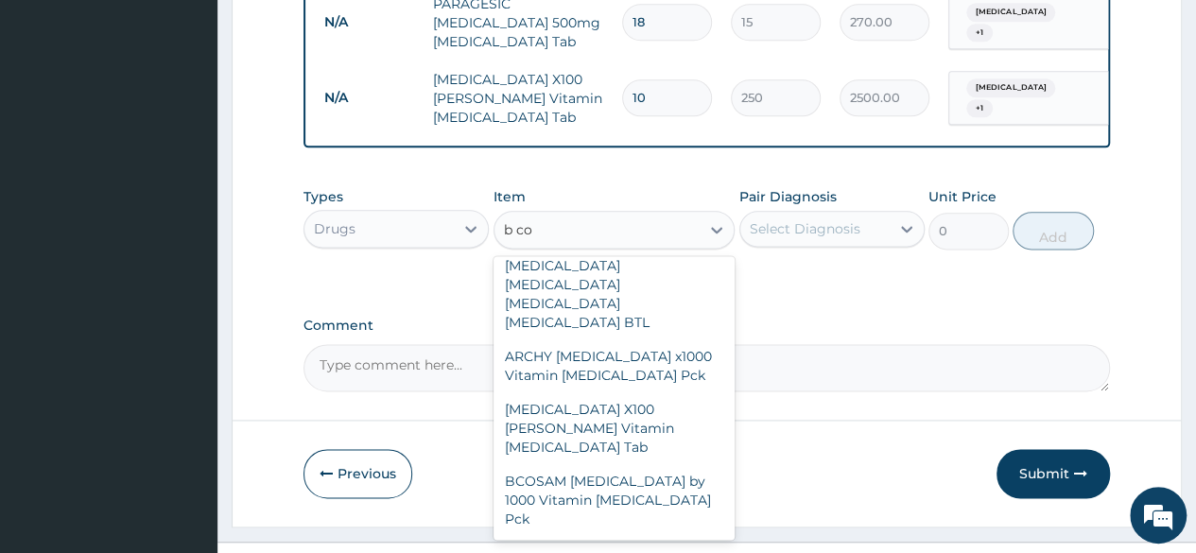
type input "b co"
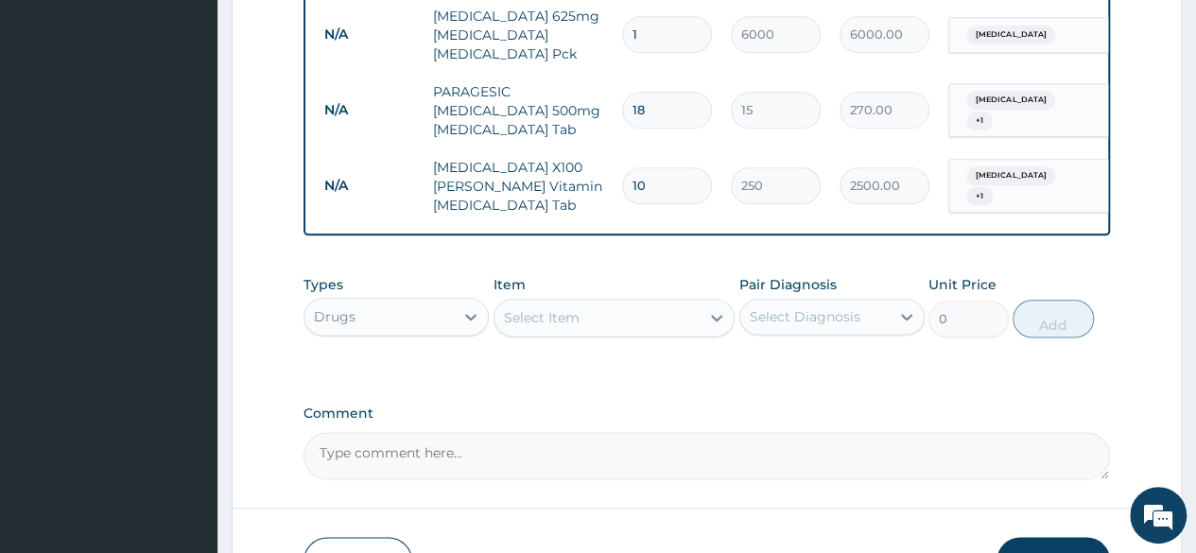
scroll to position [996, 0]
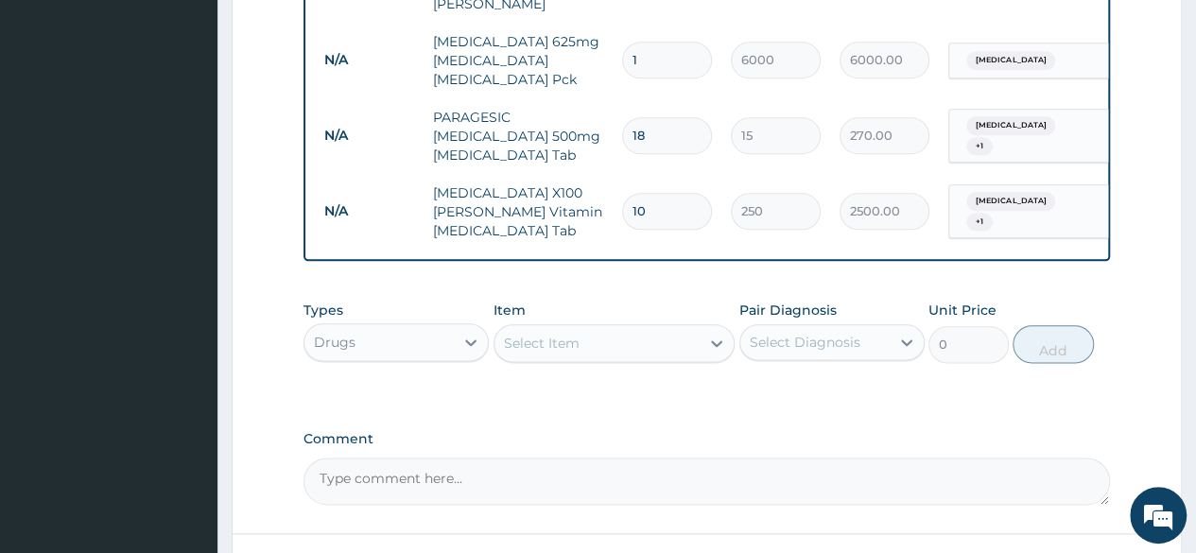
click at [691, 328] on div "Select Item" at bounding box center [597, 343] width 206 height 30
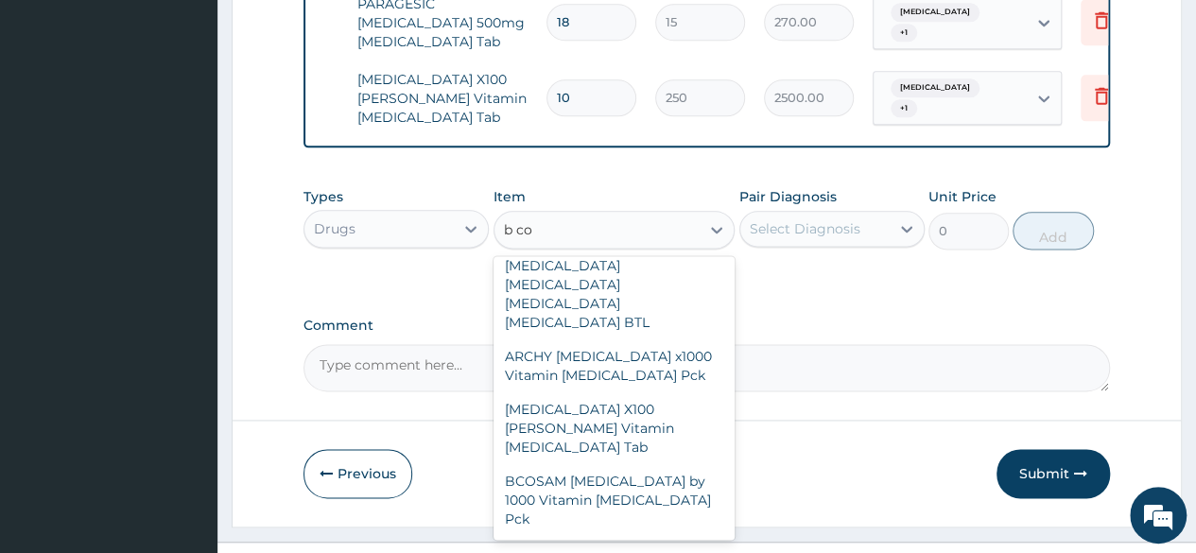
scroll to position [0, 113]
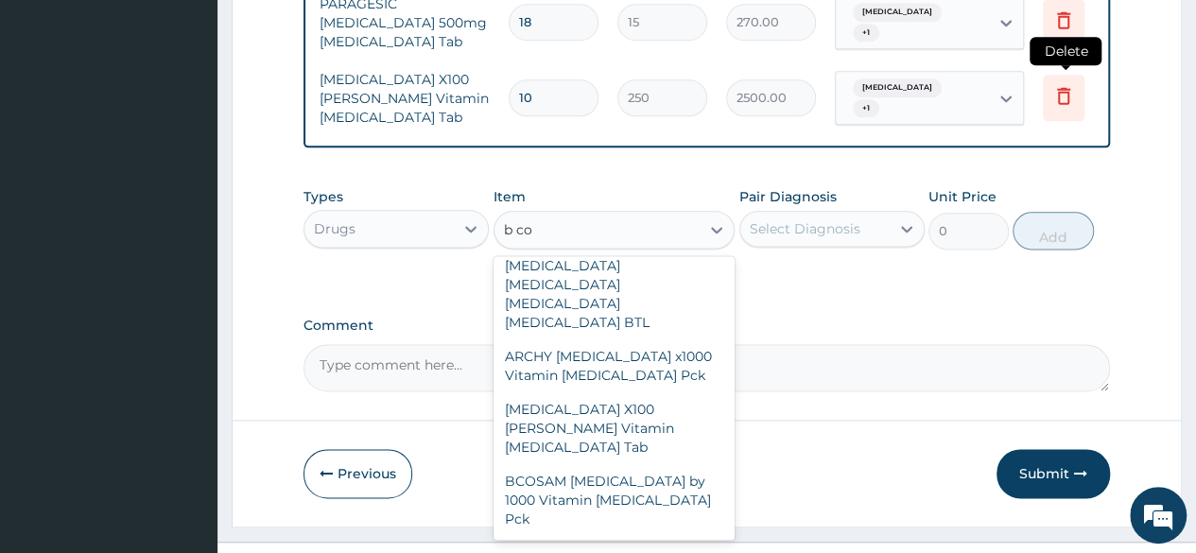
type input "b co"
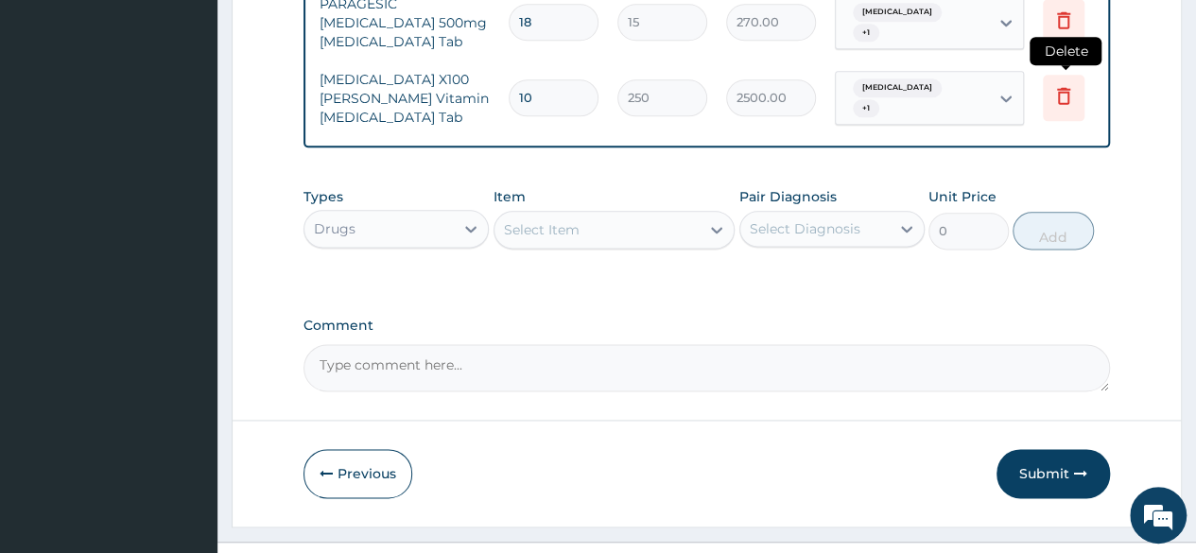
click at [1068, 88] on icon at bounding box center [1063, 96] width 13 height 17
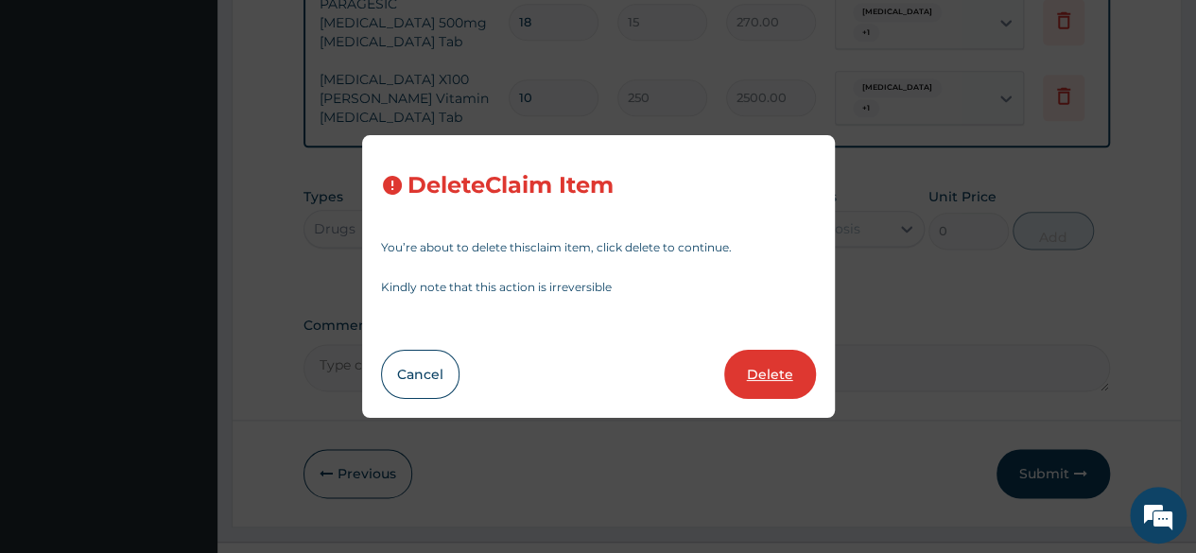
click at [778, 376] on button "Delete" at bounding box center [770, 374] width 92 height 49
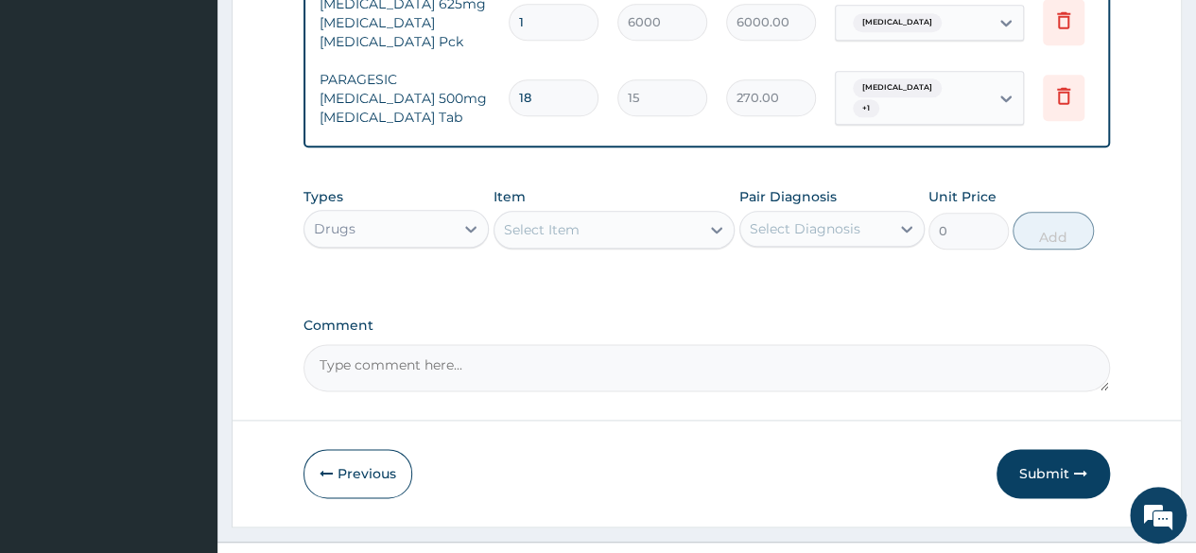
click at [625, 215] on div "Select Item" at bounding box center [597, 230] width 206 height 30
click at [581, 215] on div "Select Item" at bounding box center [597, 230] width 206 height 30
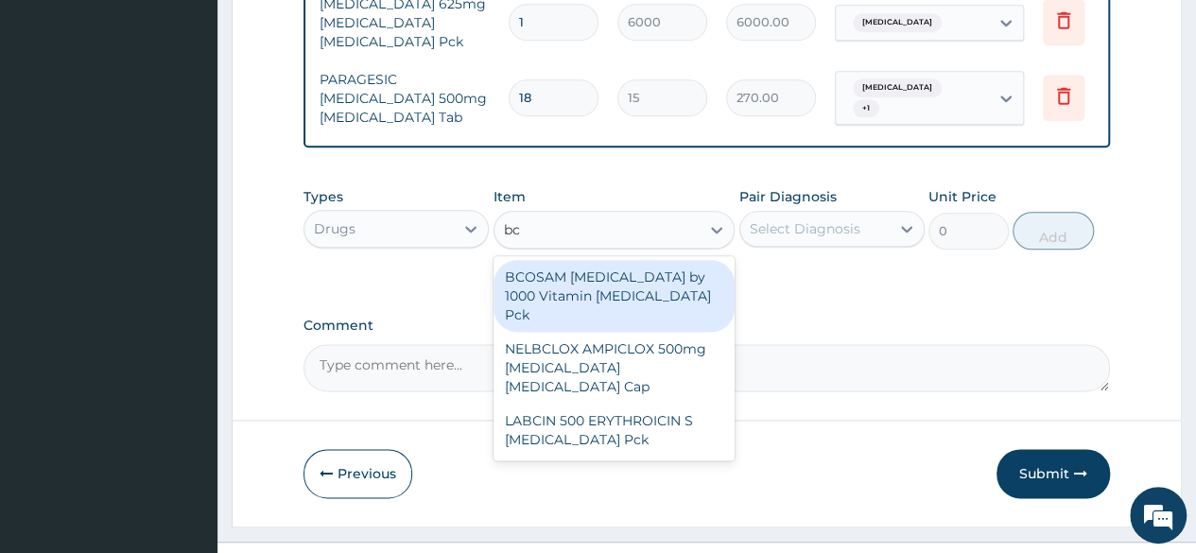
type input "b"
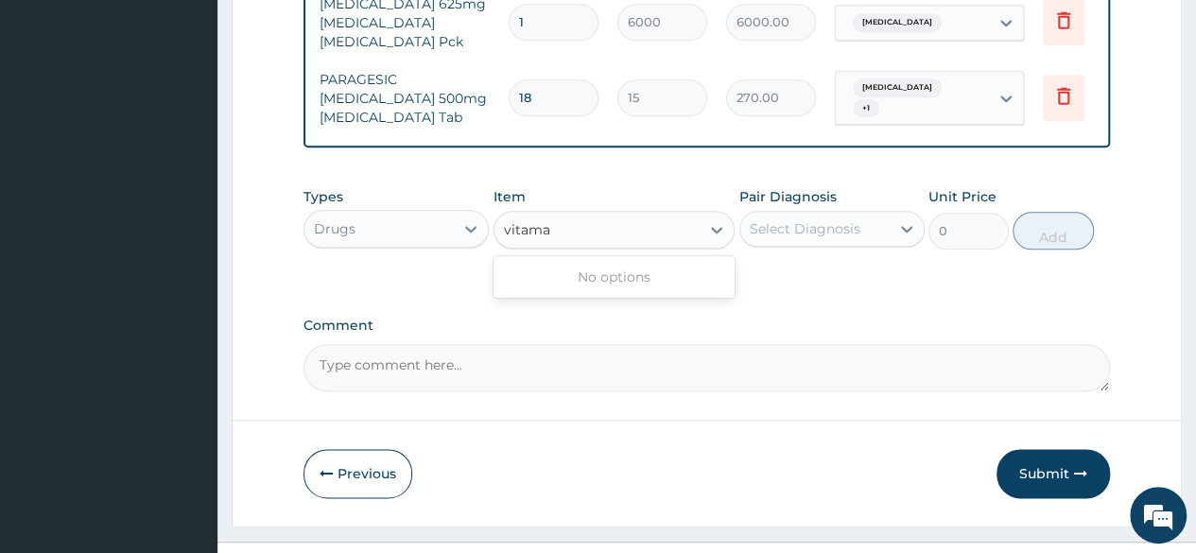
scroll to position [0, 0]
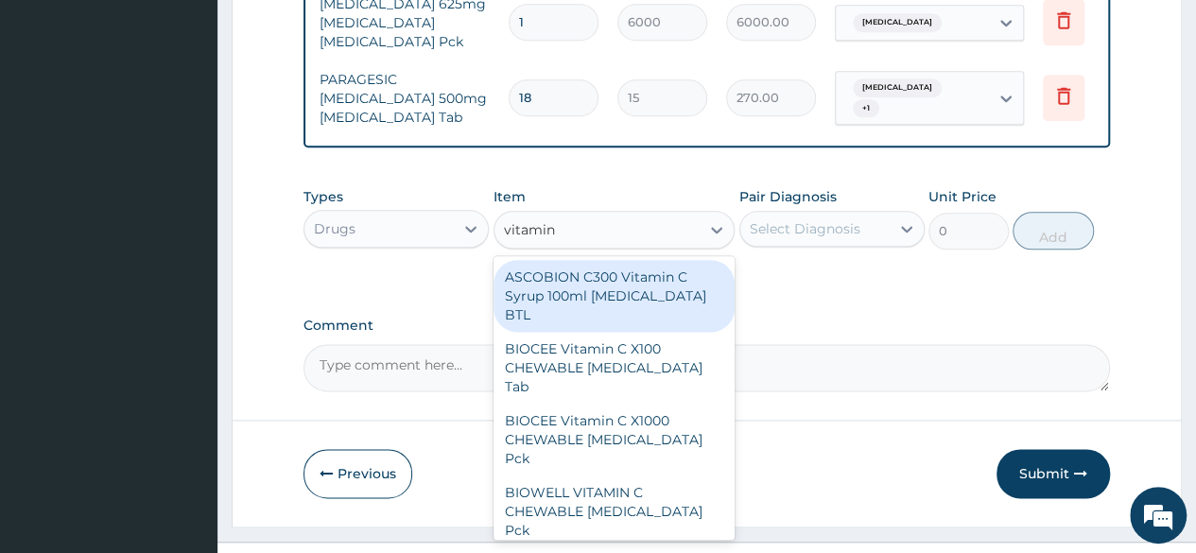
type input "vitamin b"
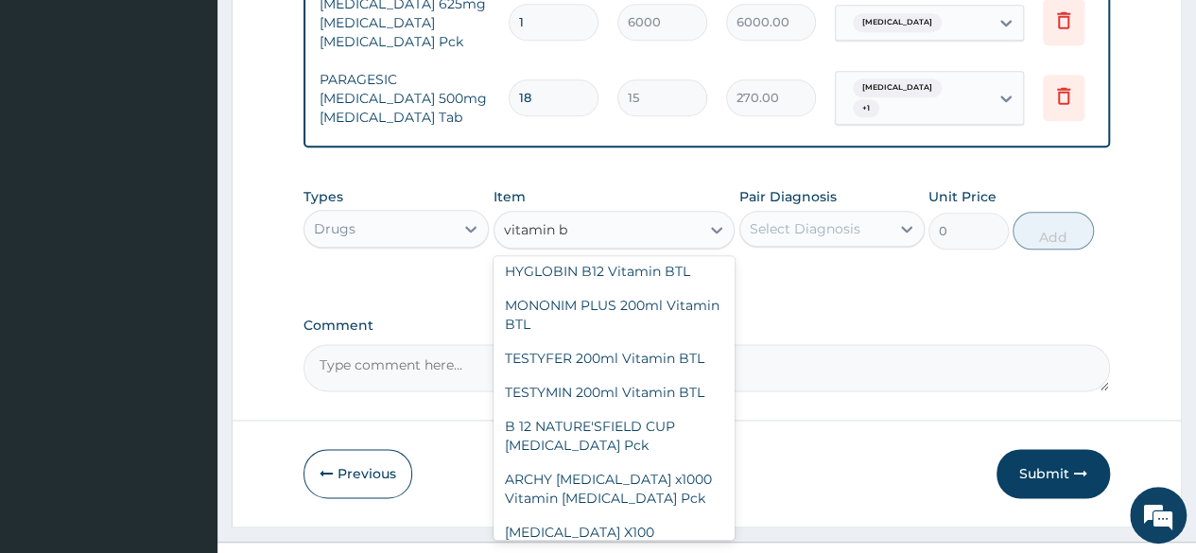
scroll to position [3033, 0]
click at [628, 517] on div "[MEDICAL_DATA] X100 [PERSON_NAME] Vitamin [MEDICAL_DATA] Tab" at bounding box center [614, 553] width 242 height 72
type input "250"
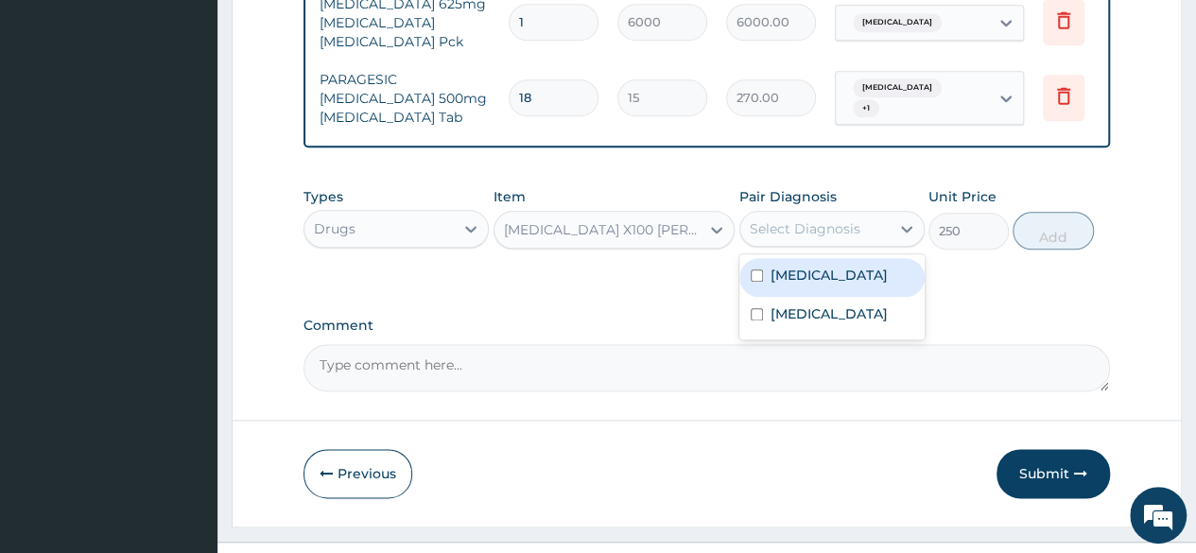
click at [807, 219] on div "Select Diagnosis" at bounding box center [805, 228] width 111 height 19
click at [763, 258] on div "[MEDICAL_DATA]" at bounding box center [831, 277] width 185 height 39
checkbox input "true"
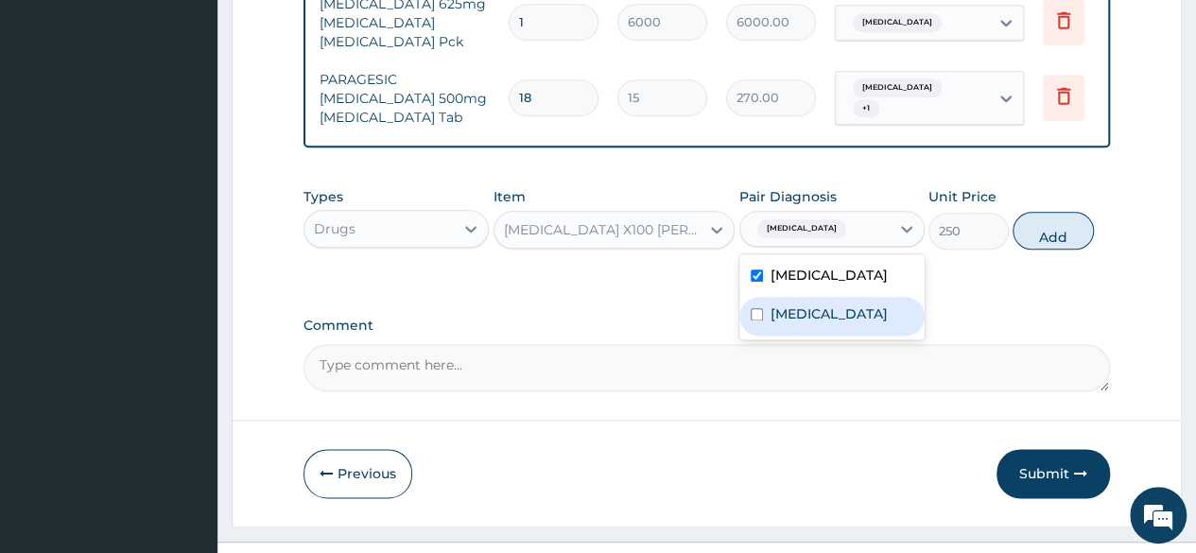
click at [752, 308] on input "checkbox" at bounding box center [757, 314] width 12 height 12
checkbox input "true"
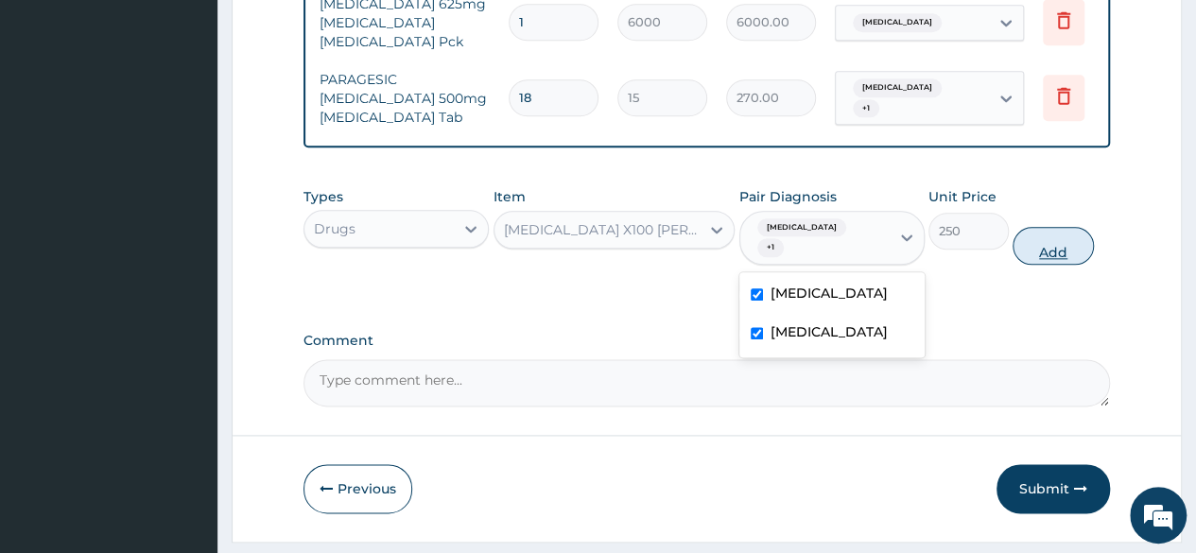
click at [1072, 227] on button "Add" at bounding box center [1052, 246] width 80 height 38
type input "0"
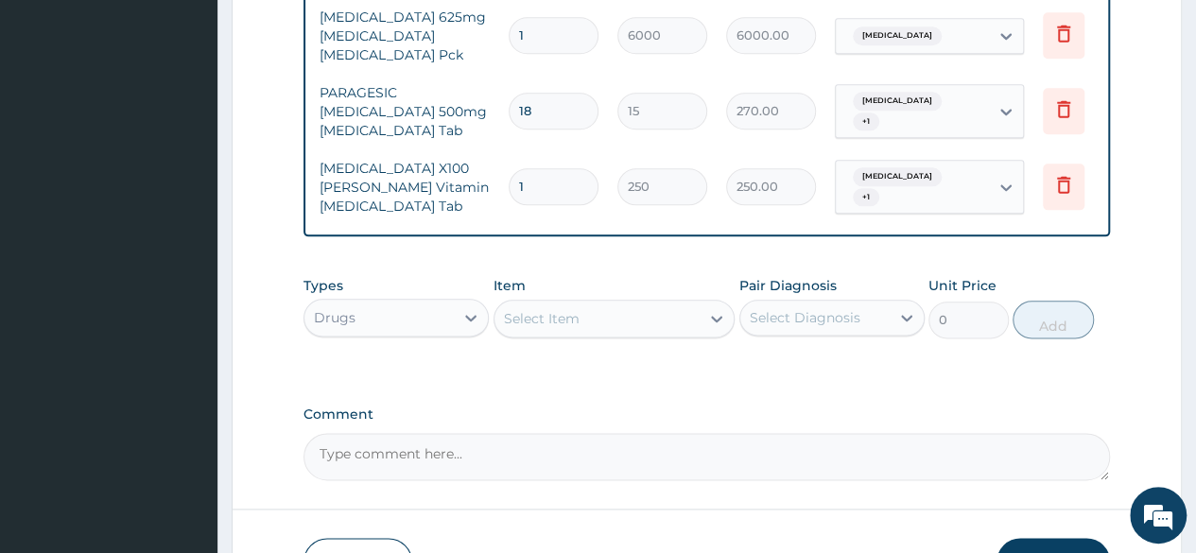
scroll to position [1034, 0]
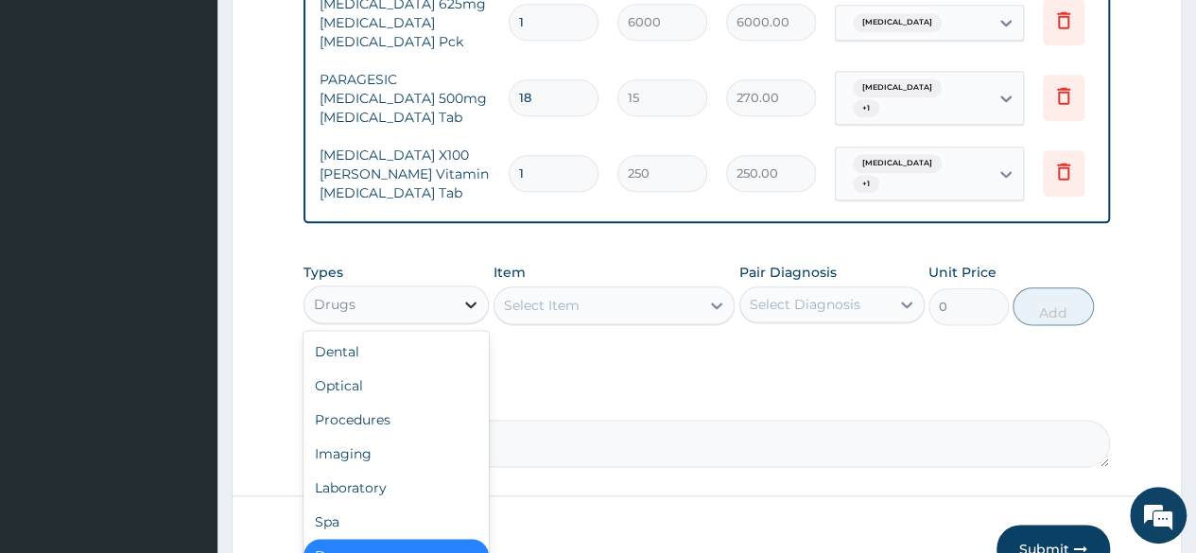
click at [470, 295] on icon at bounding box center [470, 304] width 19 height 19
click at [421, 403] on div "Procedures" at bounding box center [395, 420] width 185 height 34
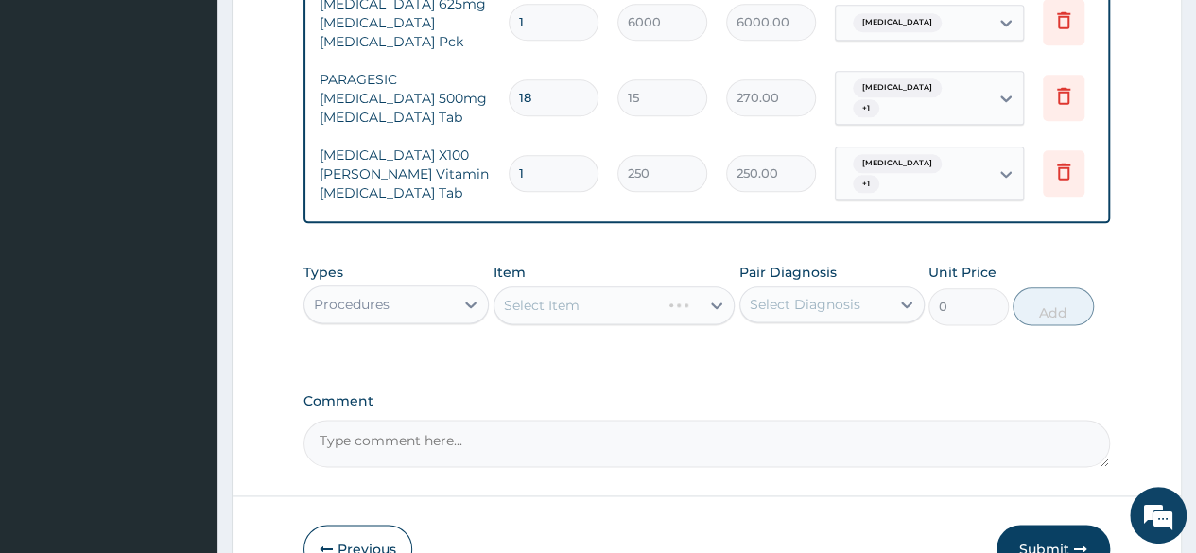
click at [671, 286] on div "Select Item" at bounding box center [614, 305] width 242 height 38
click at [705, 288] on div at bounding box center [717, 305] width 34 height 34
type input "g"
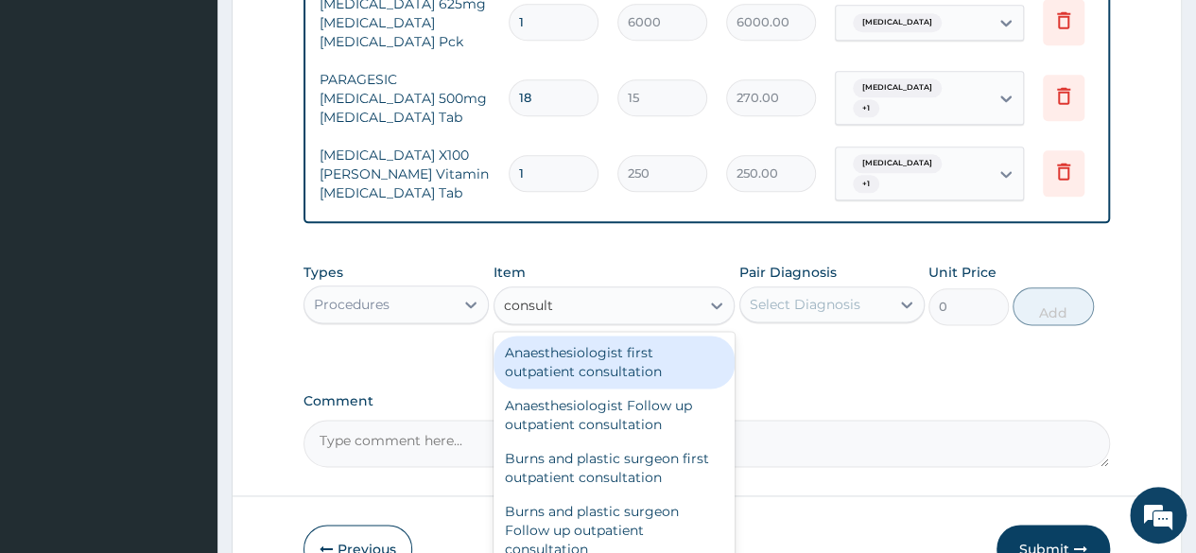
type input "consulta"
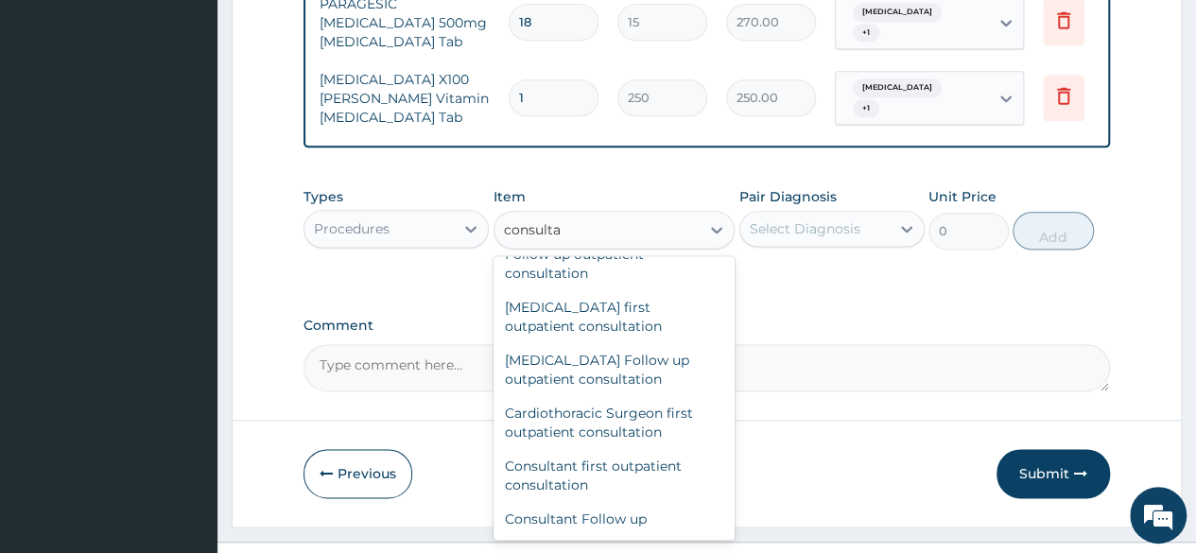
scroll to position [201, 0]
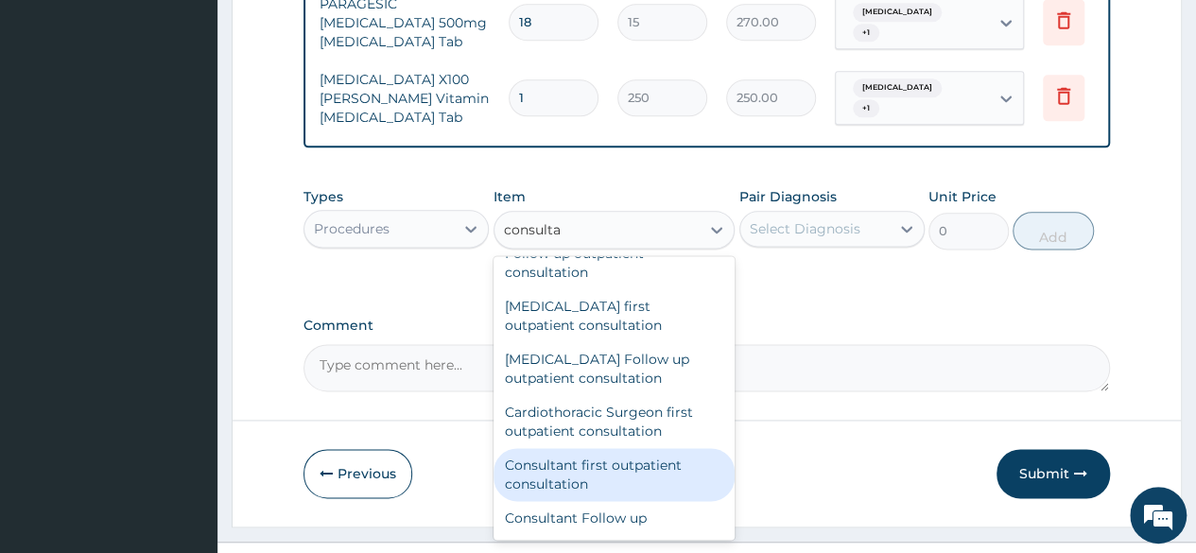
click at [658, 448] on div "Consultant first outpatient consultation" at bounding box center [614, 474] width 242 height 53
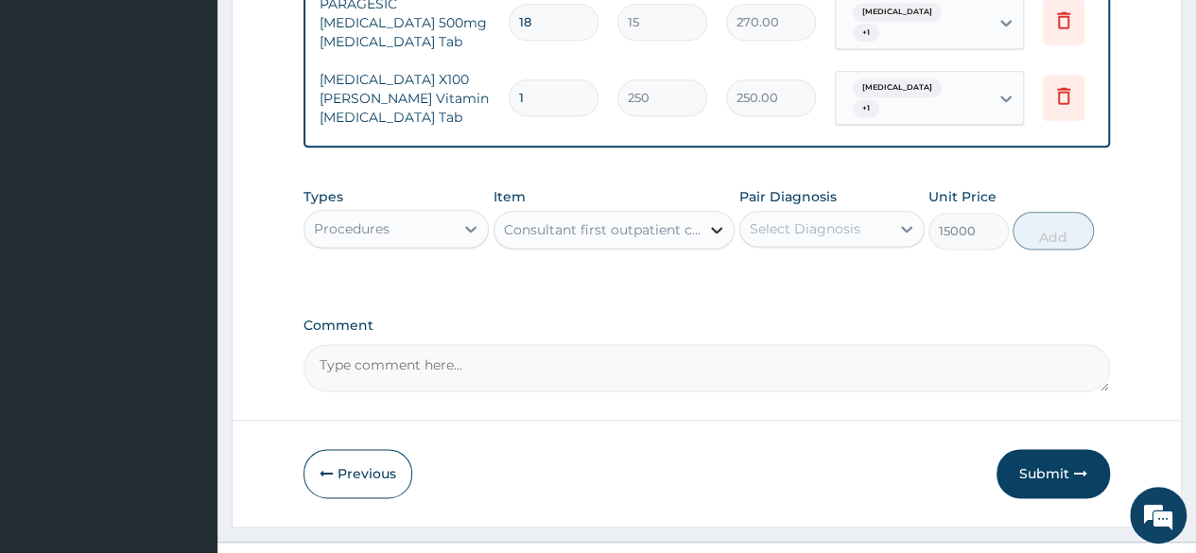
click at [708, 220] on icon at bounding box center [716, 229] width 19 height 19
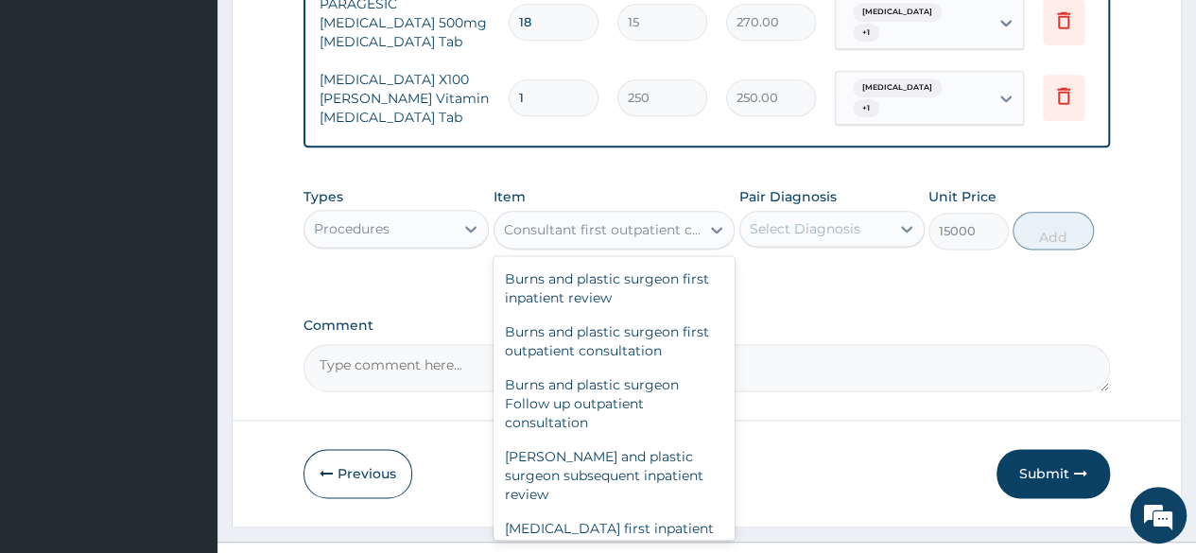
scroll to position [87374, 0]
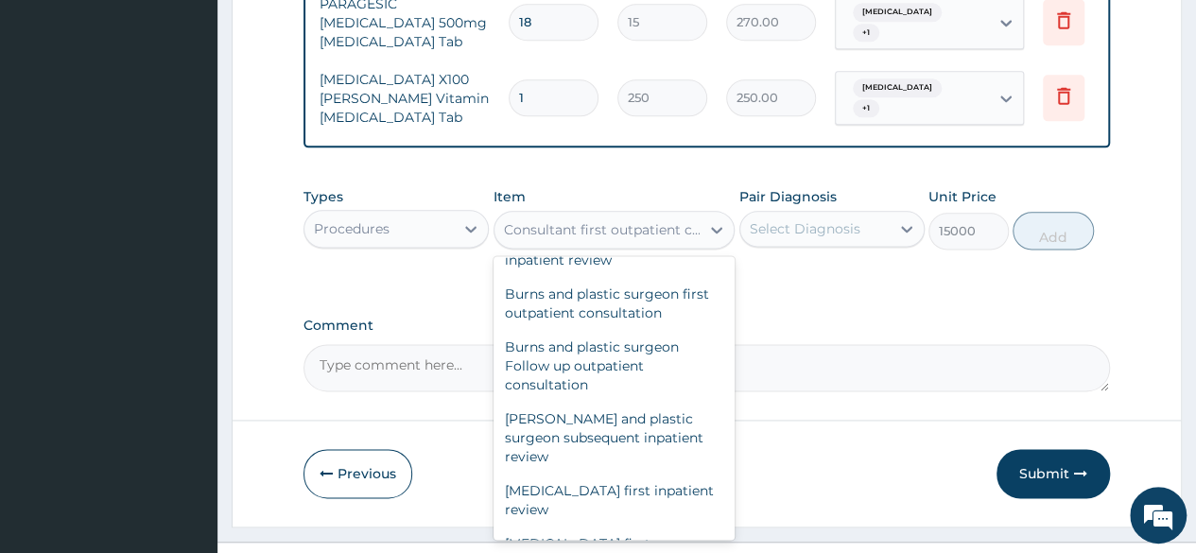
type input "3000"
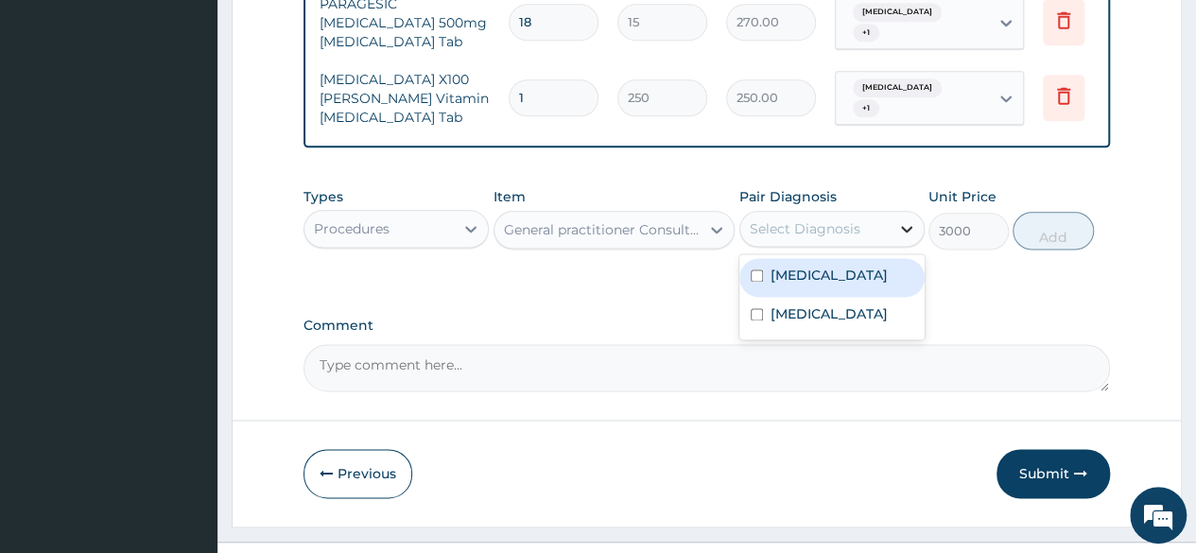
click at [908, 219] on icon at bounding box center [906, 228] width 19 height 19
click at [747, 258] on div "[MEDICAL_DATA]" at bounding box center [831, 277] width 185 height 39
checkbox input "true"
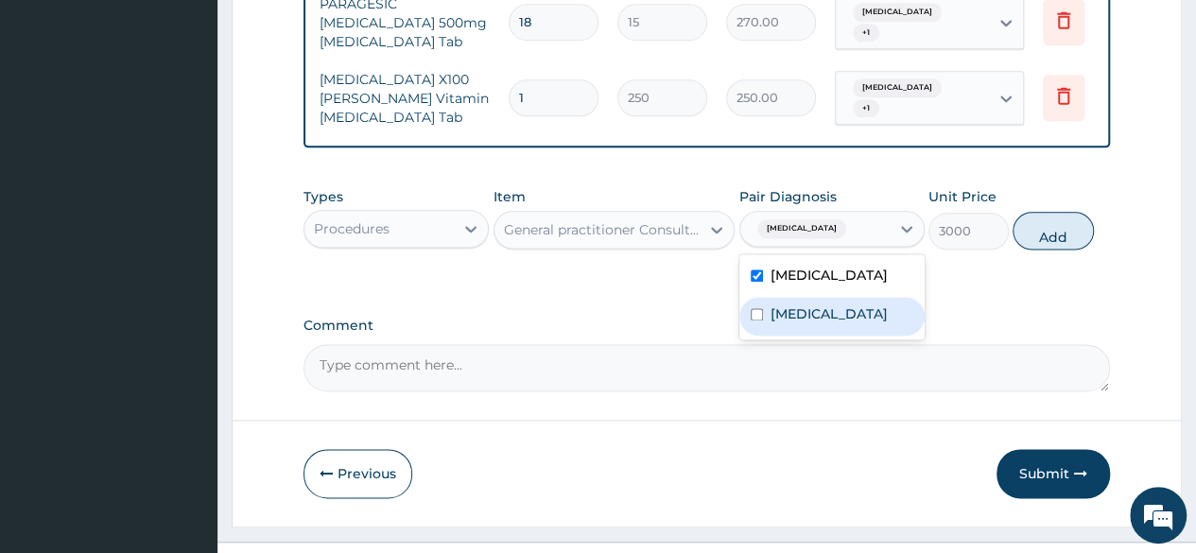
click at [752, 308] on input "checkbox" at bounding box center [757, 314] width 12 height 12
checkbox input "true"
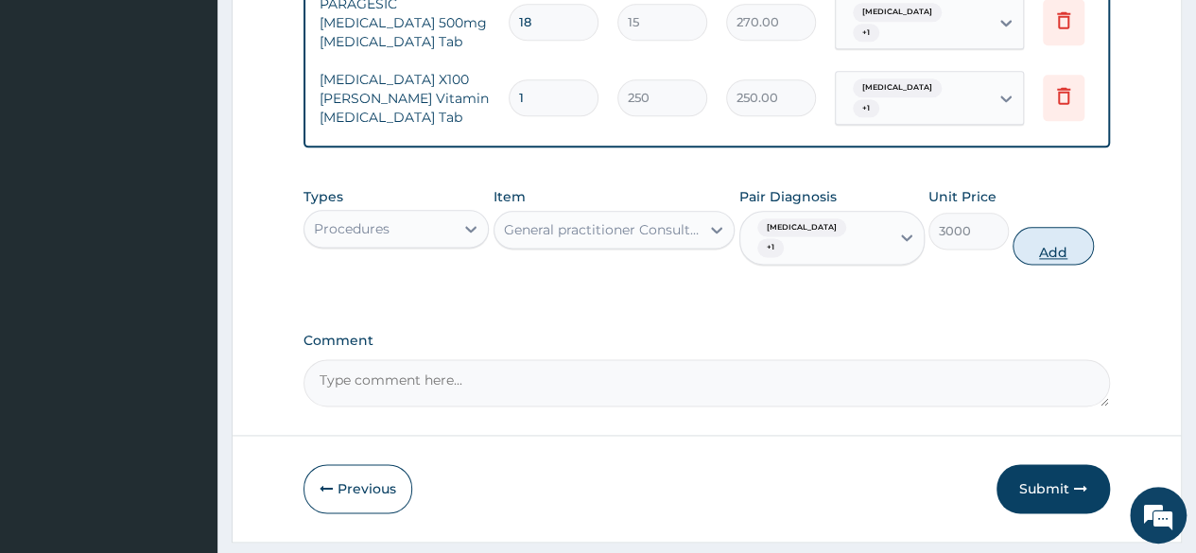
click at [1045, 227] on button "Add" at bounding box center [1052, 246] width 80 height 38
type input "0"
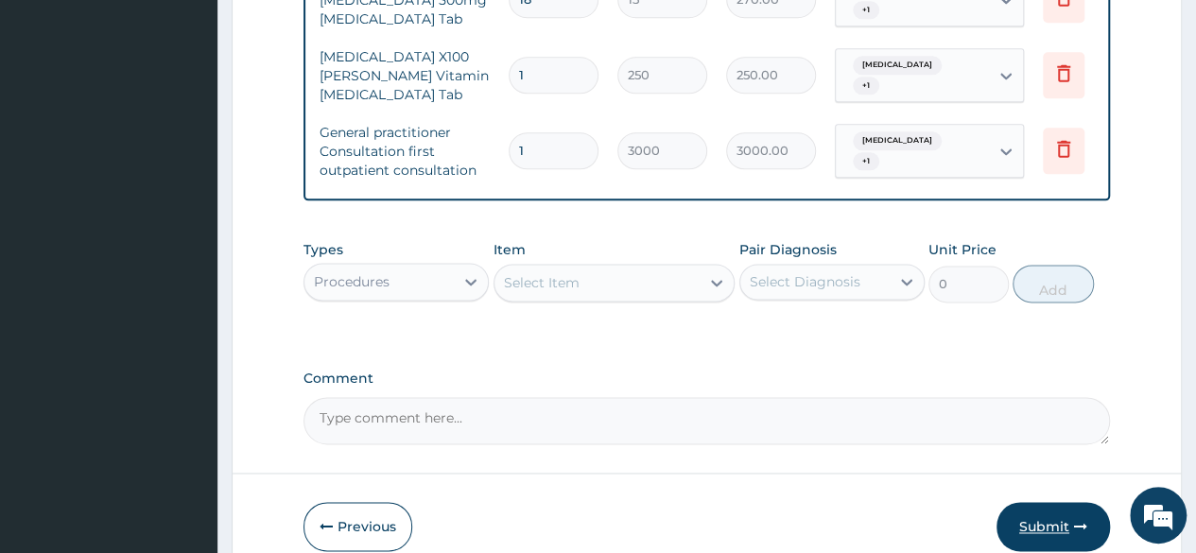
click at [1065, 503] on button "Submit" at bounding box center [1052, 526] width 113 height 49
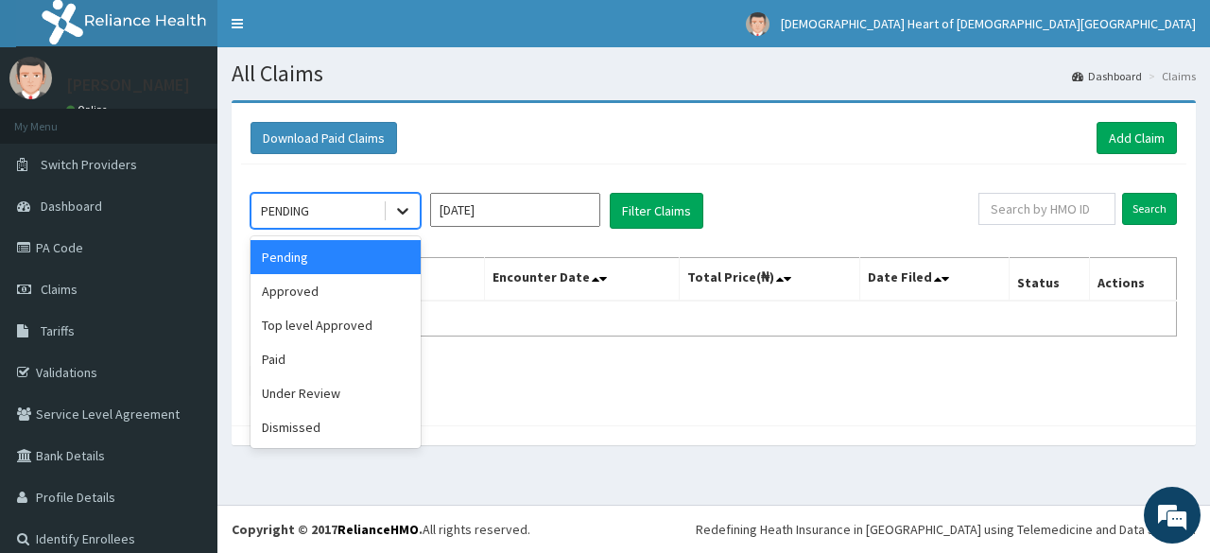
click at [400, 214] on icon at bounding box center [402, 210] width 19 height 19
click at [388, 251] on div "Pending" at bounding box center [336, 257] width 170 height 34
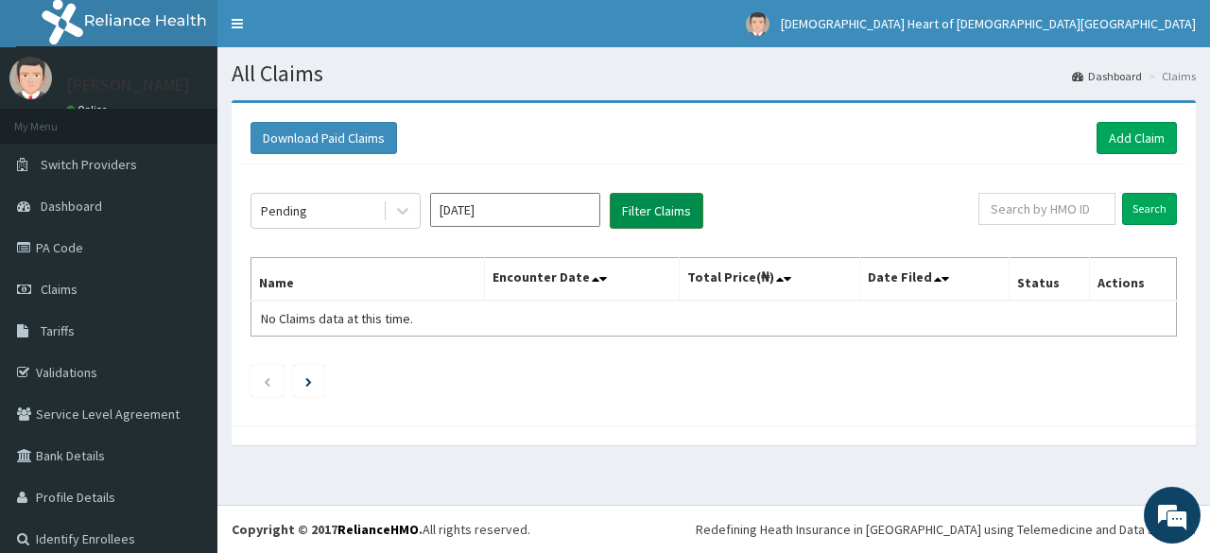
click at [632, 226] on button "Filter Claims" at bounding box center [657, 211] width 94 height 36
click at [638, 215] on button "Filter Claims" at bounding box center [657, 211] width 94 height 36
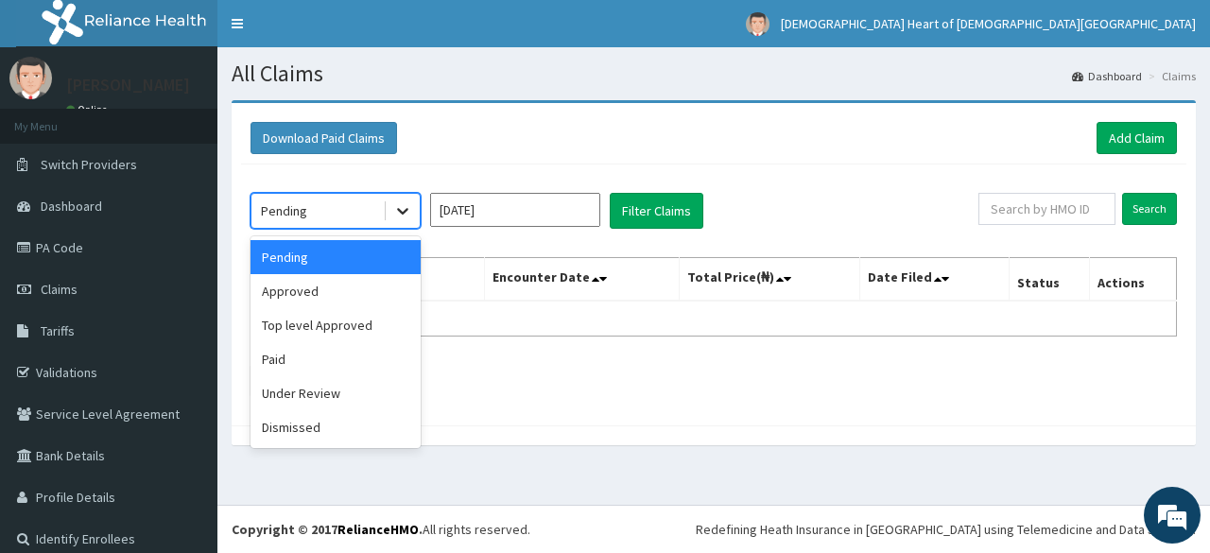
click at [401, 207] on icon at bounding box center [402, 210] width 19 height 19
click at [335, 295] on div "Approved" at bounding box center [336, 291] width 170 height 34
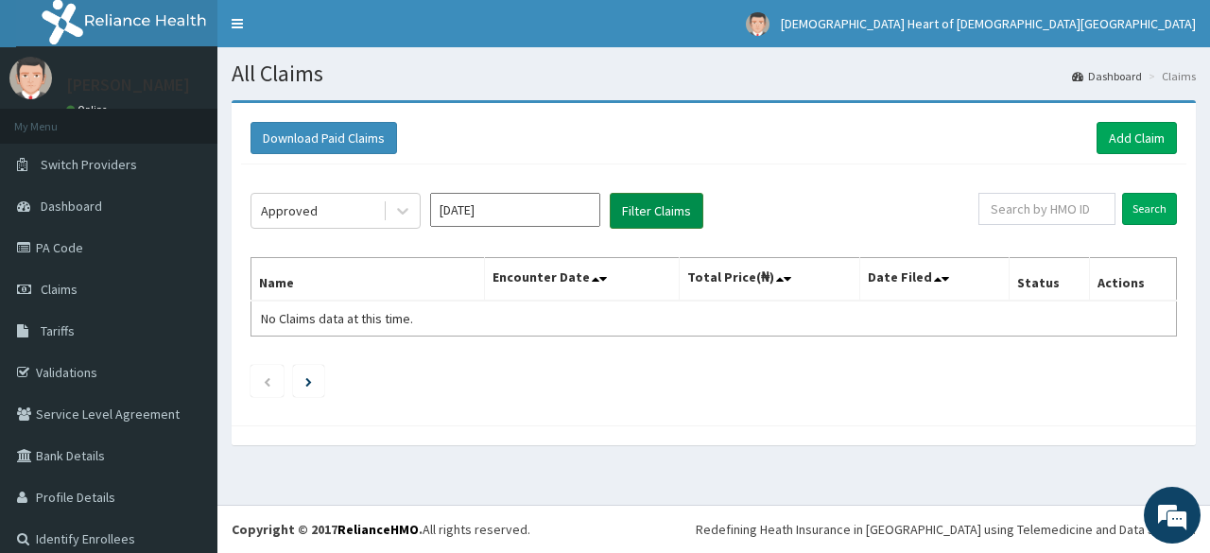
click at [635, 223] on button "Filter Claims" at bounding box center [657, 211] width 94 height 36
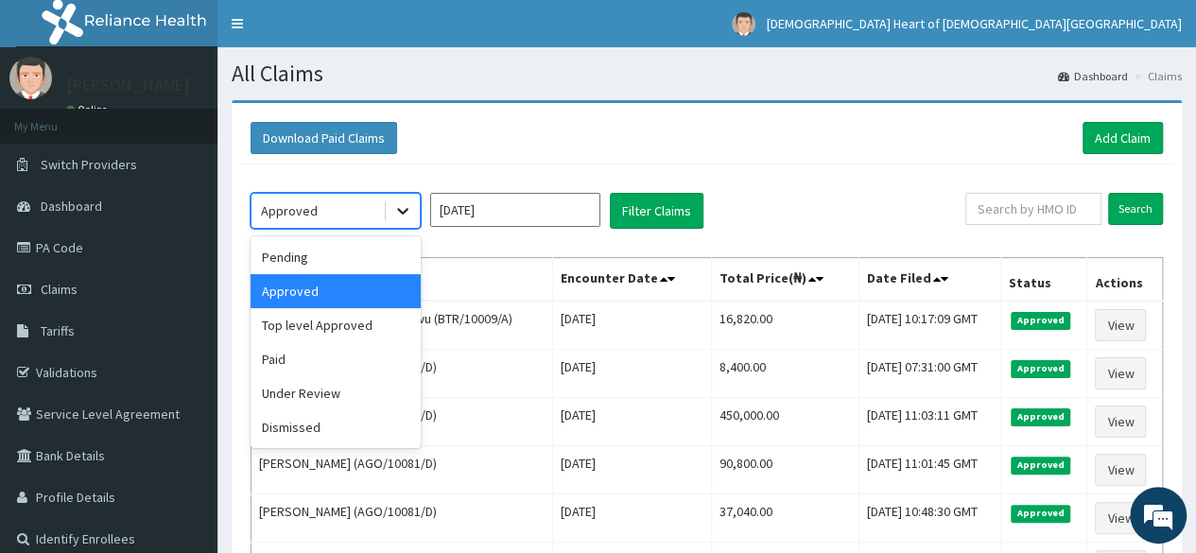
click at [403, 218] on icon at bounding box center [402, 210] width 19 height 19
click at [363, 268] on div "Pending" at bounding box center [336, 257] width 170 height 34
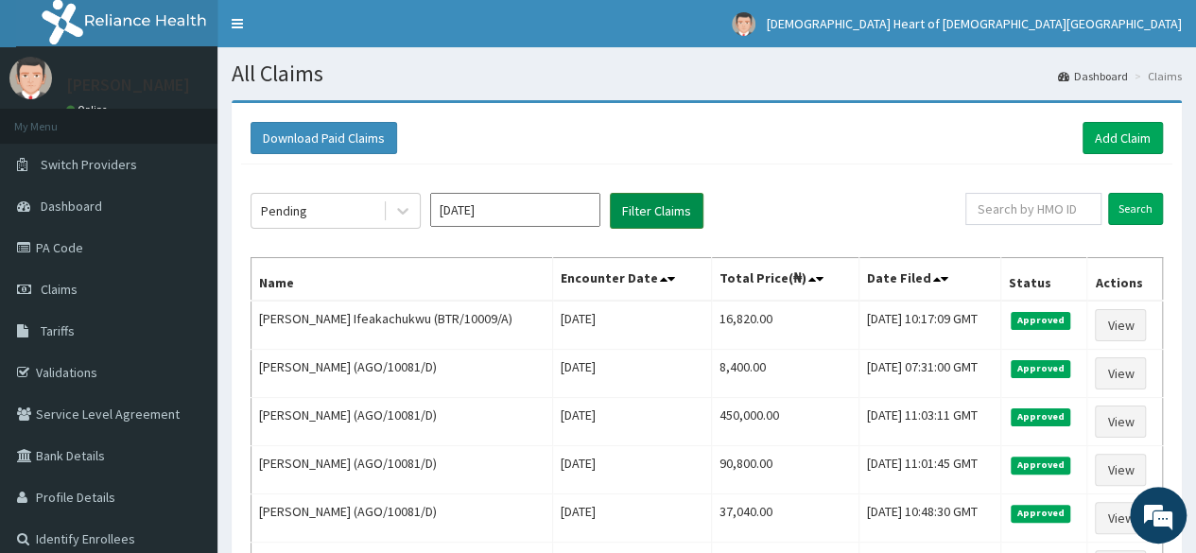
click at [670, 215] on button "Filter Claims" at bounding box center [657, 211] width 94 height 36
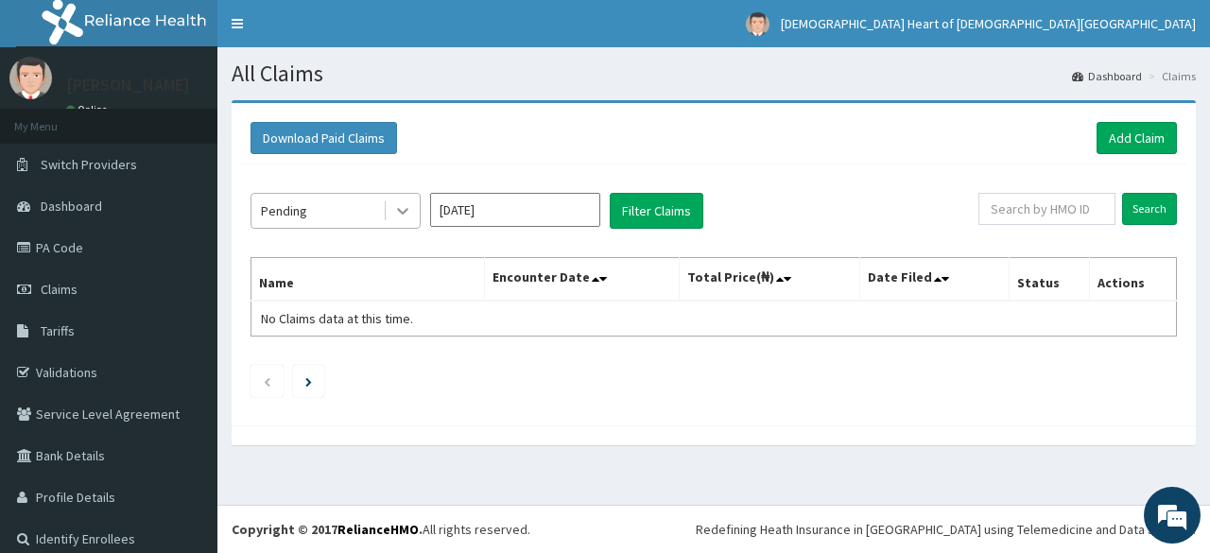
click at [406, 218] on icon at bounding box center [402, 210] width 19 height 19
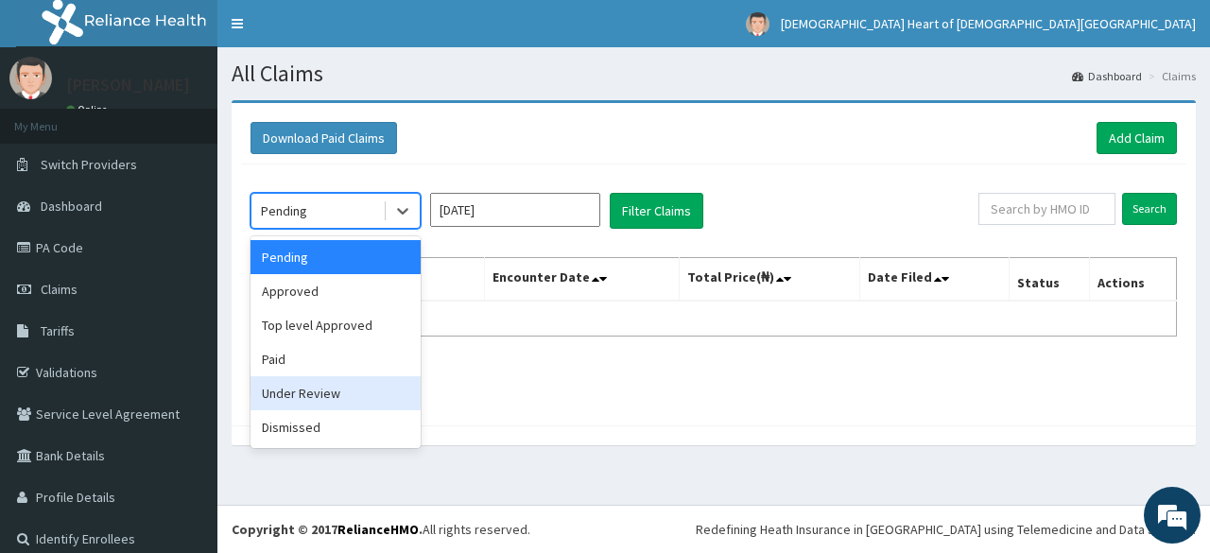
click at [342, 403] on div "Under Review" at bounding box center [336, 393] width 170 height 34
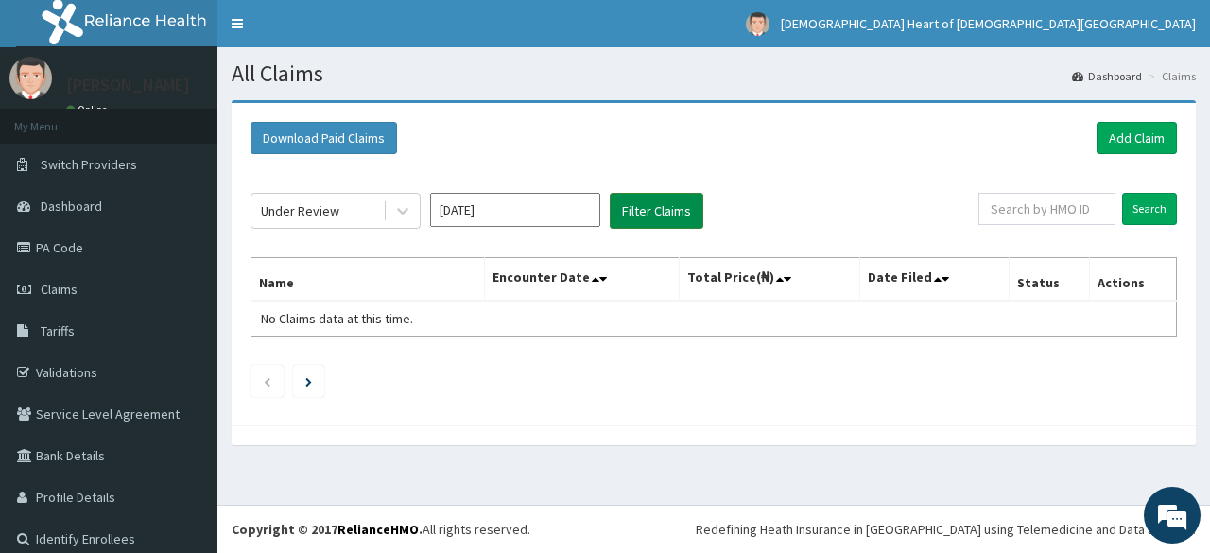
click at [637, 216] on button "Filter Claims" at bounding box center [657, 211] width 94 height 36
click at [673, 208] on button "Filter Claims" at bounding box center [657, 211] width 94 height 36
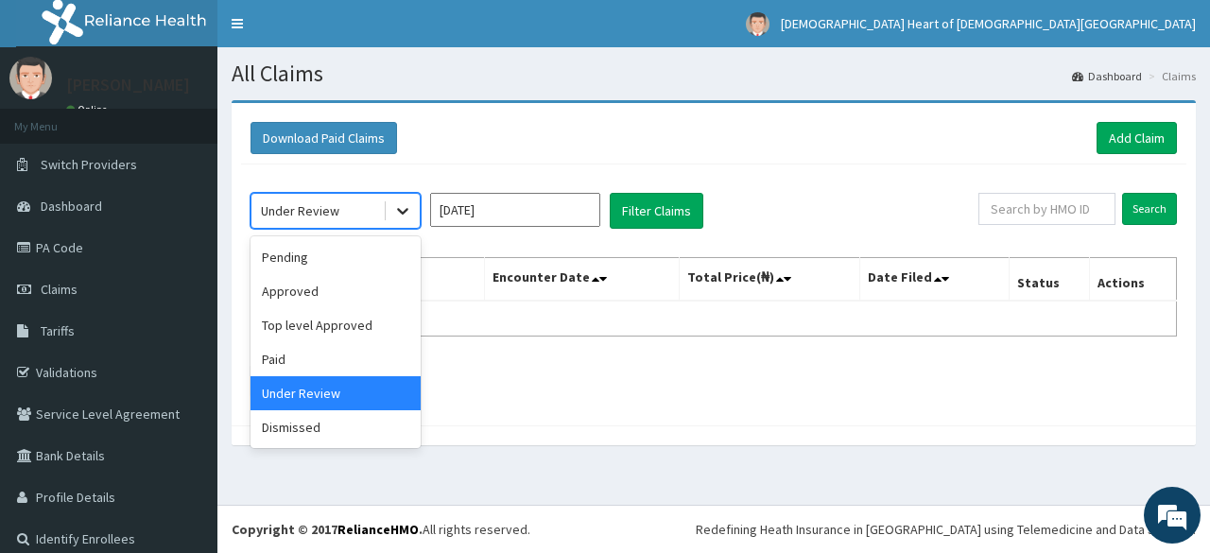
click at [396, 213] on icon at bounding box center [402, 210] width 19 height 19
click at [342, 251] on div "Pending" at bounding box center [336, 257] width 170 height 34
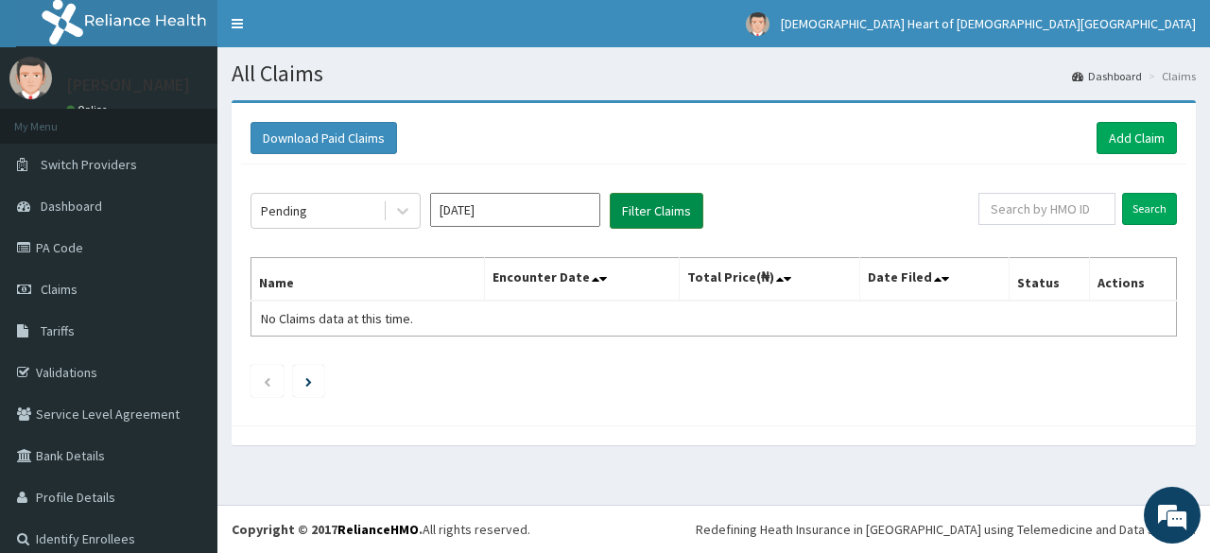
click at [667, 206] on button "Filter Claims" at bounding box center [657, 211] width 94 height 36
click at [51, 285] on span "Claims" at bounding box center [59, 289] width 37 height 17
click at [667, 212] on button "Filter Claims" at bounding box center [657, 211] width 94 height 36
